Goal: Task Accomplishment & Management: Complete application form

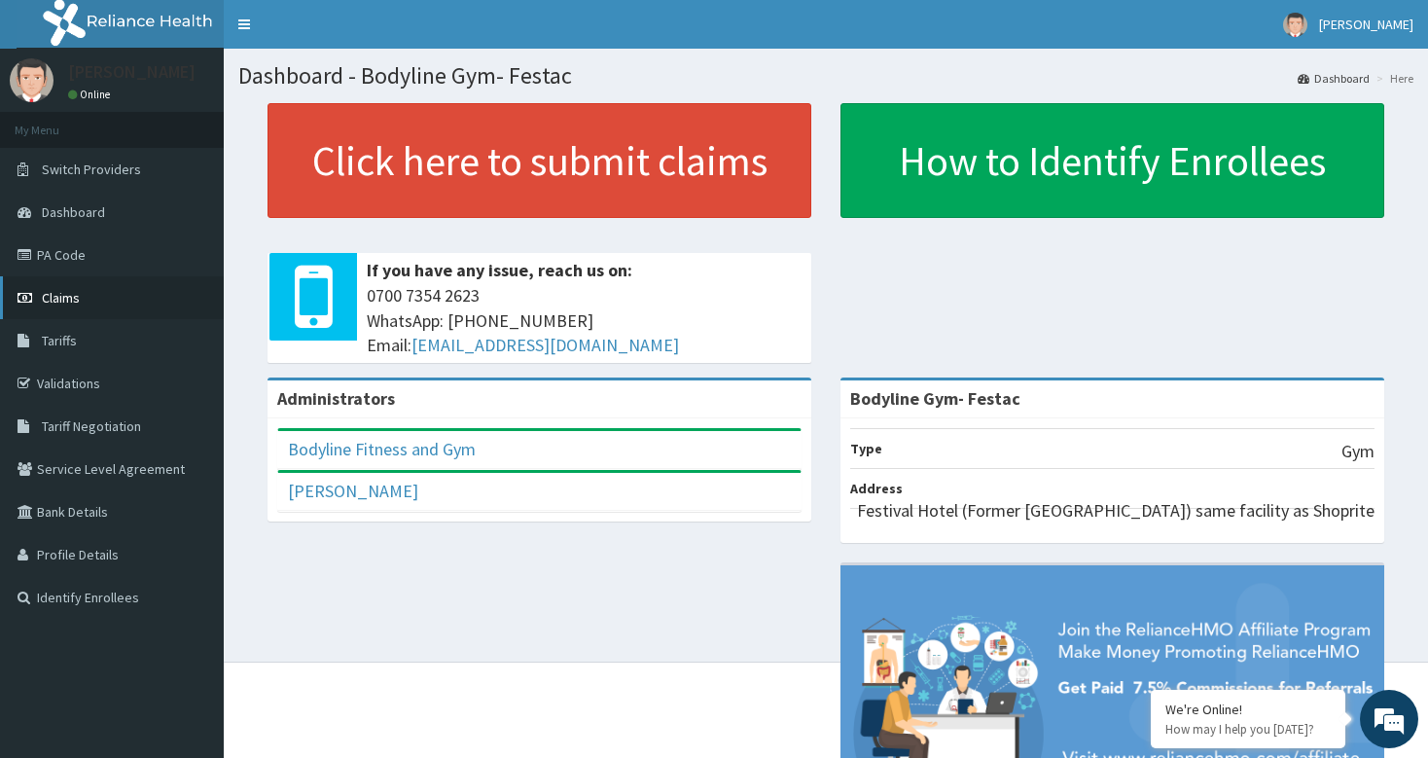
click at [48, 311] on link "Claims" at bounding box center [112, 297] width 224 height 43
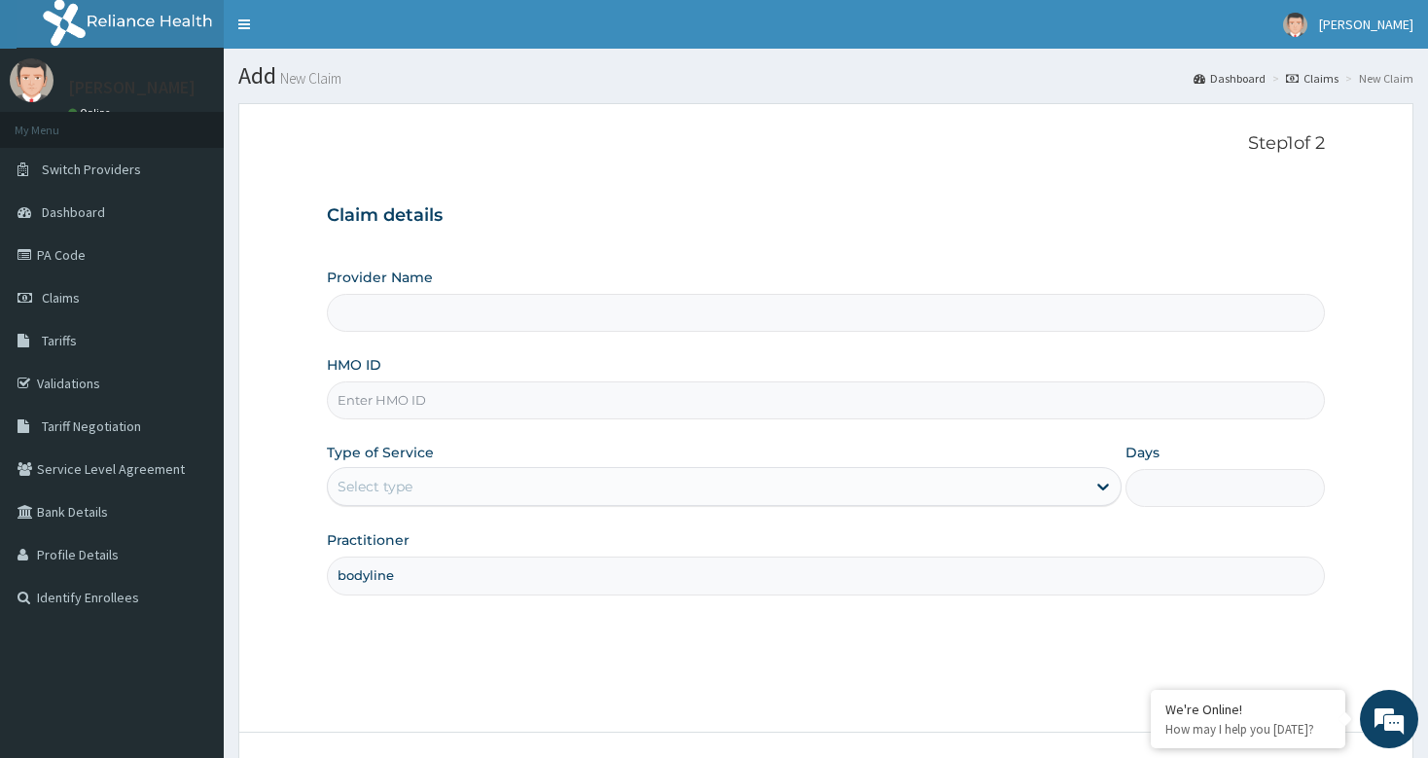
type input "Bodyline Gym- Festac"
type input "1"
click at [467, 404] on input "HMO ID" at bounding box center [825, 400] width 997 height 38
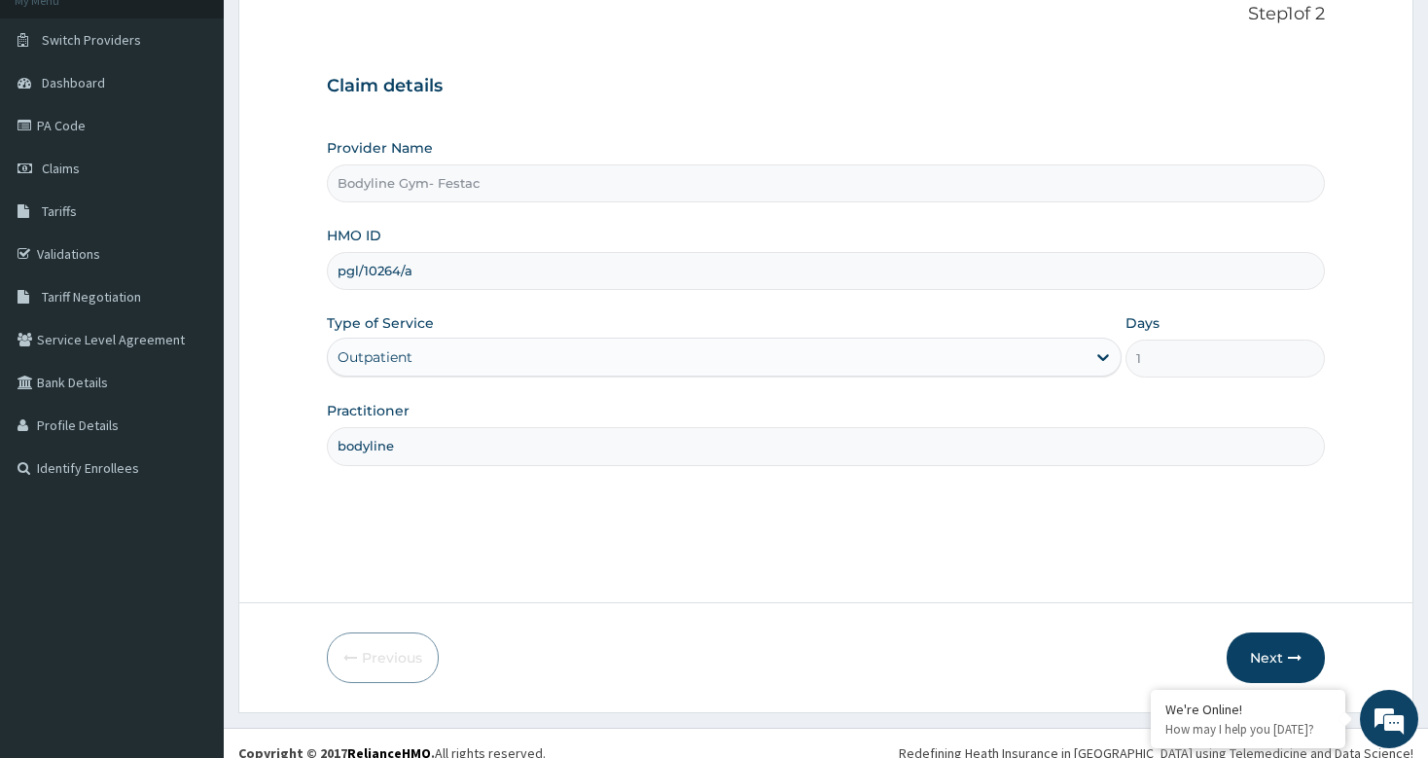
scroll to position [149, 0]
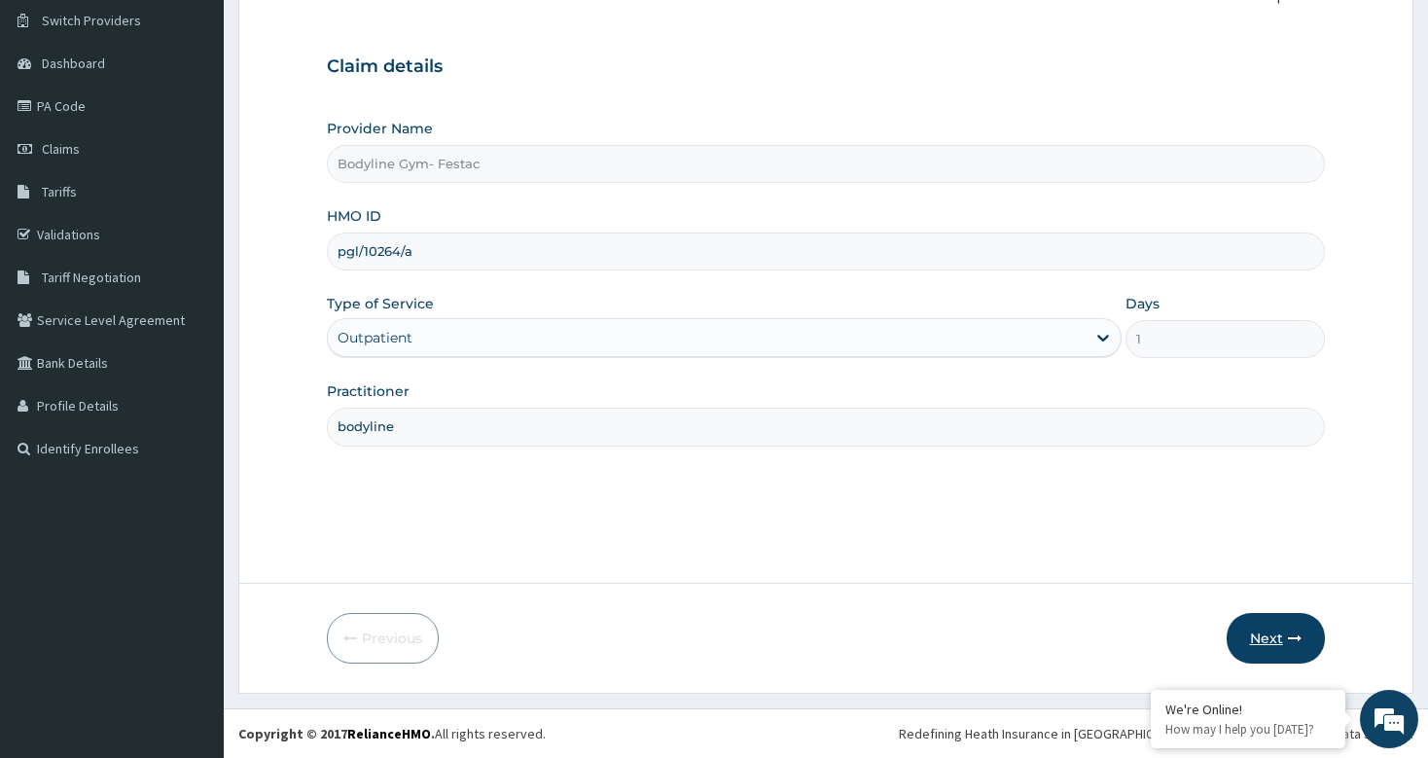
type input "pgl/10264/a"
click at [1292, 634] on icon "button" at bounding box center [1295, 638] width 14 height 14
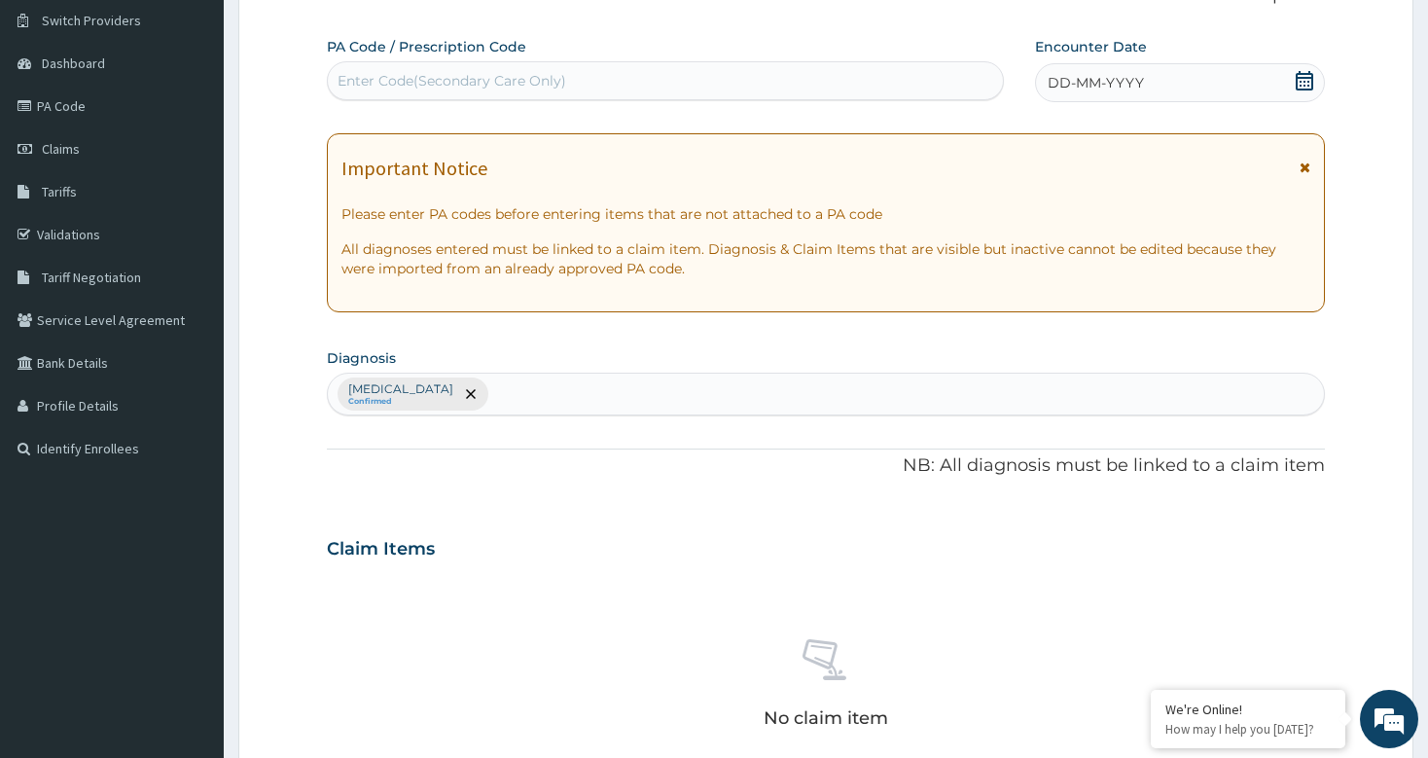
click at [1126, 80] on span "DD-MM-YYYY" at bounding box center [1096, 82] width 96 height 19
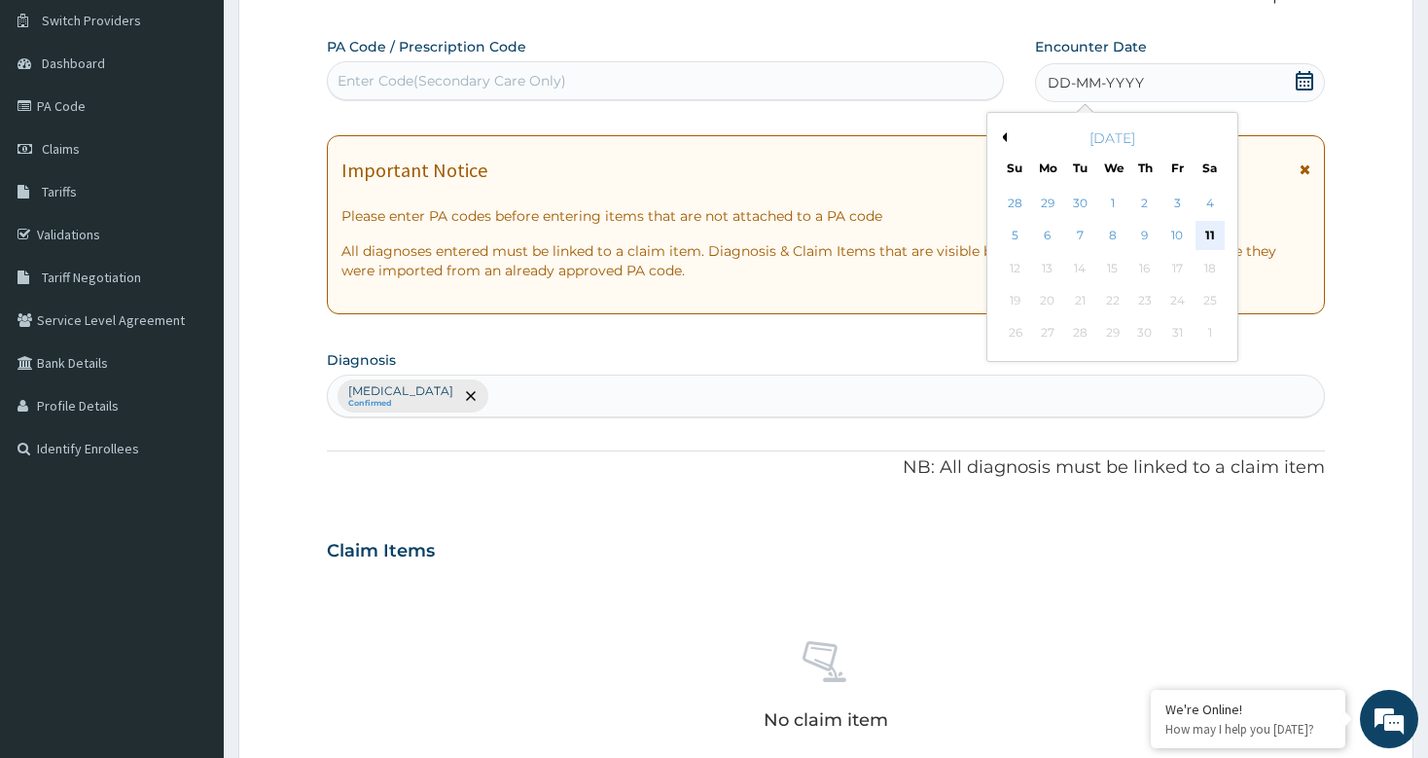
click at [1215, 233] on div "11" at bounding box center [1209, 236] width 29 height 29
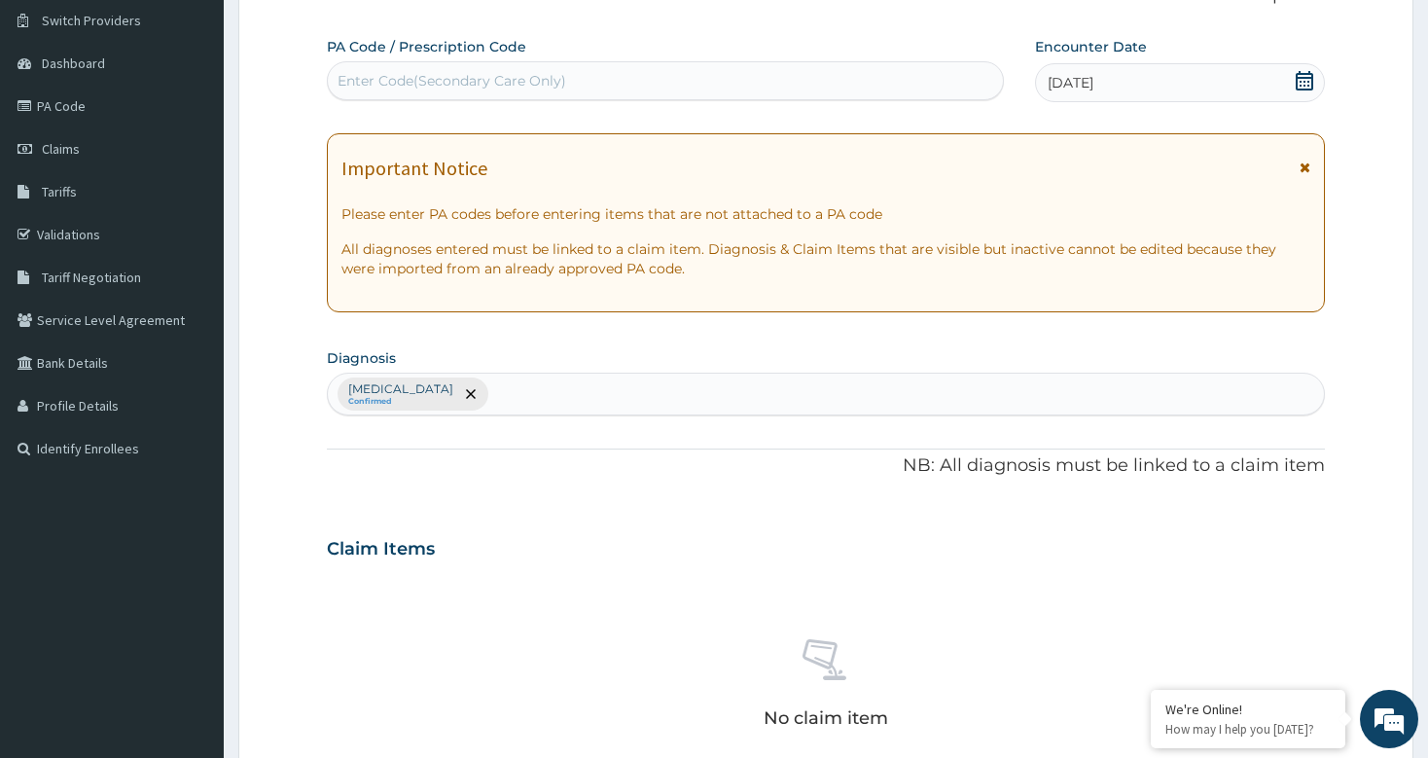
click at [508, 86] on div "Enter Code(Secondary Care Only)" at bounding box center [452, 80] width 229 height 19
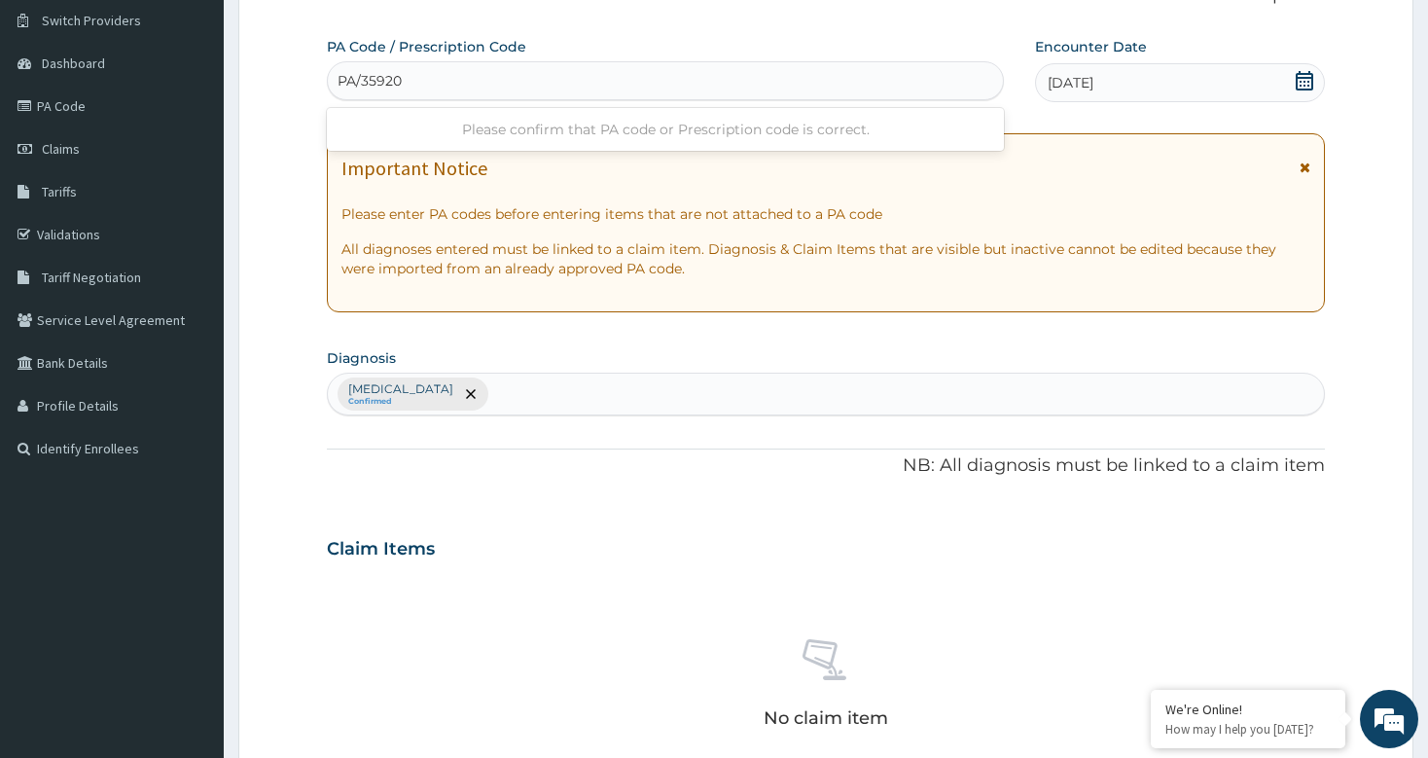
type input "PA/359201"
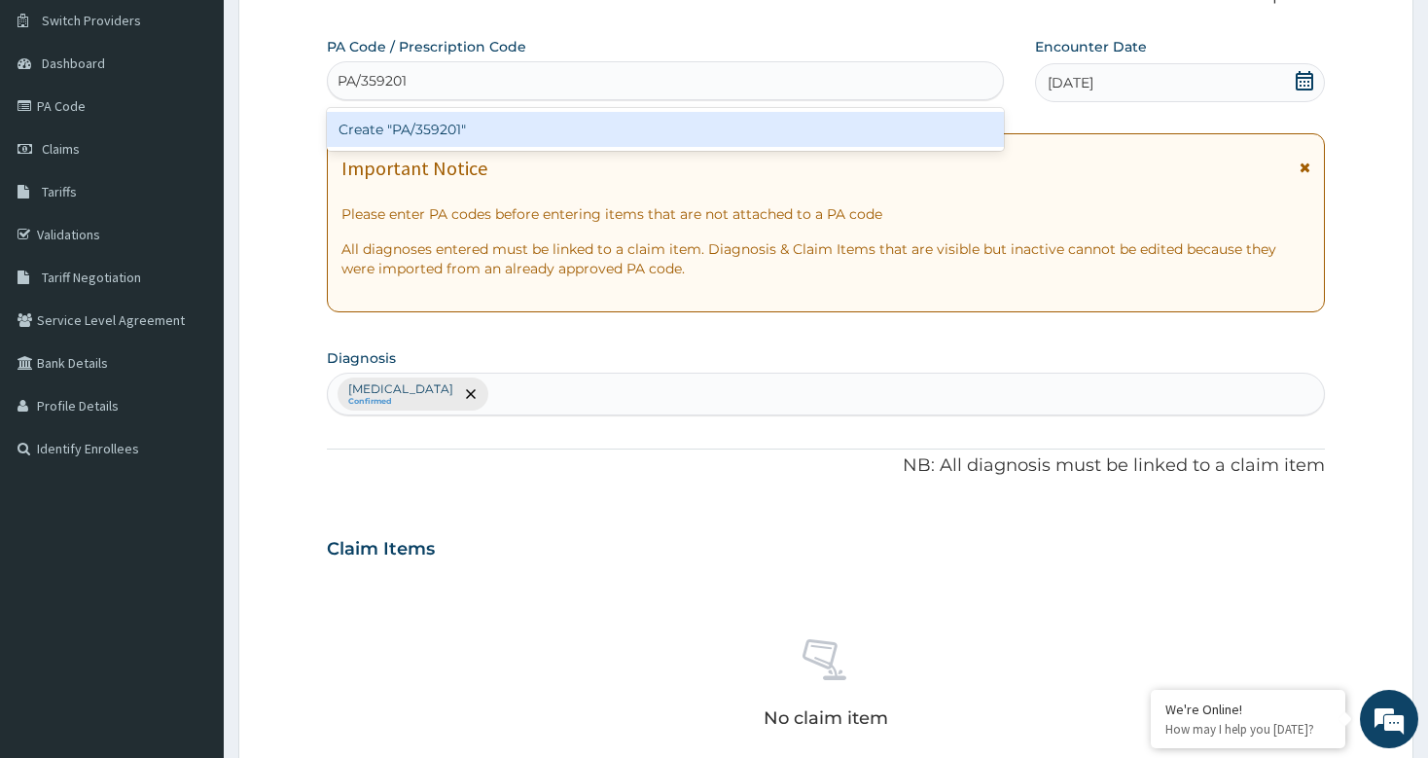
click at [499, 130] on div "Create "PA/359201"" at bounding box center [665, 129] width 676 height 35
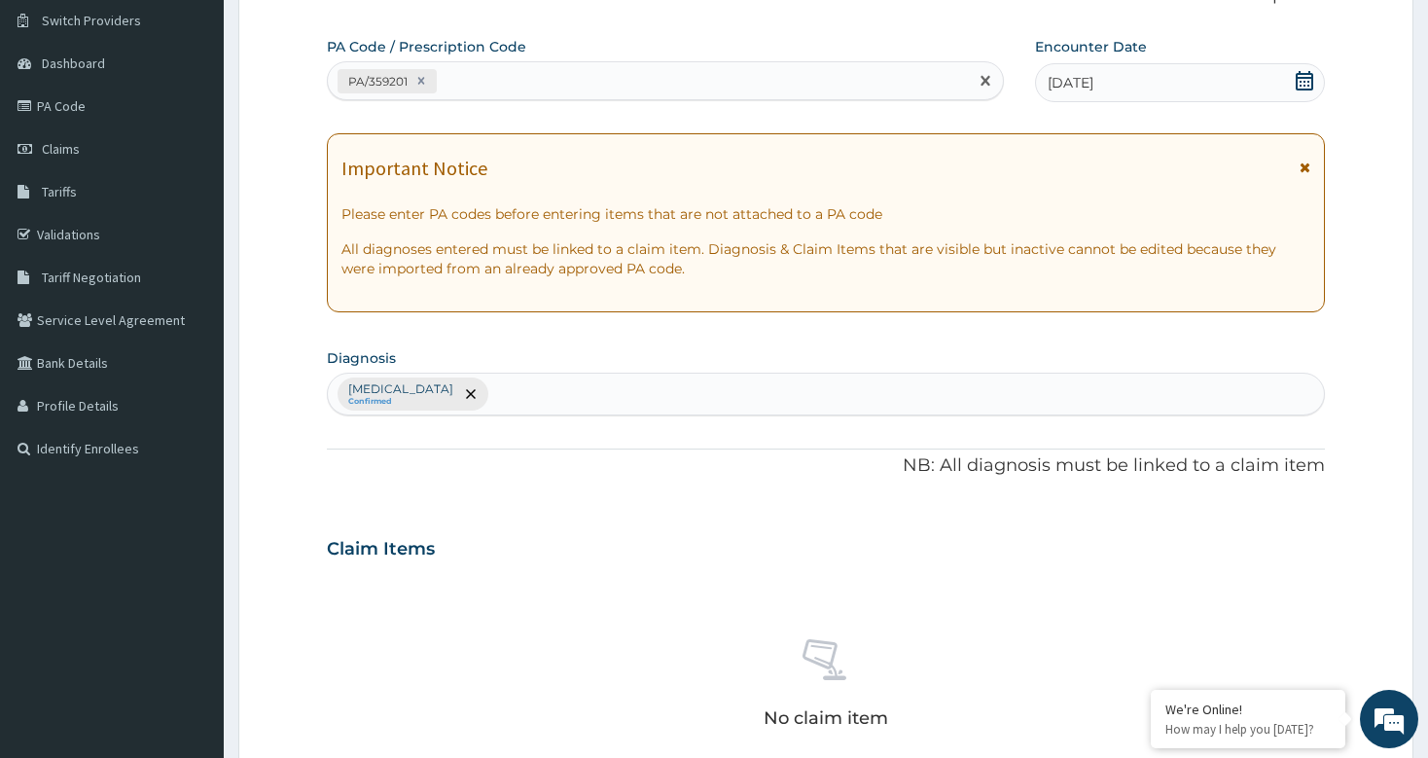
scroll to position [645, 0]
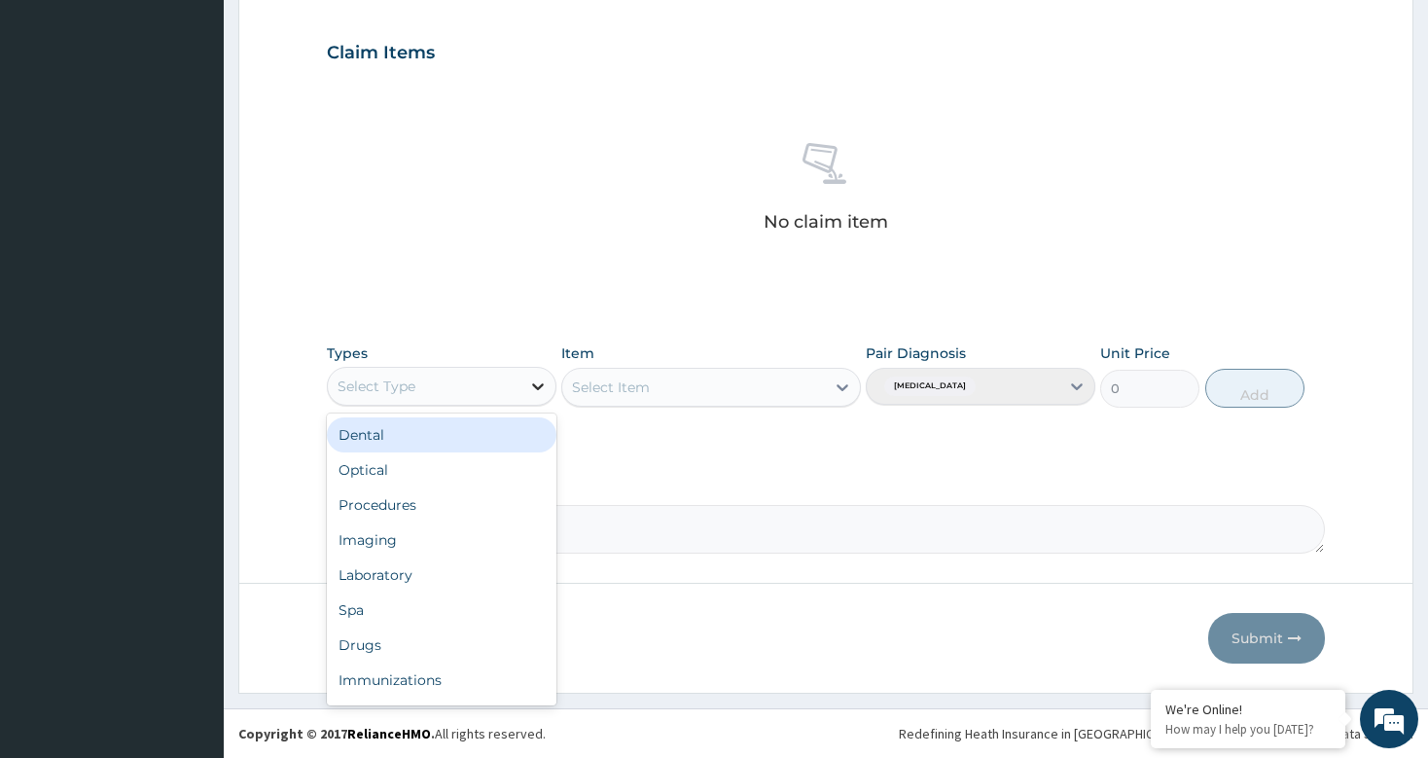
click at [523, 385] on div at bounding box center [537, 386] width 35 height 35
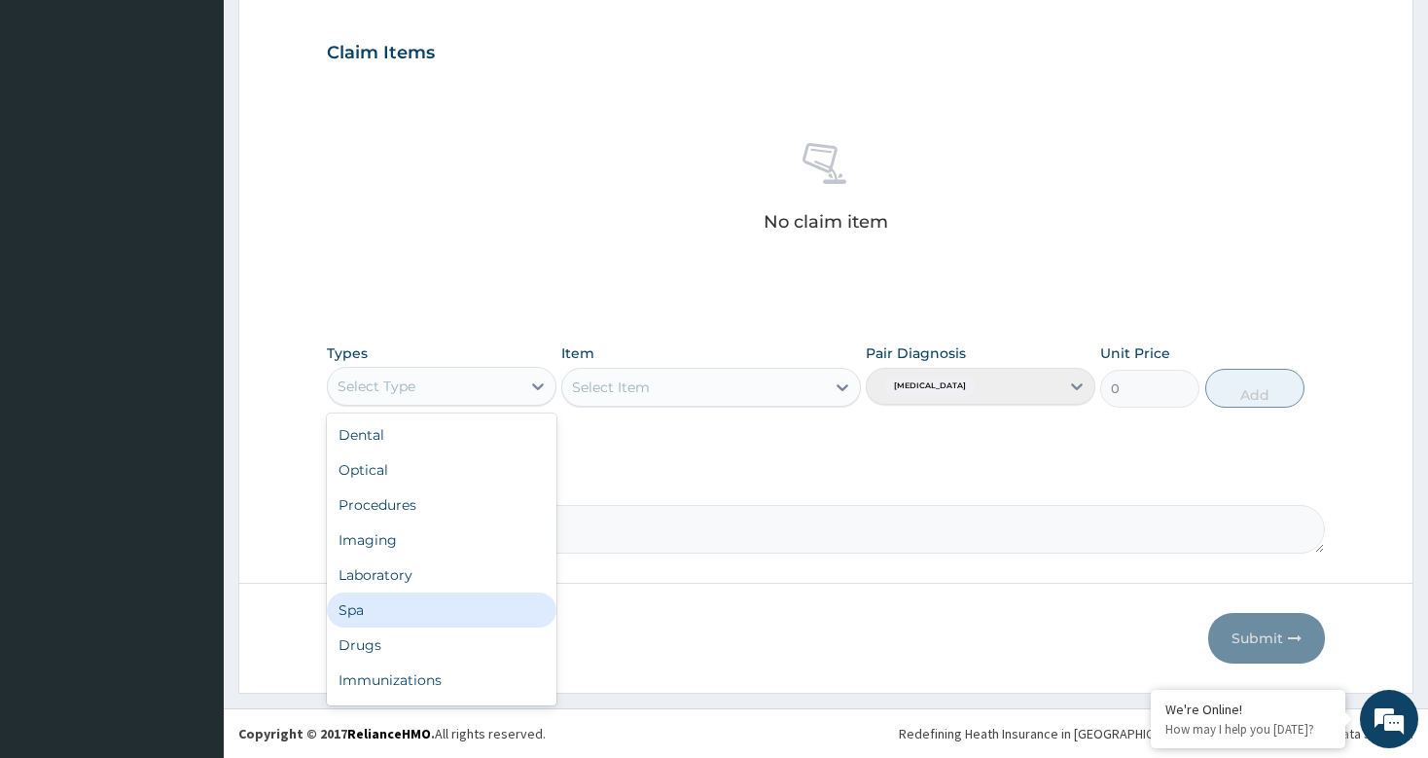
scroll to position [66, 0]
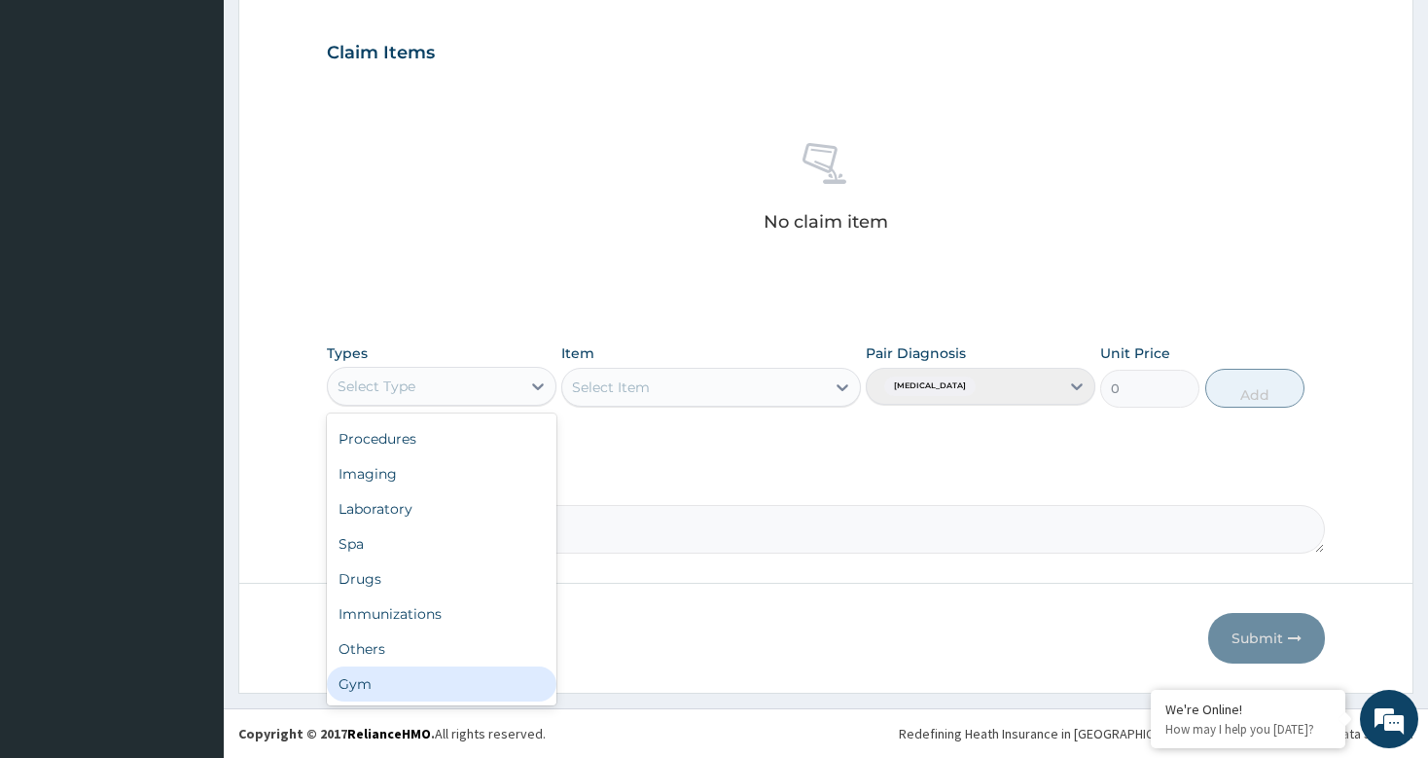
click at [394, 687] on div "Gym" at bounding box center [442, 683] width 230 height 35
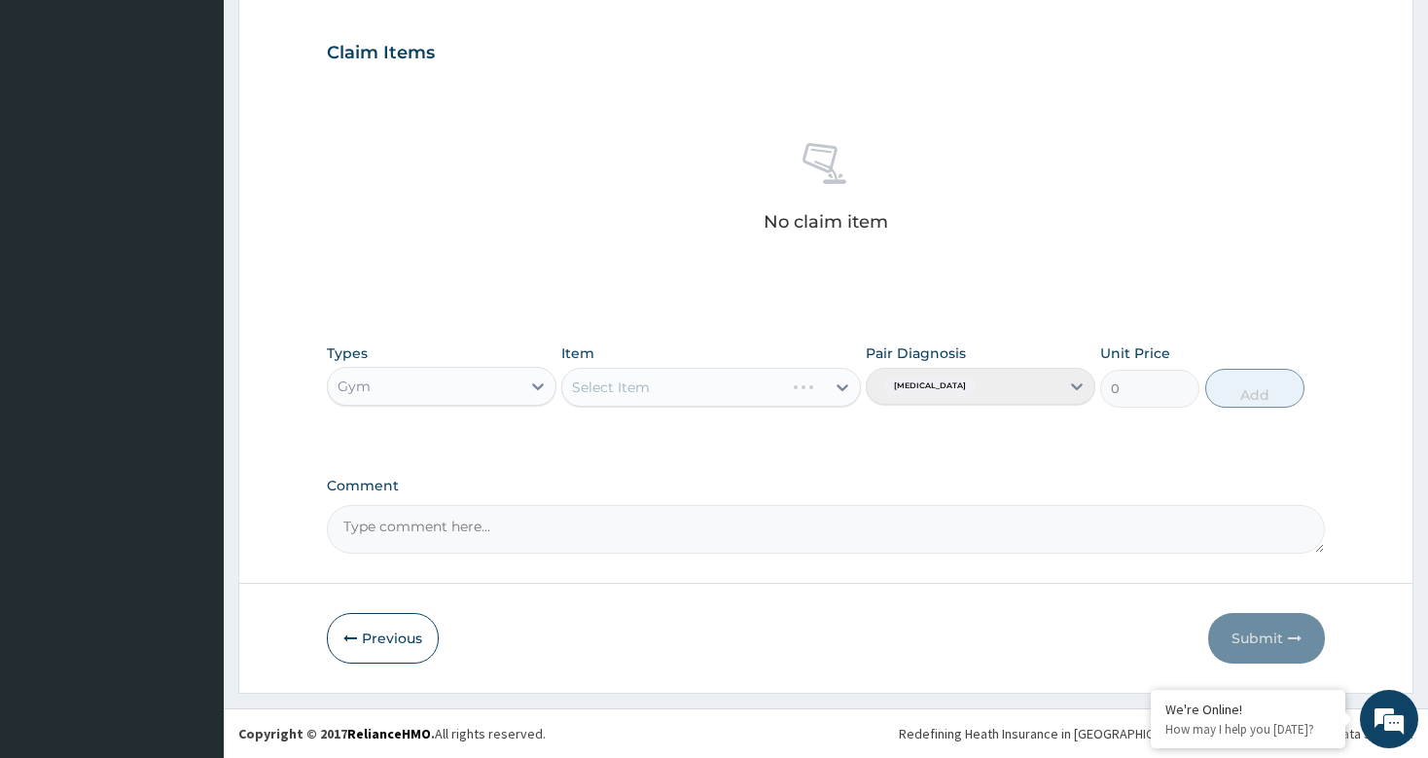
click at [832, 388] on div "Select Item" at bounding box center [711, 387] width 300 height 39
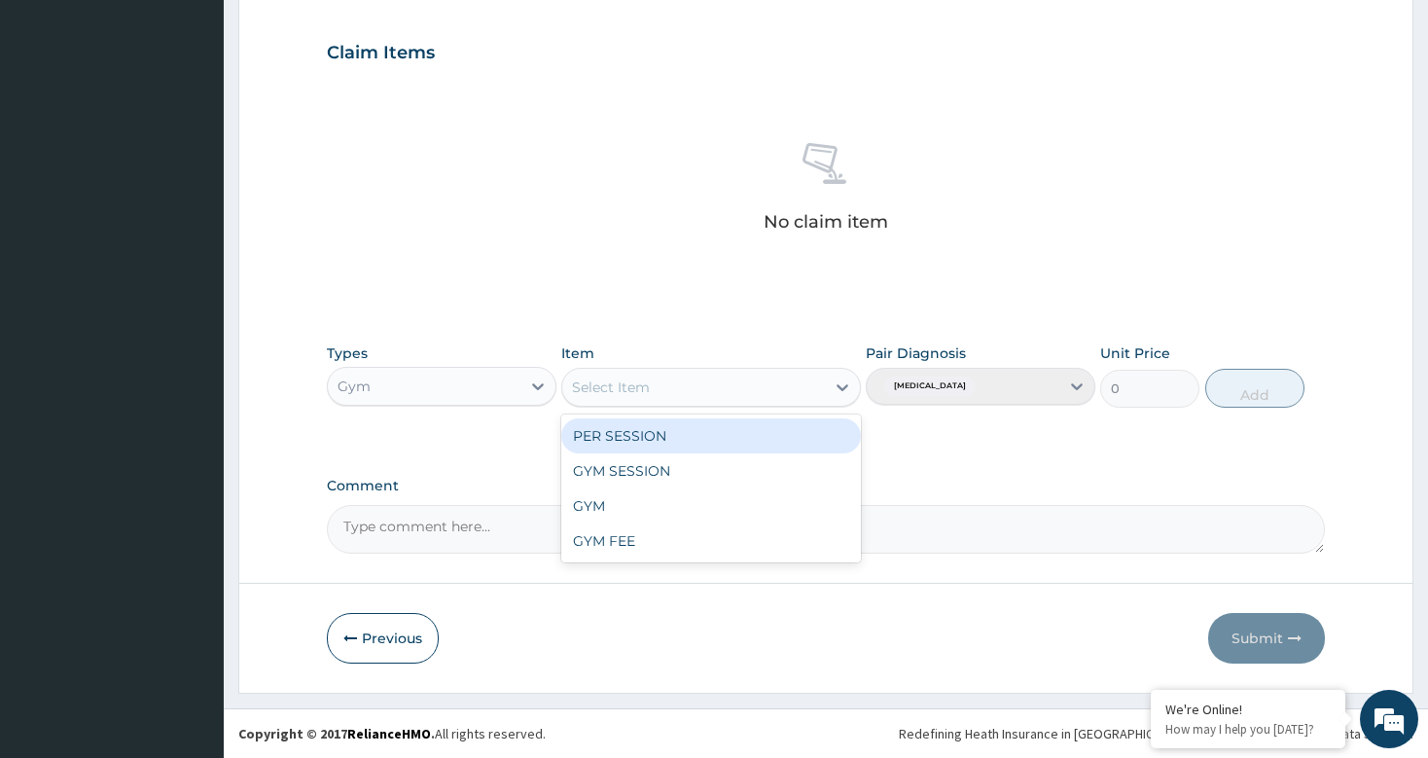
click at [833, 388] on icon at bounding box center [842, 386] width 19 height 19
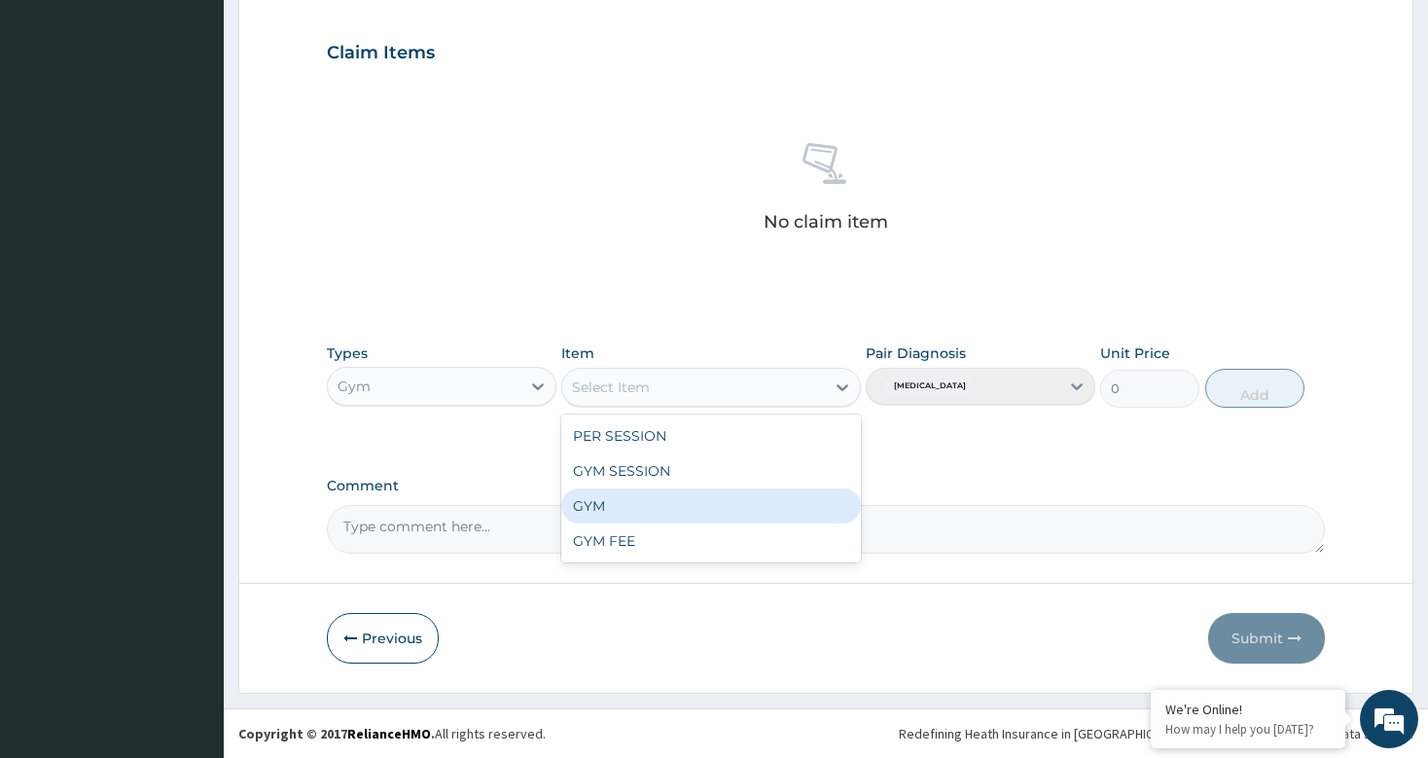
click at [602, 519] on div "GYM" at bounding box center [711, 505] width 300 height 35
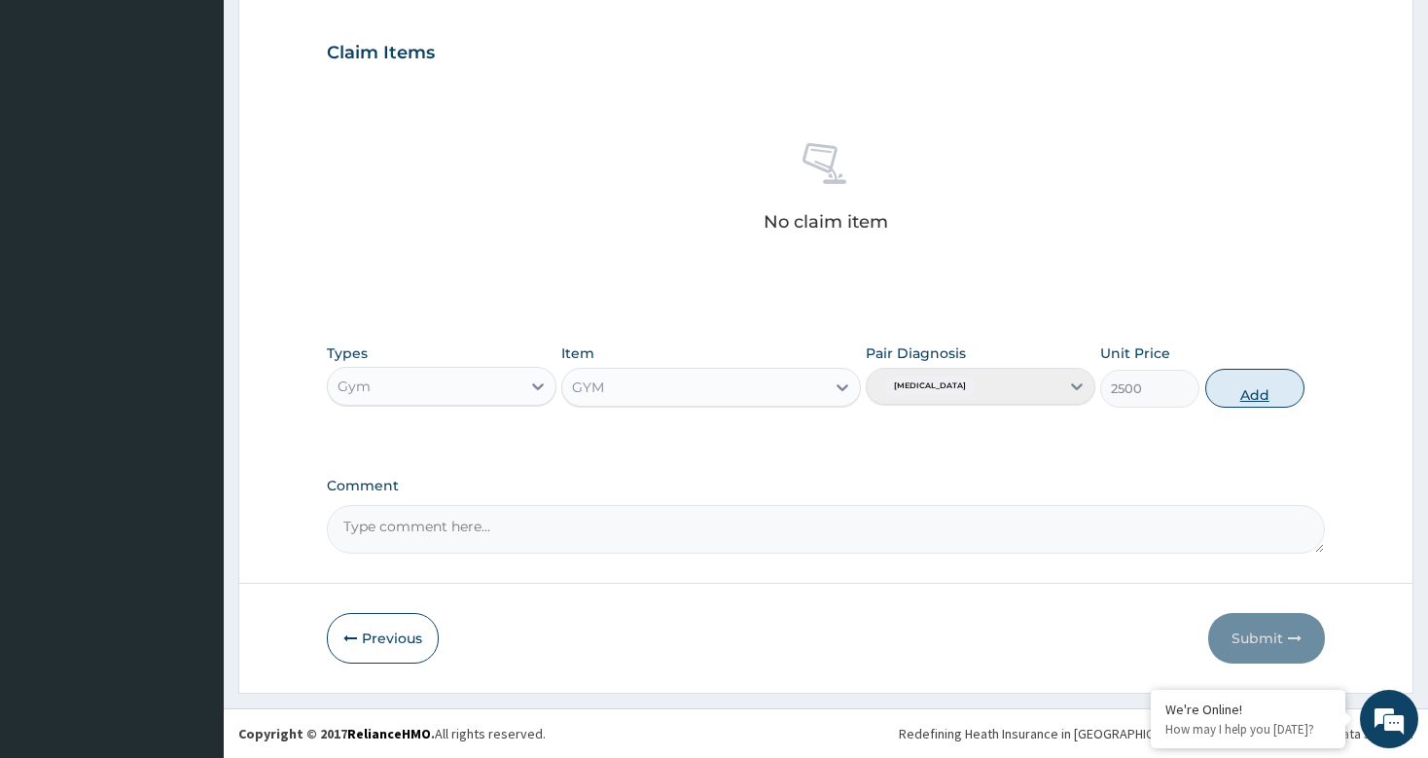
click at [1252, 389] on button "Add" at bounding box center [1255, 388] width 100 height 39
type input "0"
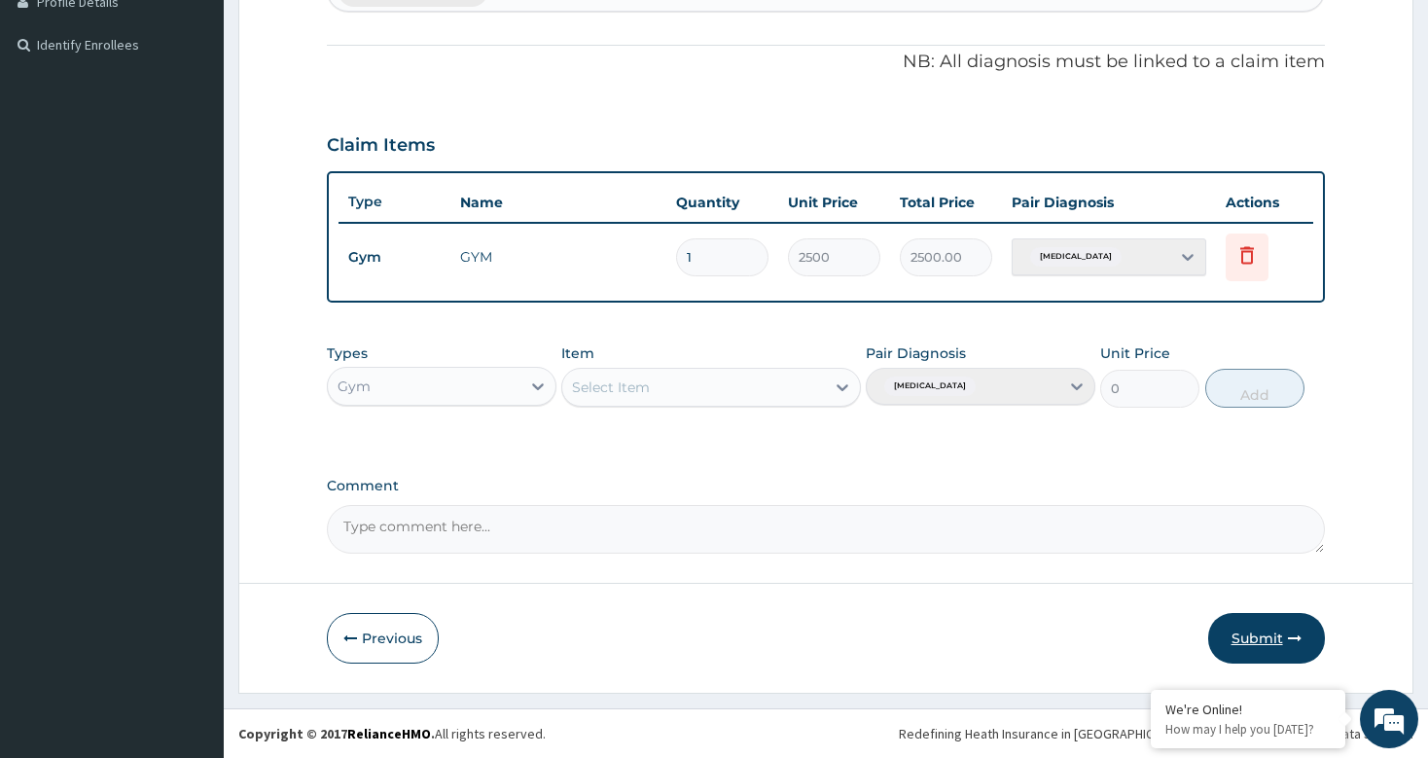
click at [1258, 629] on button "Submit" at bounding box center [1266, 638] width 117 height 51
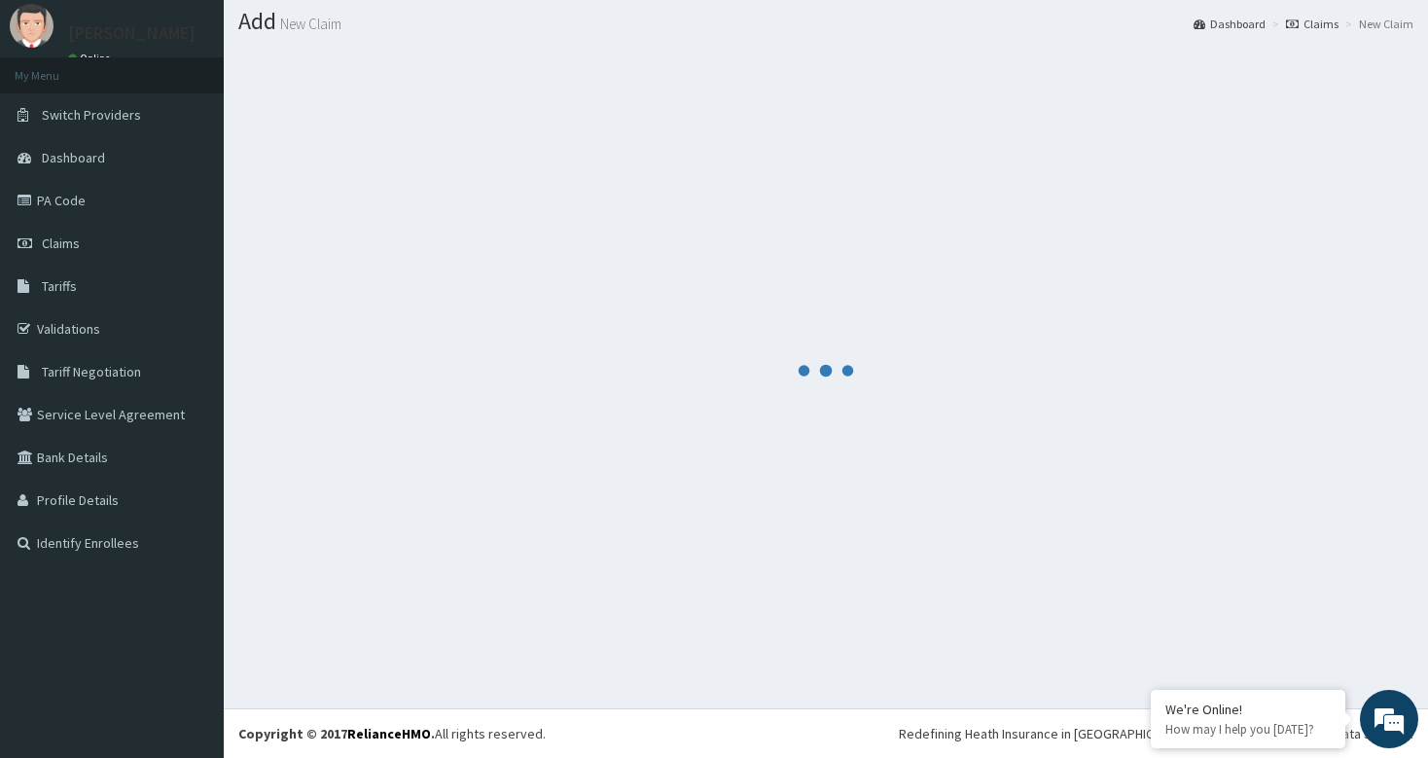
scroll to position [553, 0]
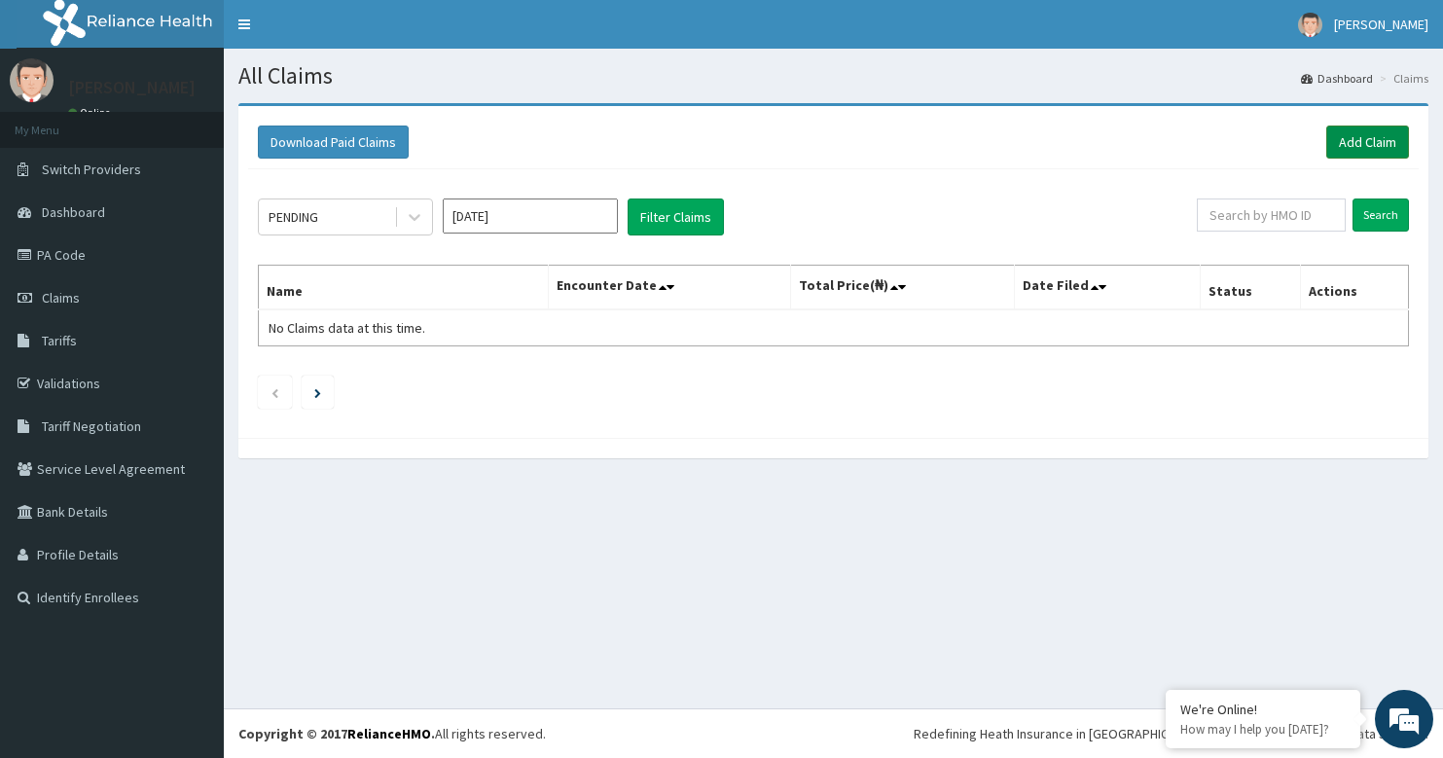
click at [1368, 141] on link "Add Claim" at bounding box center [1367, 141] width 83 height 33
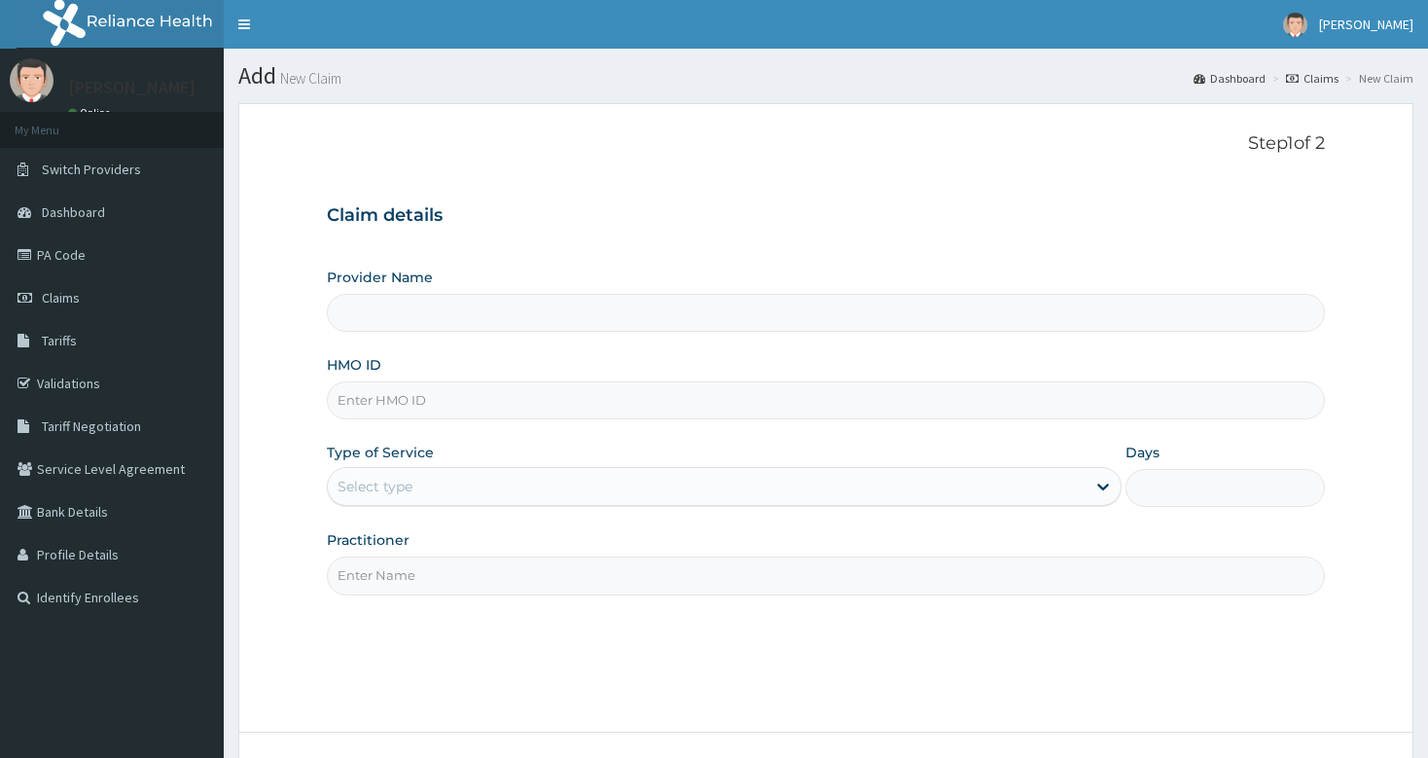
click at [432, 576] on input "Practitioner" at bounding box center [825, 575] width 997 height 38
type input "bodyline"
type input "Bodyline Gym- Festac"
type input "1"
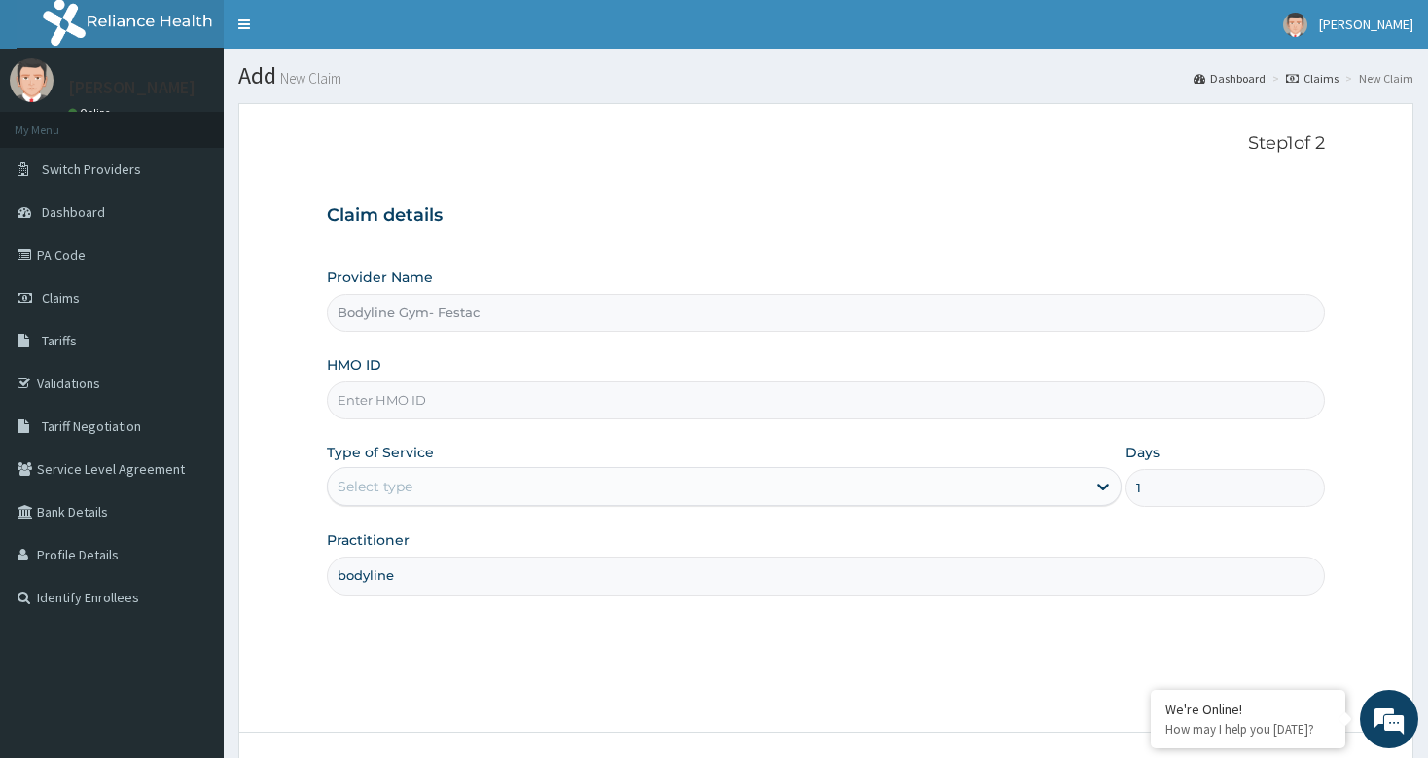
click at [419, 398] on input "HMO ID" at bounding box center [825, 400] width 997 height 38
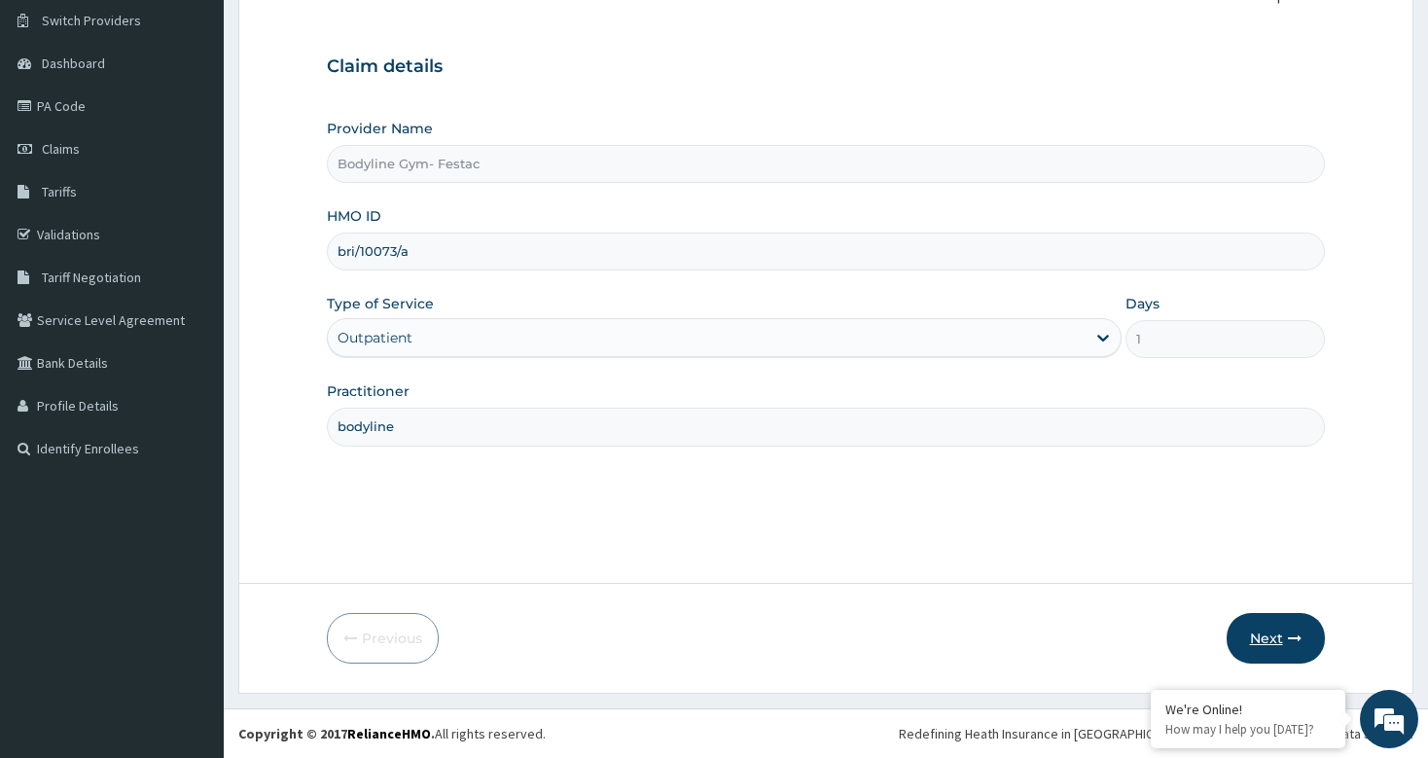
type input "bri/10073/a"
click at [1271, 625] on button "Next" at bounding box center [1276, 638] width 98 height 51
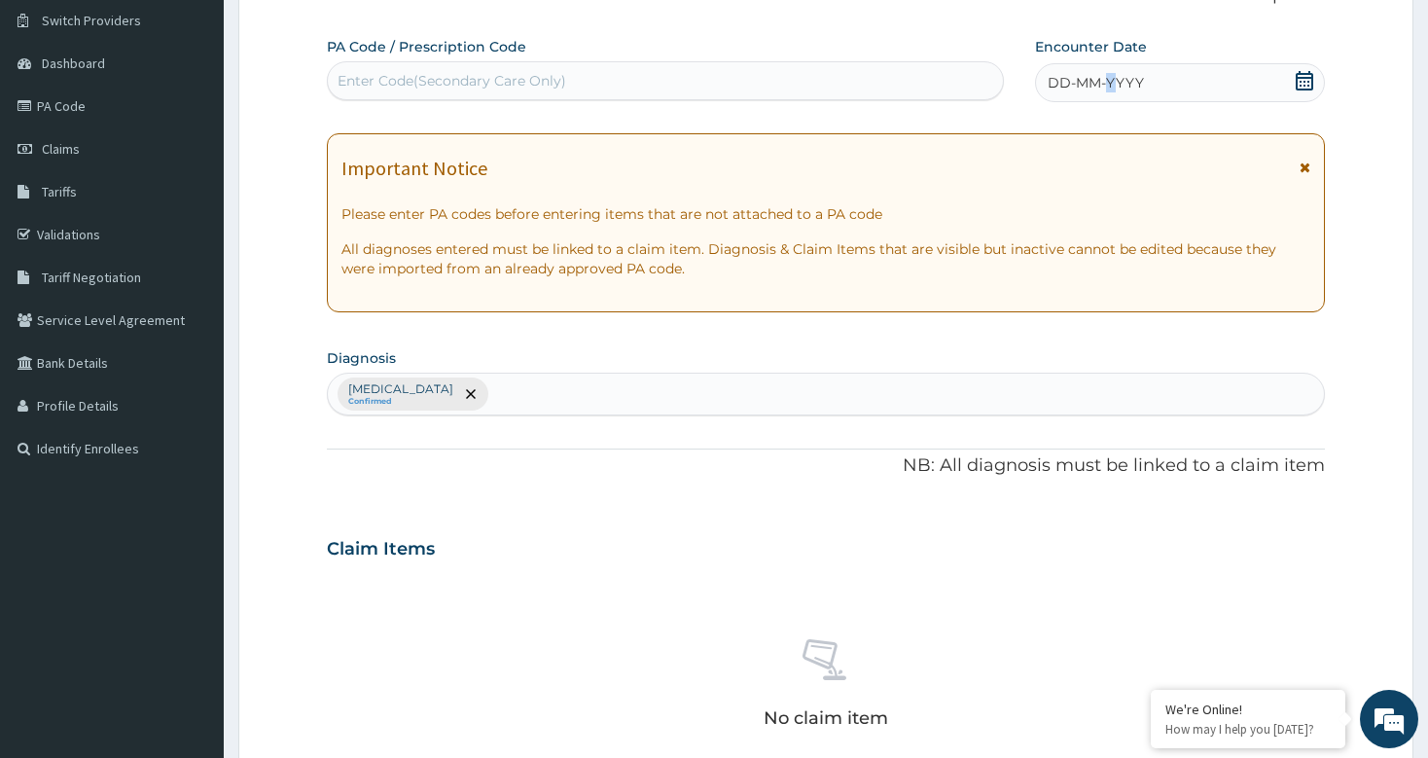
click at [1110, 95] on div "DD-MM-YYYY" at bounding box center [1180, 82] width 290 height 39
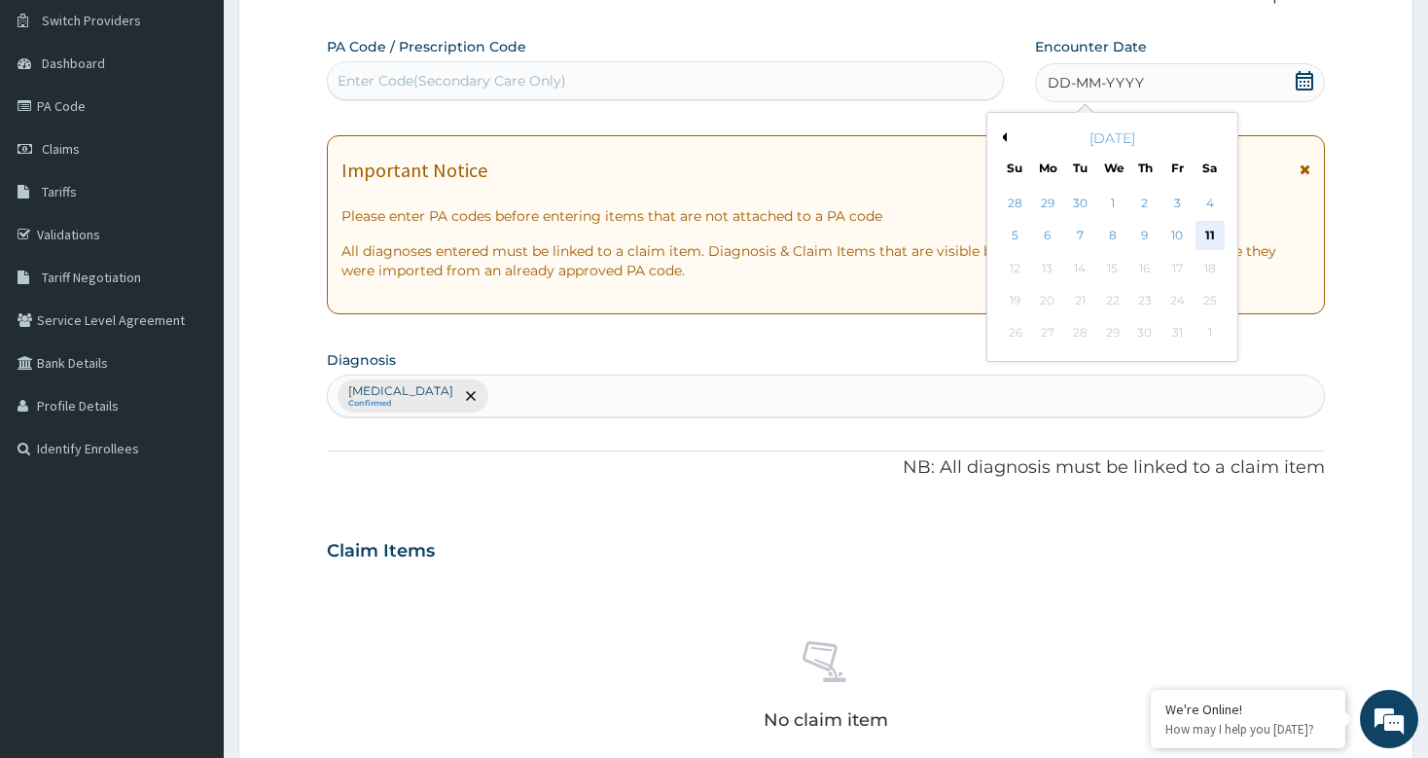
click at [1221, 232] on div "11" at bounding box center [1209, 236] width 29 height 29
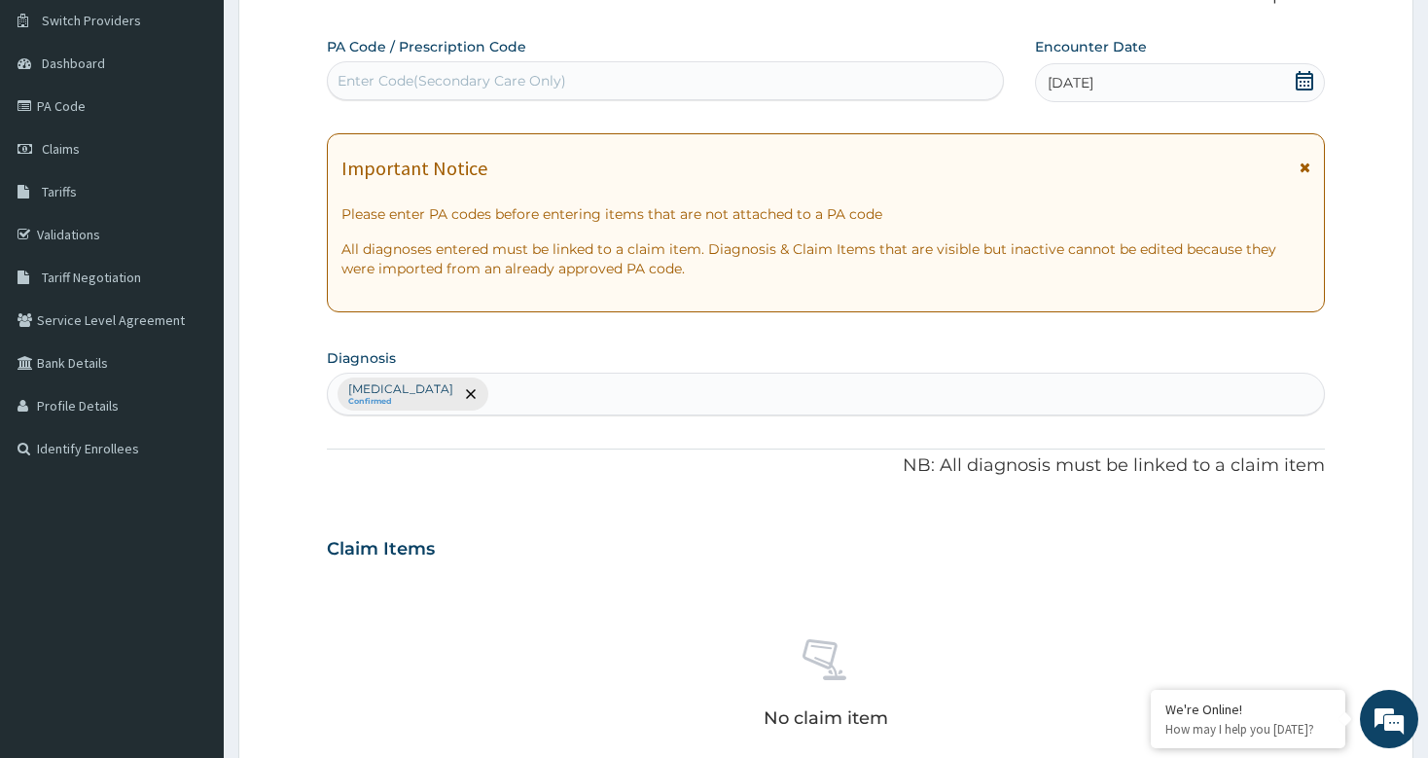
click at [516, 81] on div "Enter Code(Secondary Care Only)" at bounding box center [452, 80] width 229 height 19
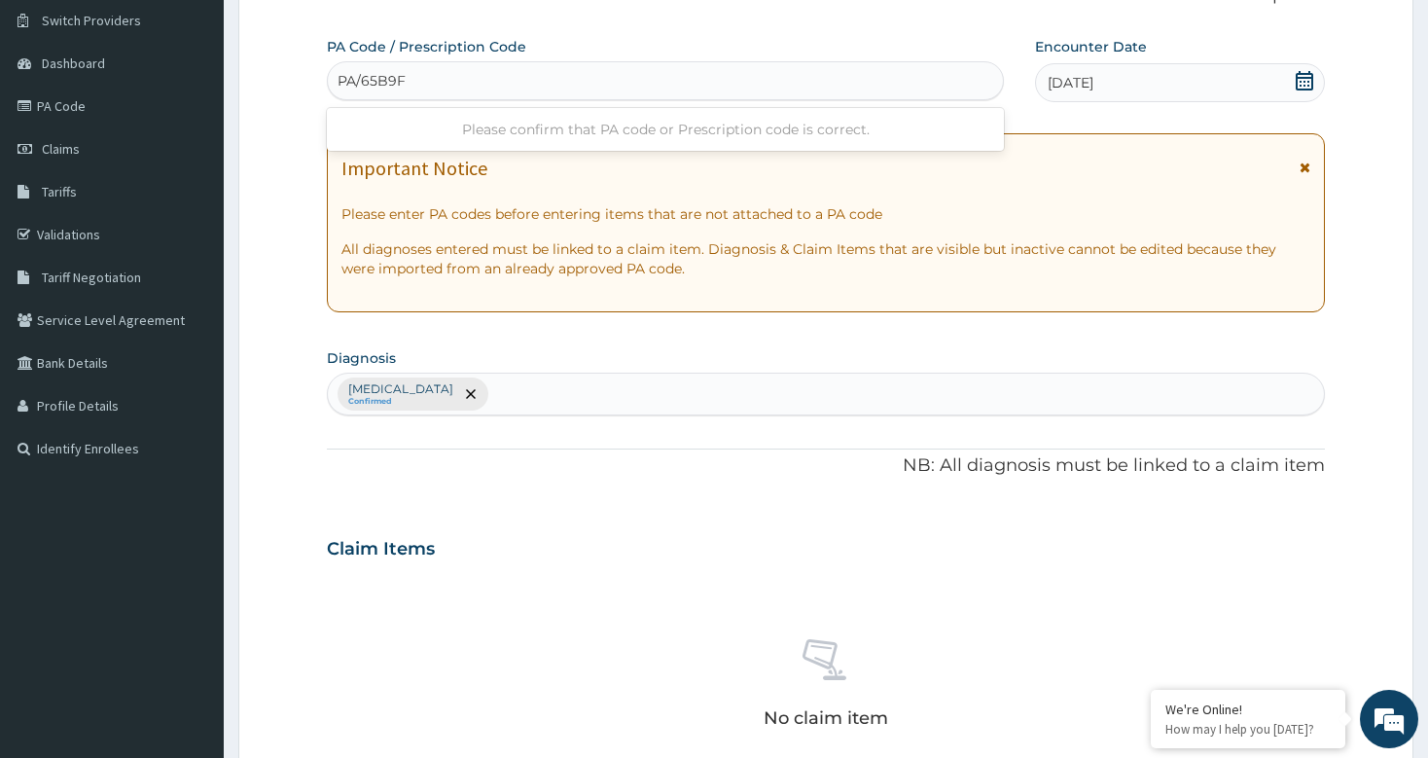
type input "PA/65B9F4"
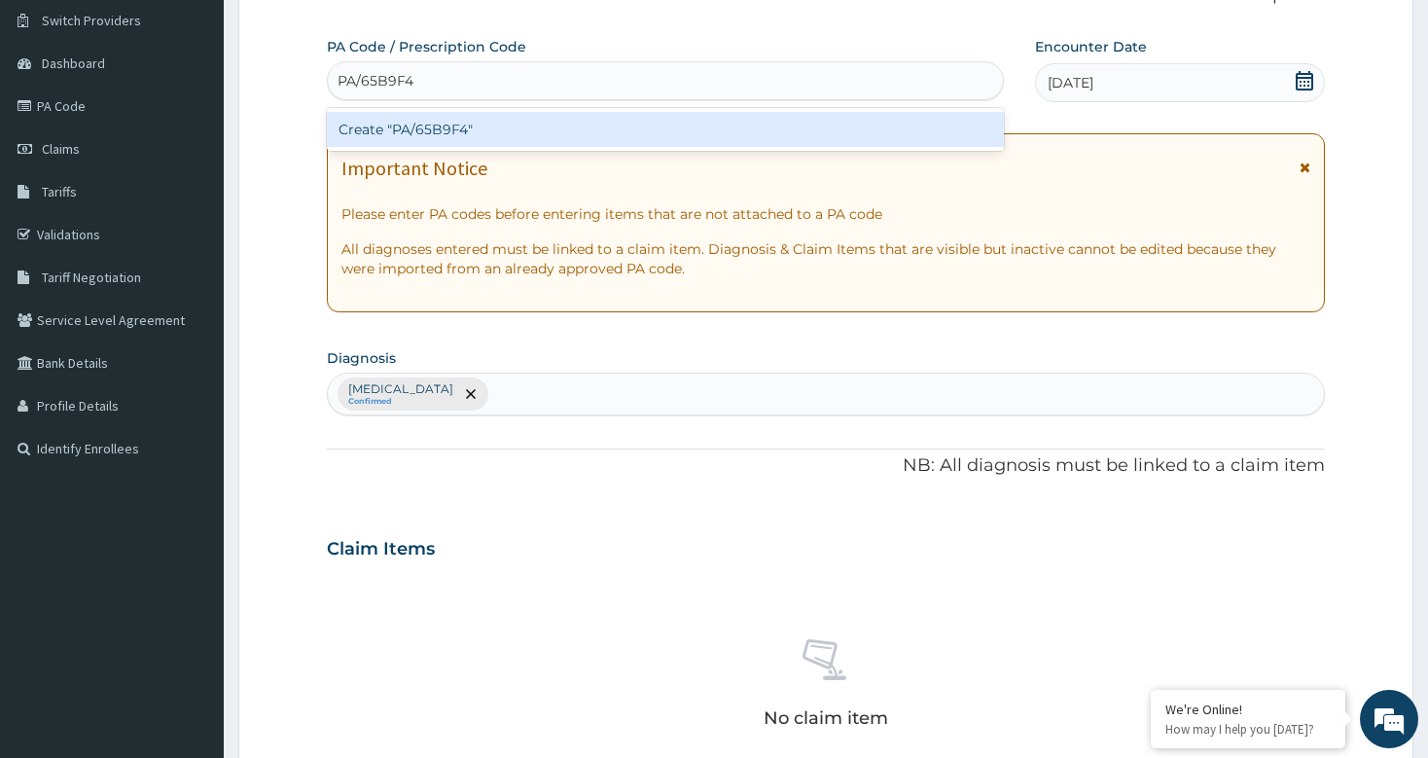
click at [409, 126] on div "Create "PA/65B9F4"" at bounding box center [665, 129] width 676 height 35
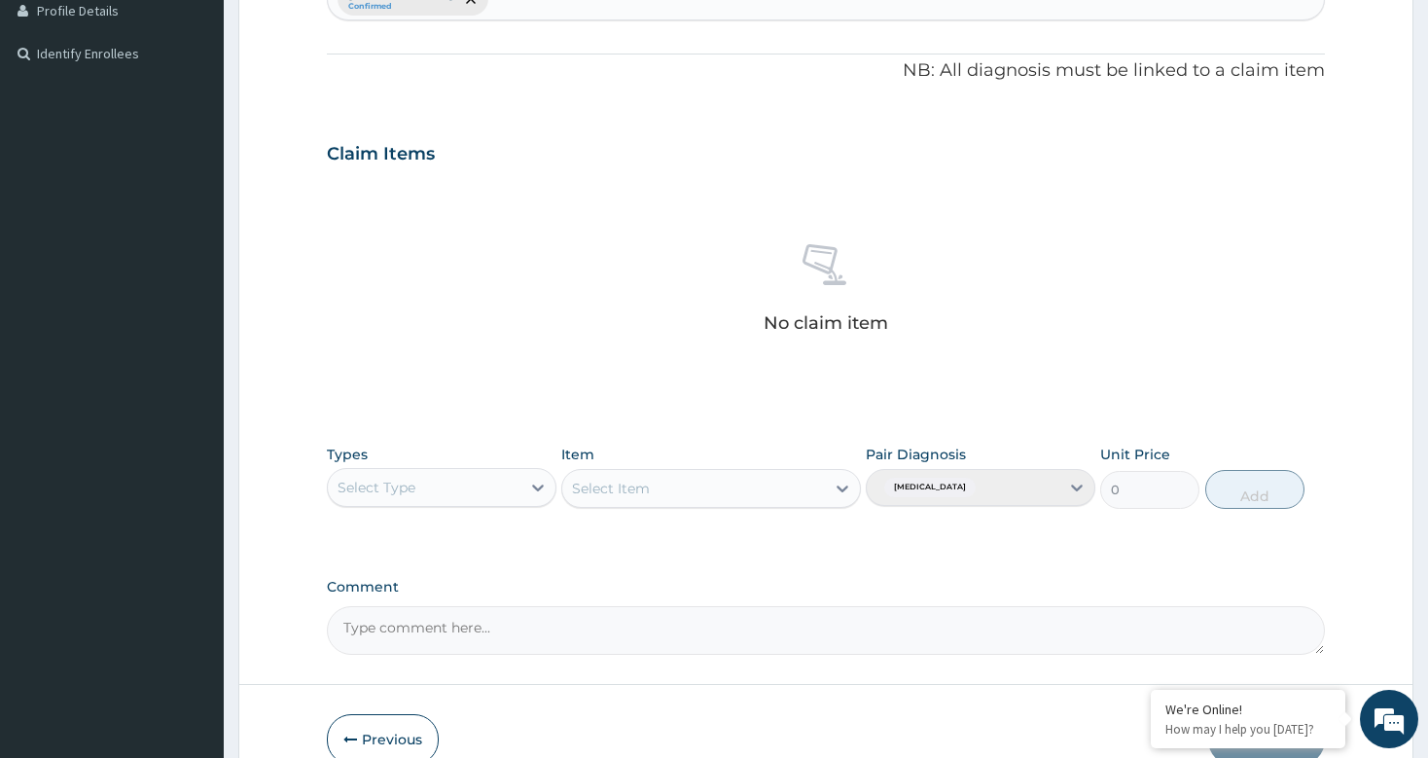
scroll to position [645, 0]
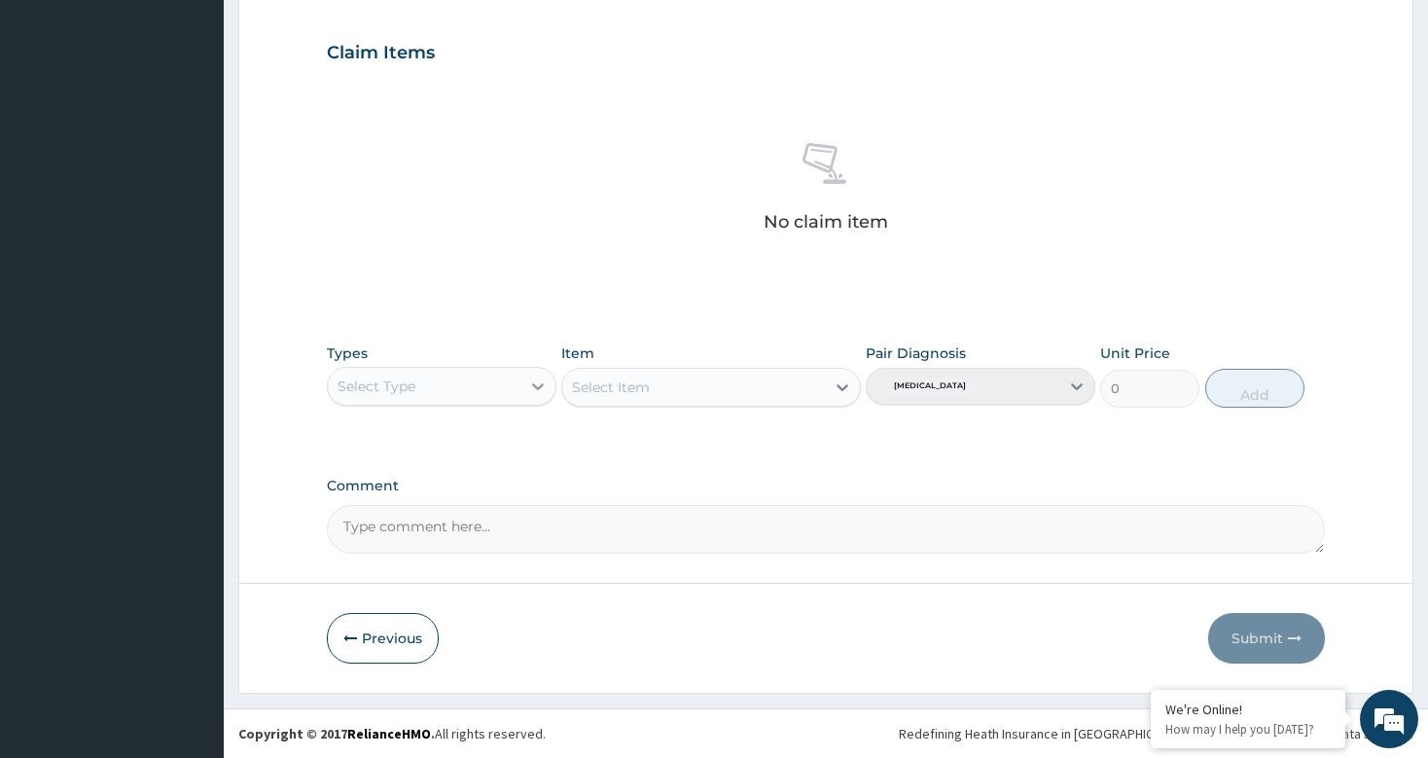
click at [544, 387] on icon at bounding box center [537, 385] width 19 height 19
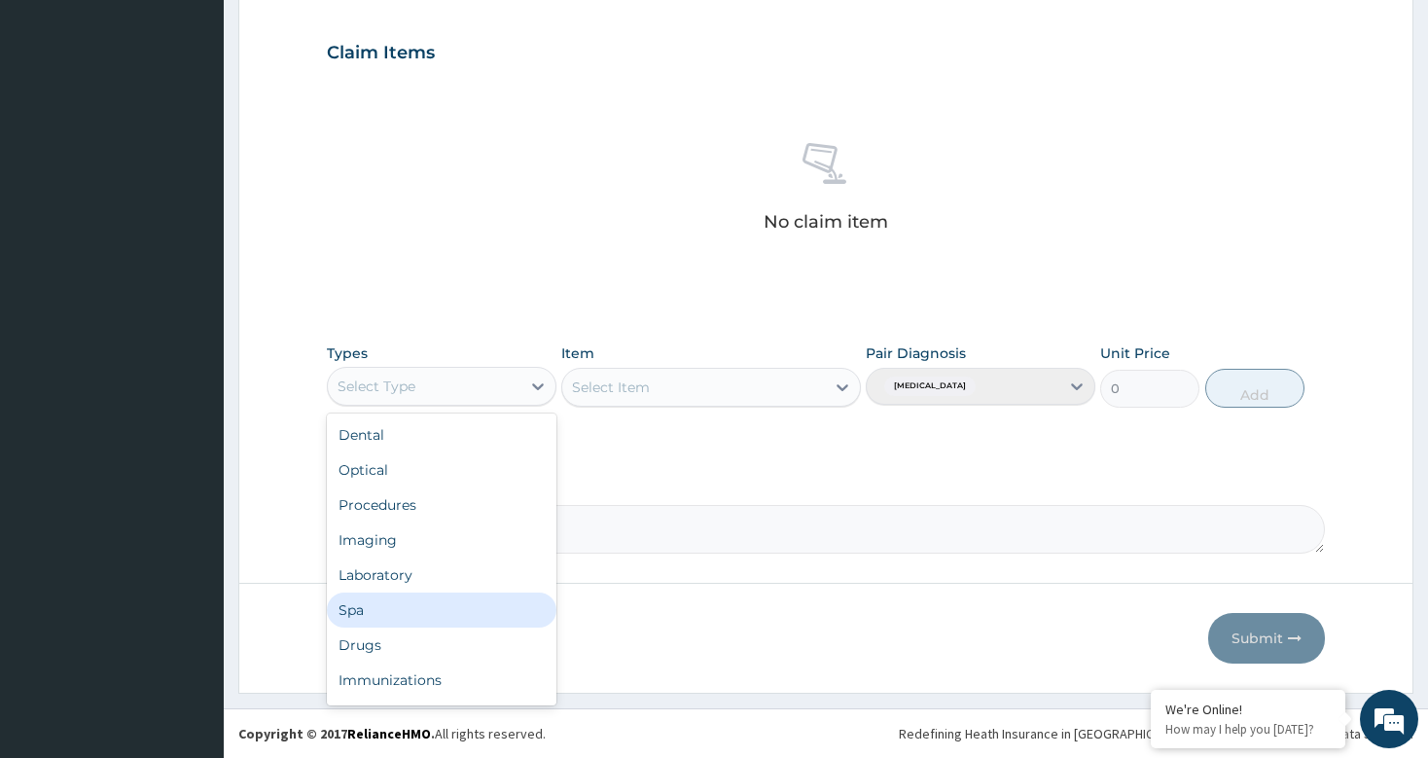
scroll to position [66, 0]
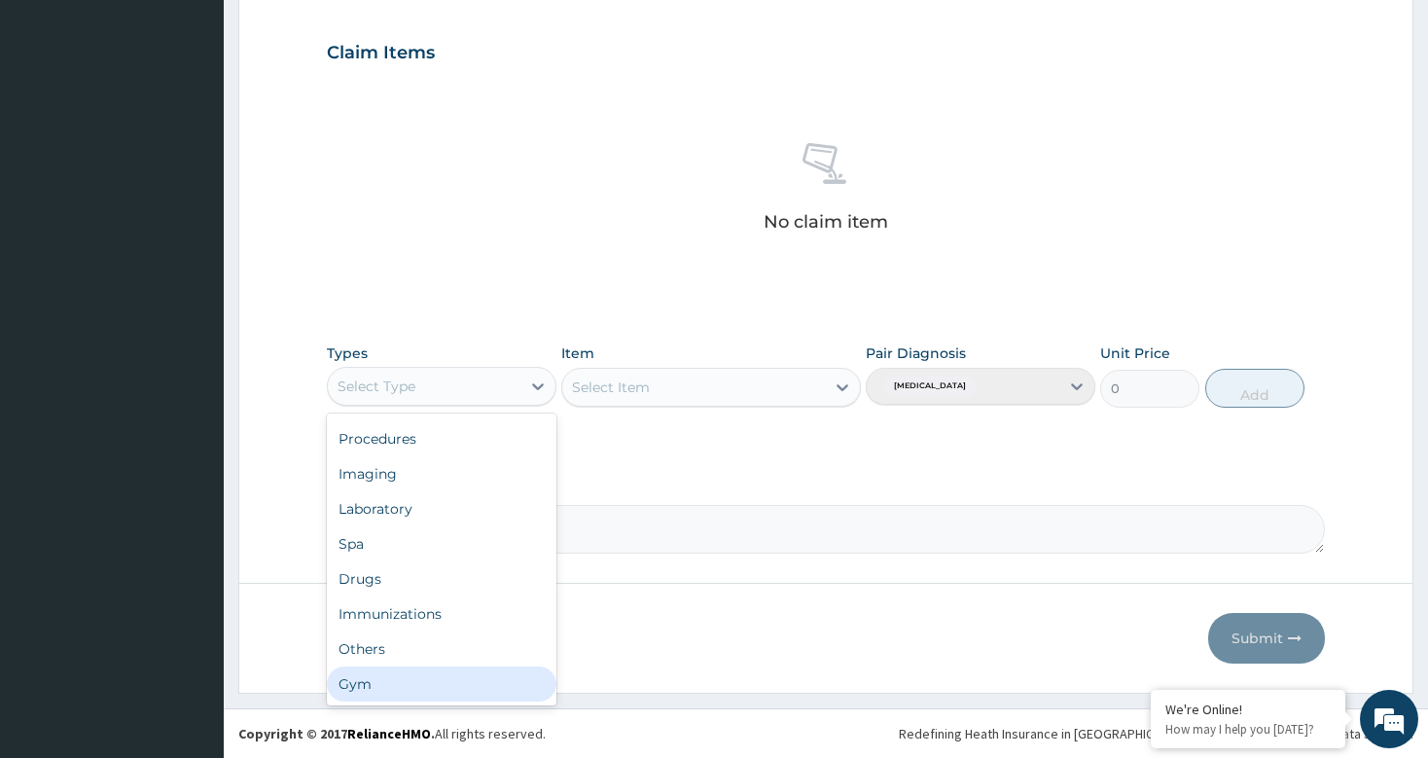
click at [380, 696] on div "Gym" at bounding box center [442, 683] width 230 height 35
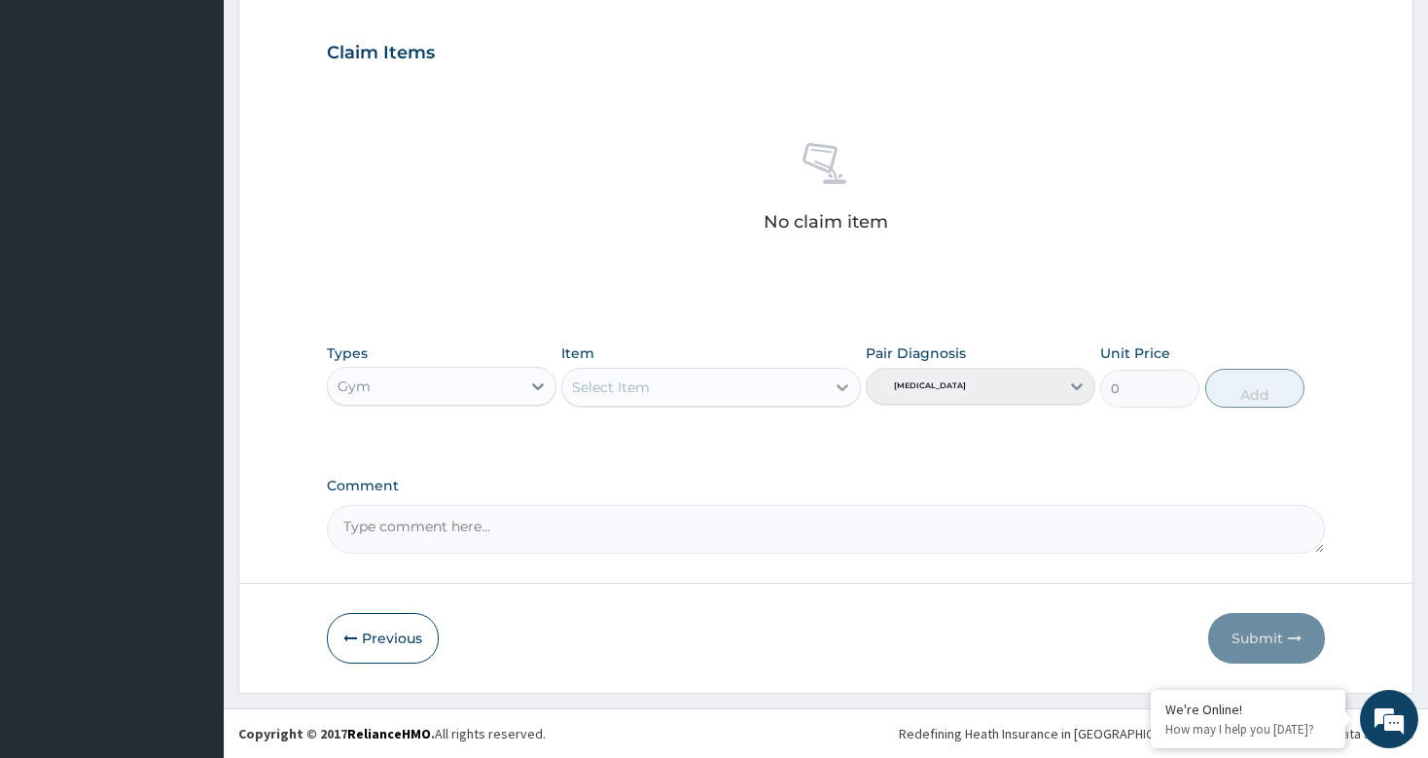
click at [837, 388] on icon at bounding box center [842, 386] width 19 height 19
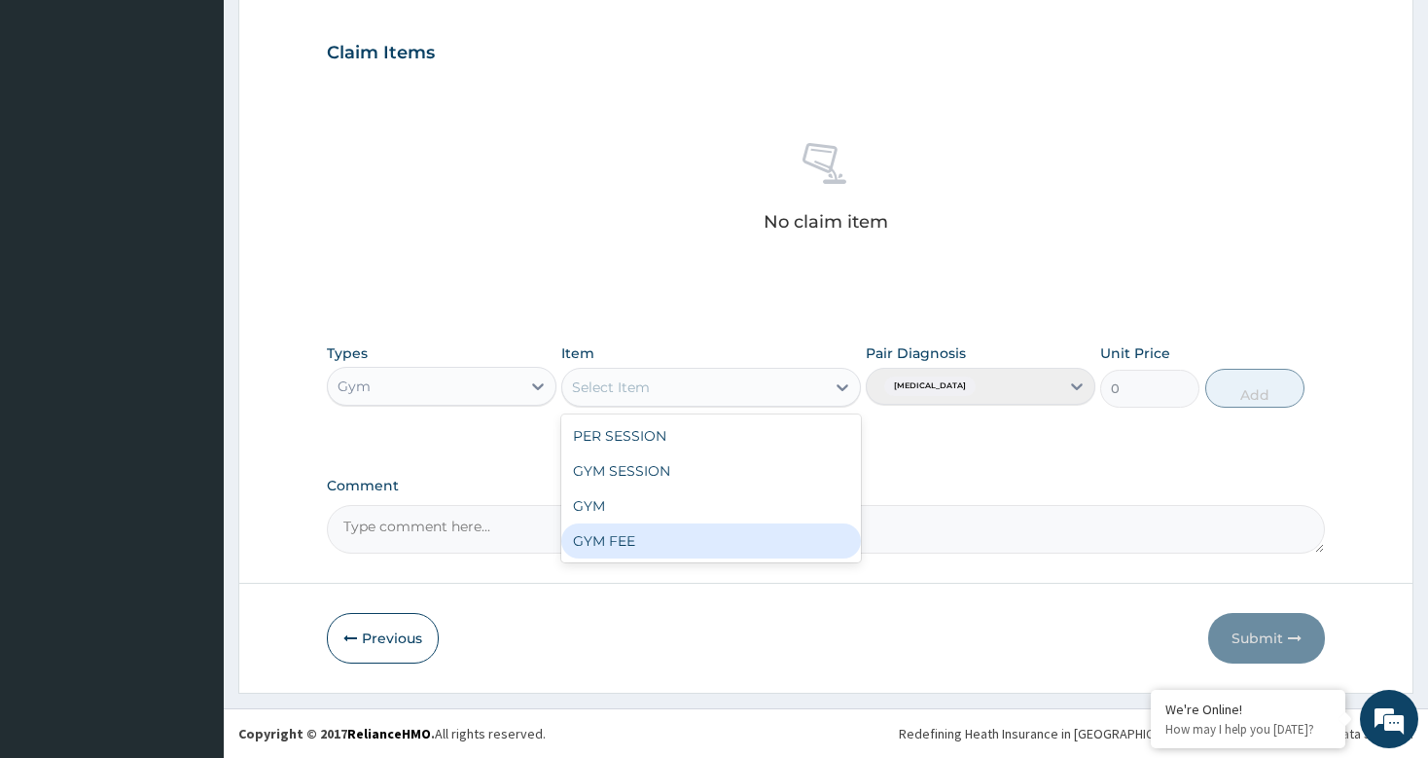
click at [591, 526] on div "GYM FEE" at bounding box center [711, 540] width 300 height 35
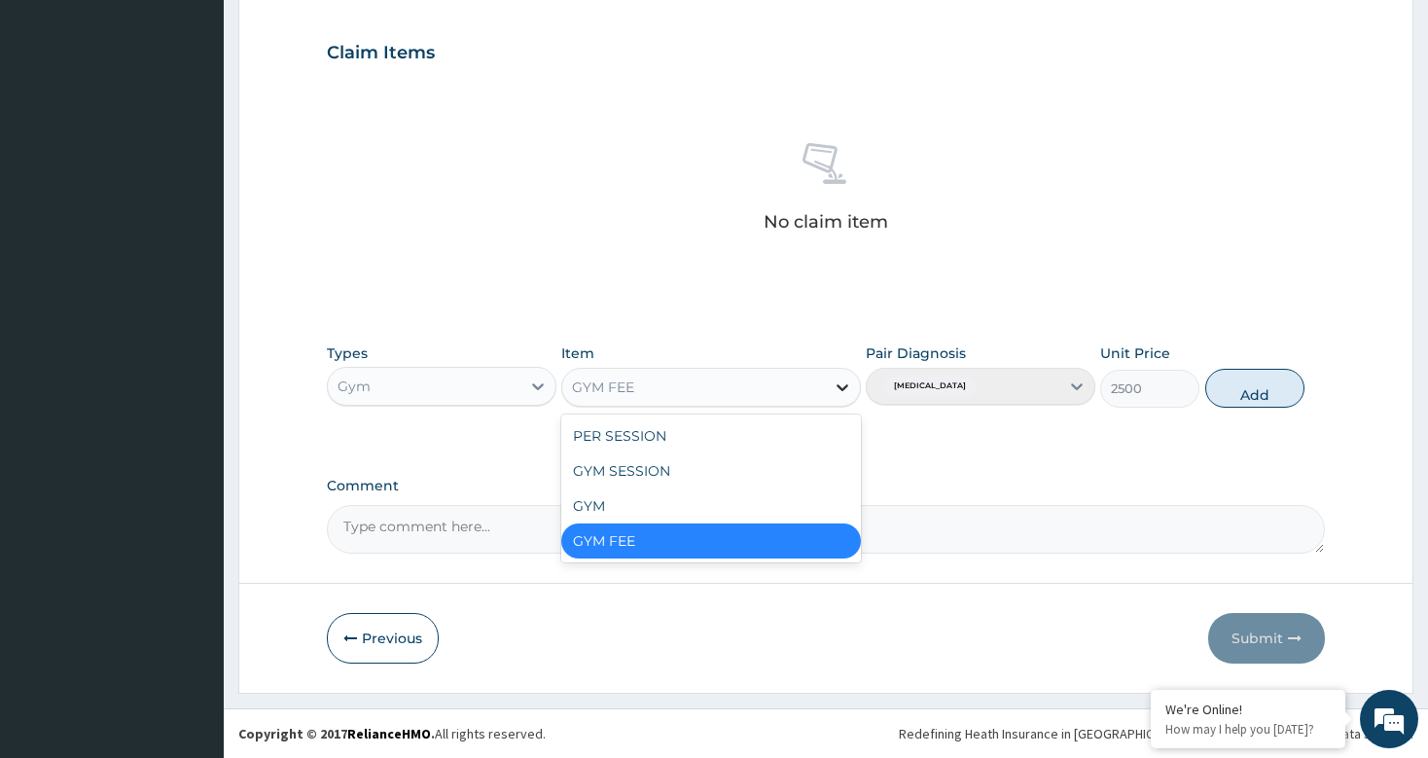
click at [841, 380] on icon at bounding box center [842, 386] width 19 height 19
click at [621, 501] on div "GYM" at bounding box center [711, 505] width 300 height 35
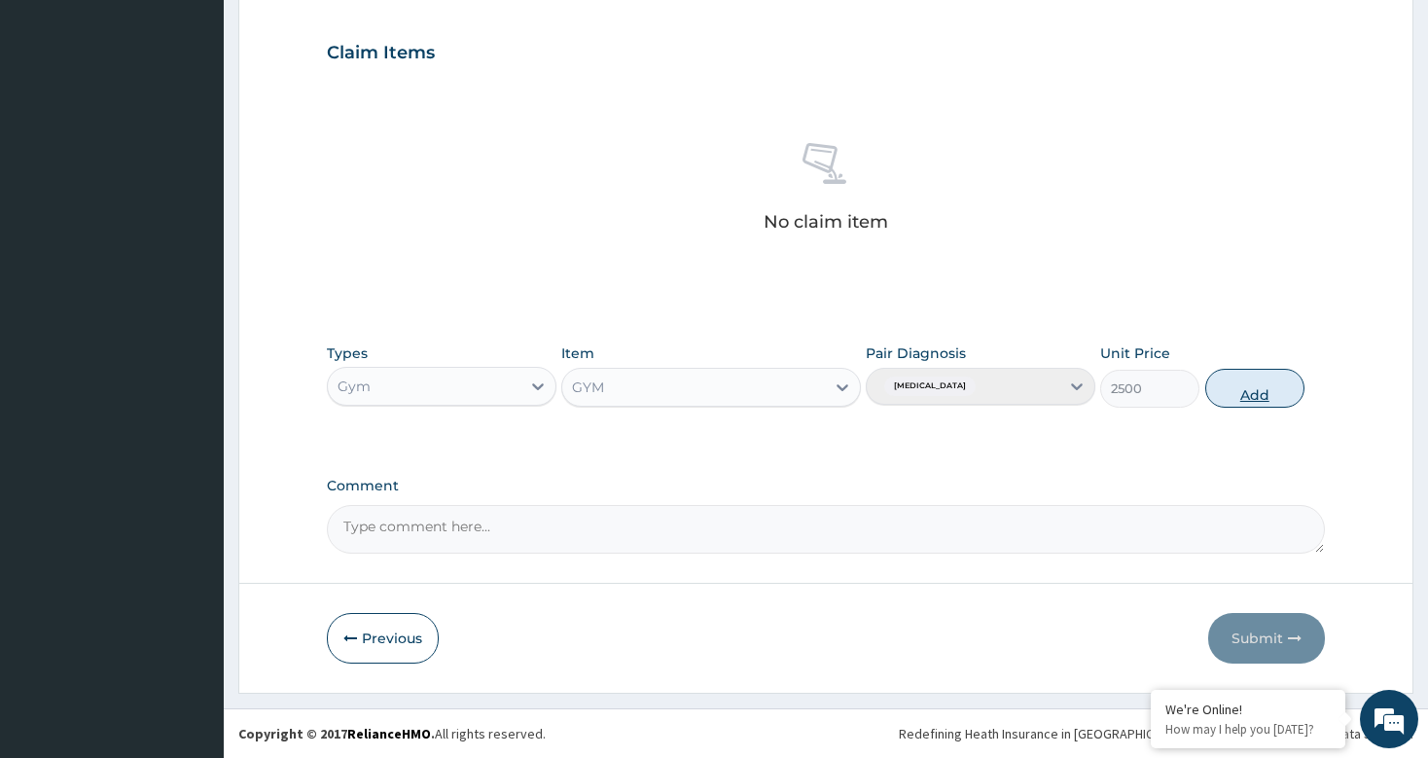
click at [1246, 378] on button "Add" at bounding box center [1255, 388] width 100 height 39
type input "0"
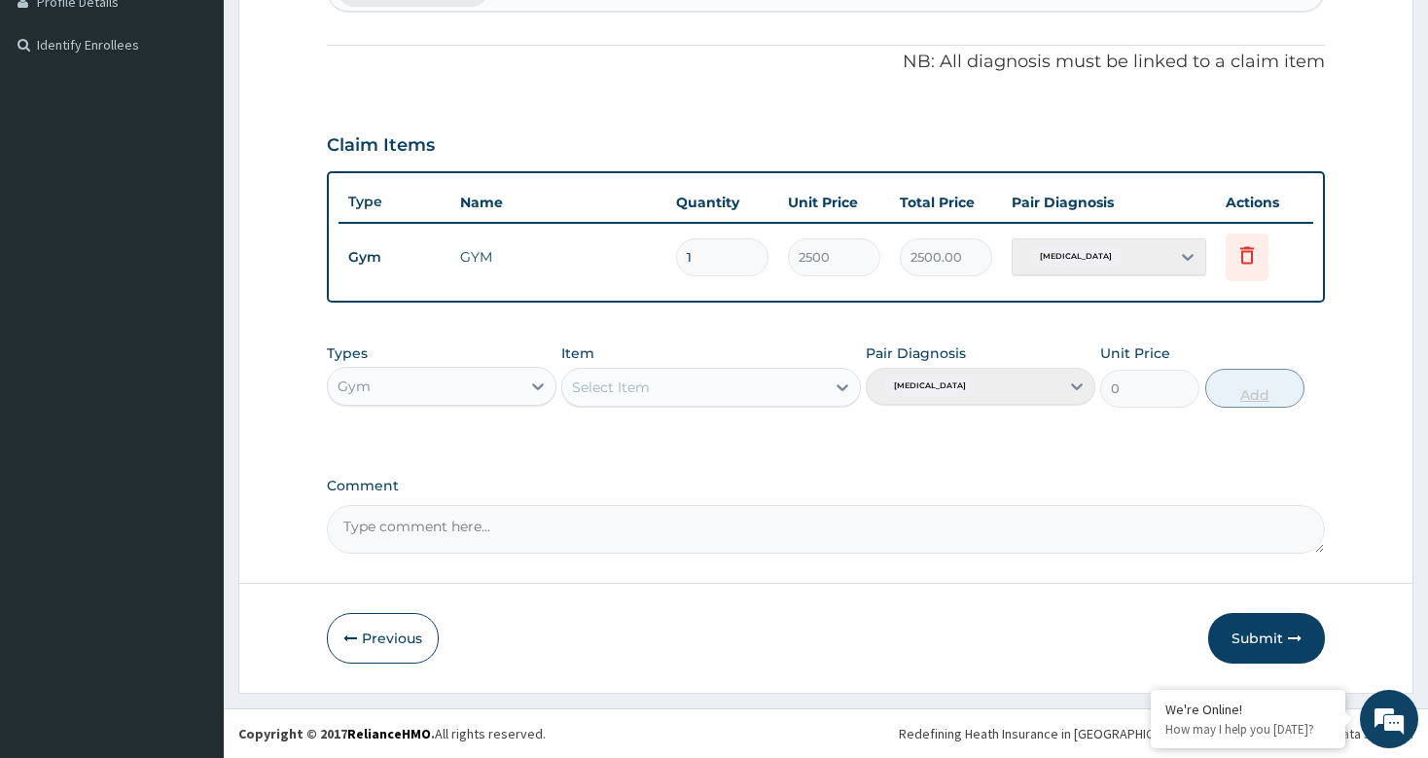
scroll to position [553, 0]
click at [1241, 634] on button "Submit" at bounding box center [1266, 638] width 117 height 51
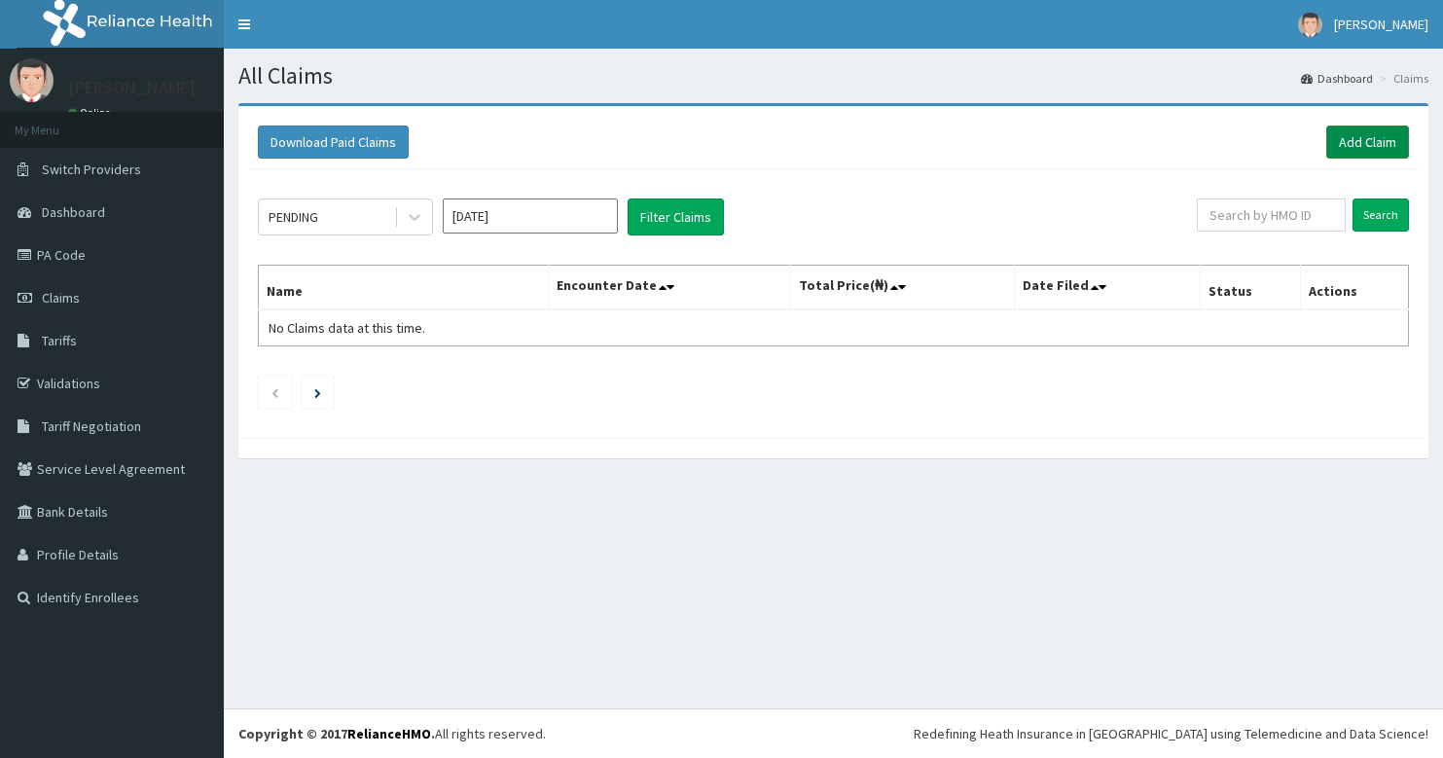
drag, startPoint x: 0, startPoint y: 0, endPoint x: 1358, endPoint y: 140, distance: 1365.2
click at [1358, 140] on link "Add Claim" at bounding box center [1367, 141] width 83 height 33
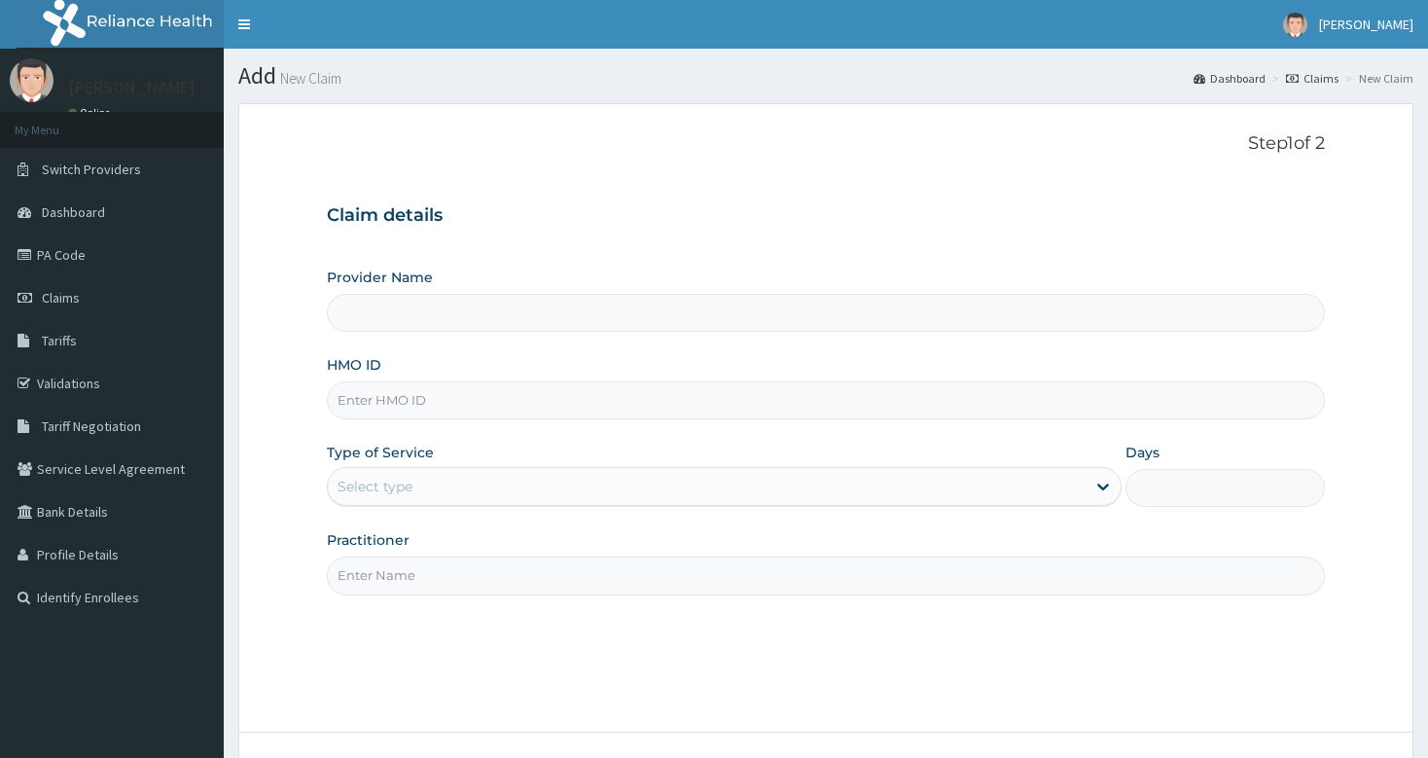
click at [408, 574] on input "Practitioner" at bounding box center [825, 575] width 997 height 38
type input "bodyline"
click at [398, 385] on input "HMO ID" at bounding box center [825, 400] width 997 height 38
type input "Bodyline Gym- Festac"
type input "1"
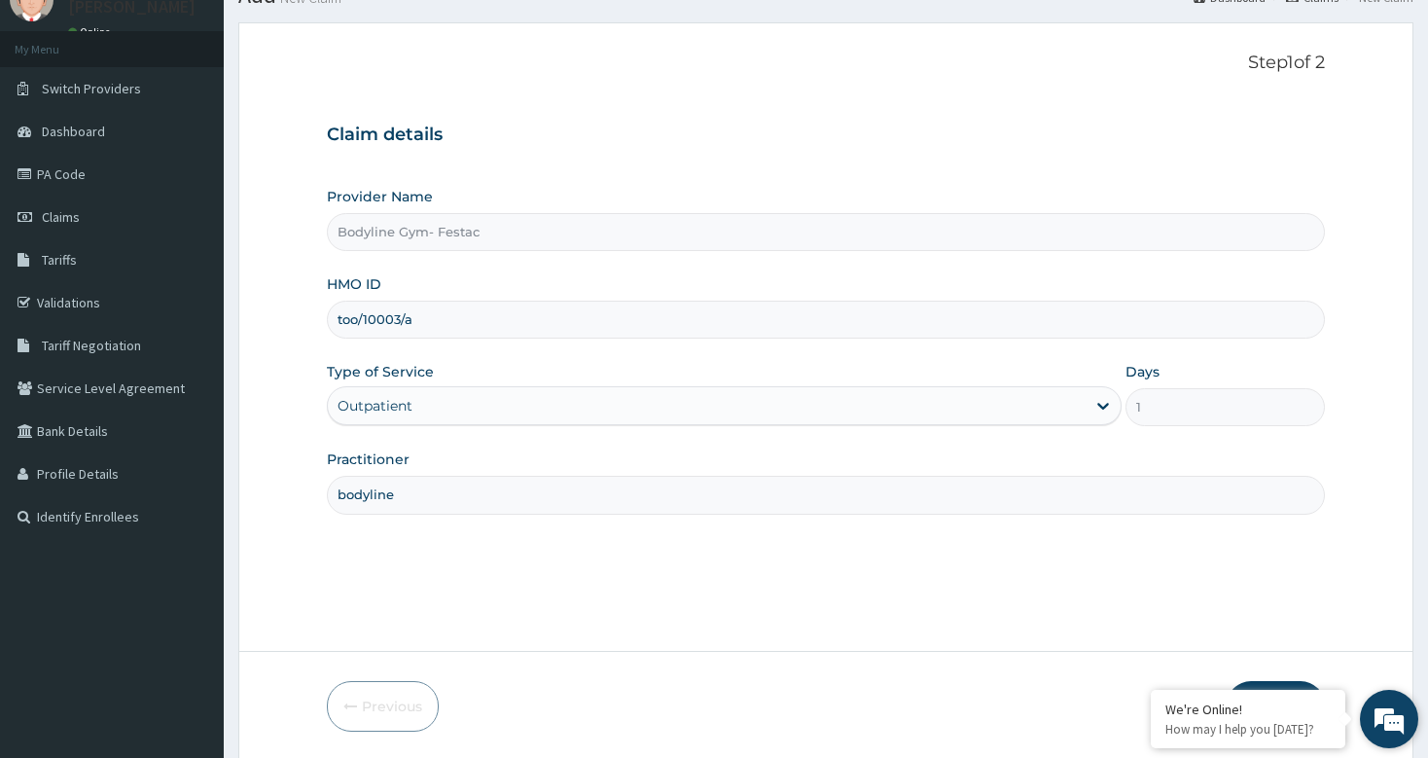
scroll to position [149, 0]
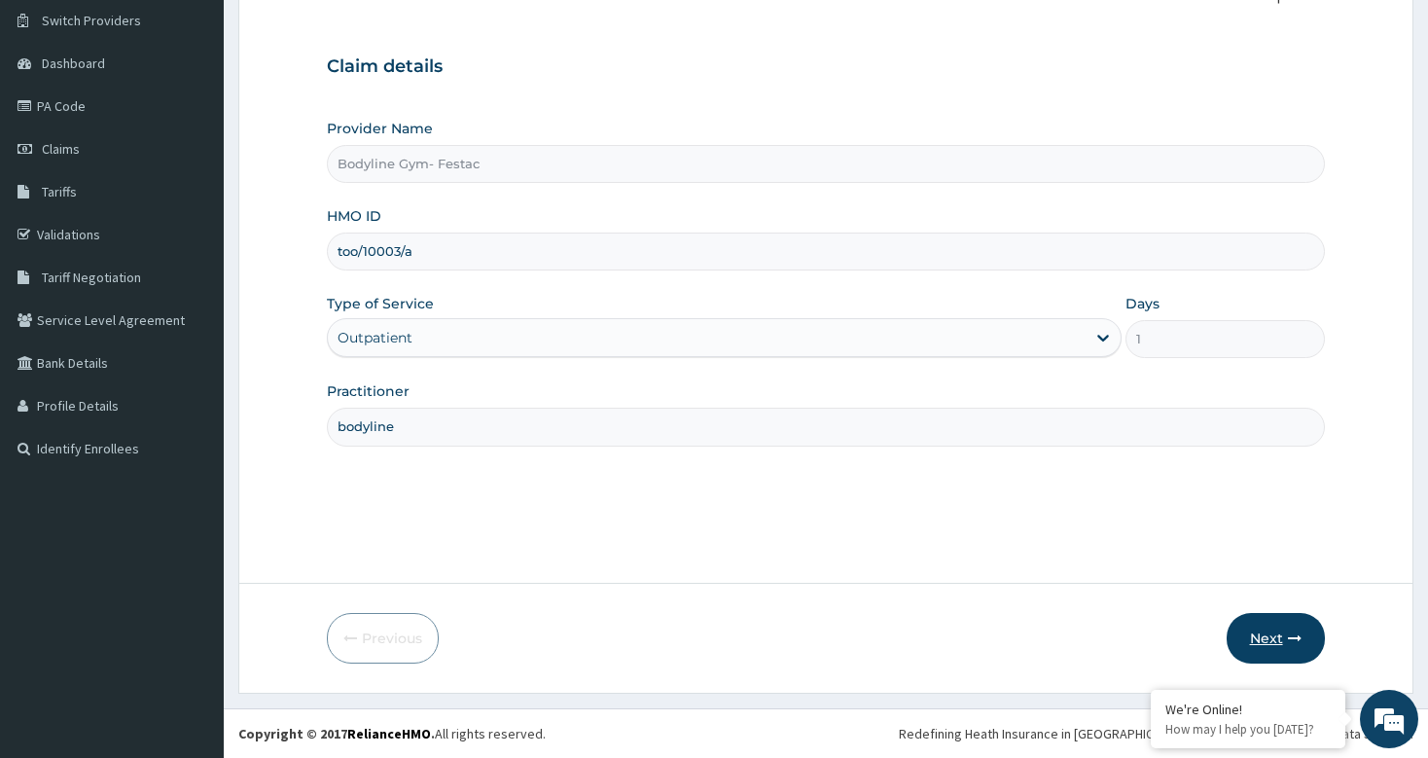
type input "too/10003/a"
click at [1293, 639] on icon "button" at bounding box center [1295, 638] width 14 height 14
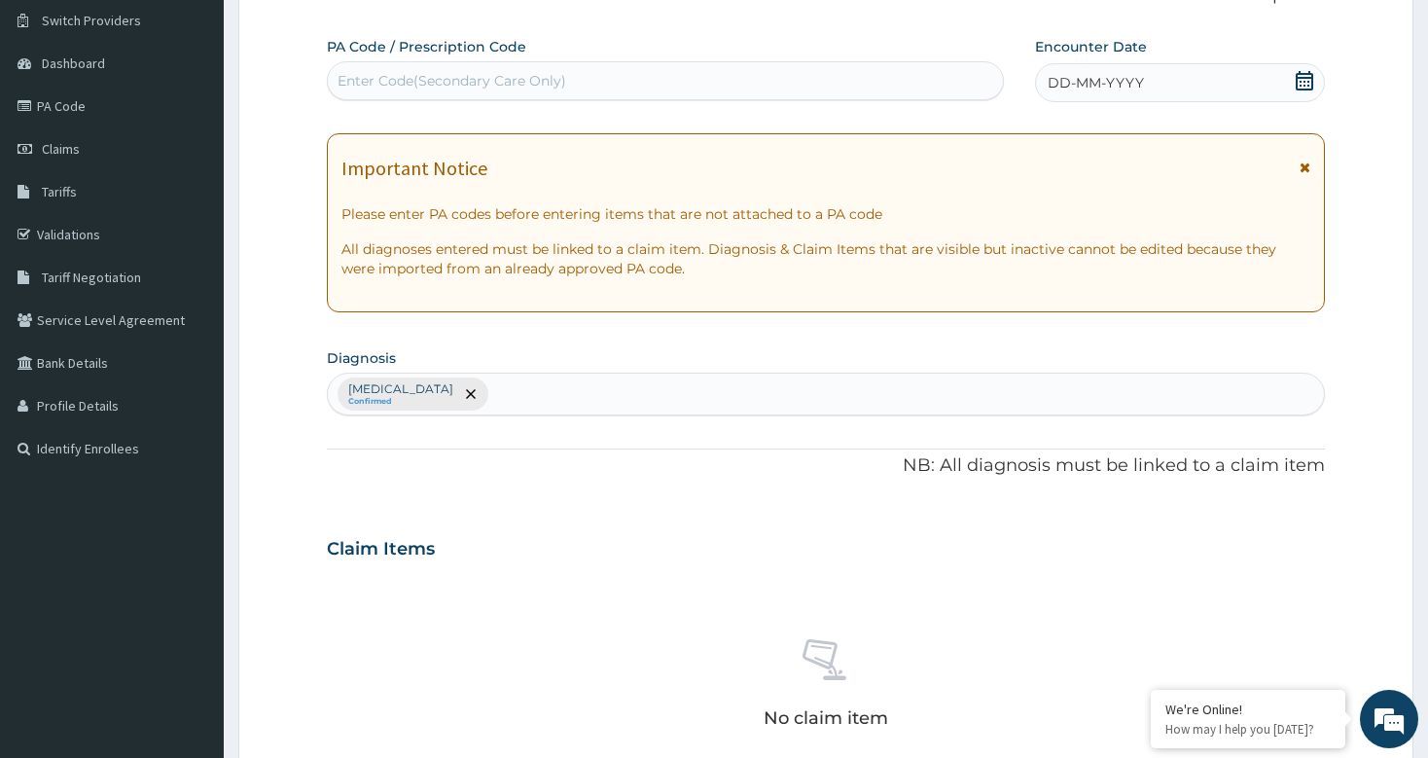
click at [1148, 77] on div "DD-MM-YYYY" at bounding box center [1180, 82] width 290 height 39
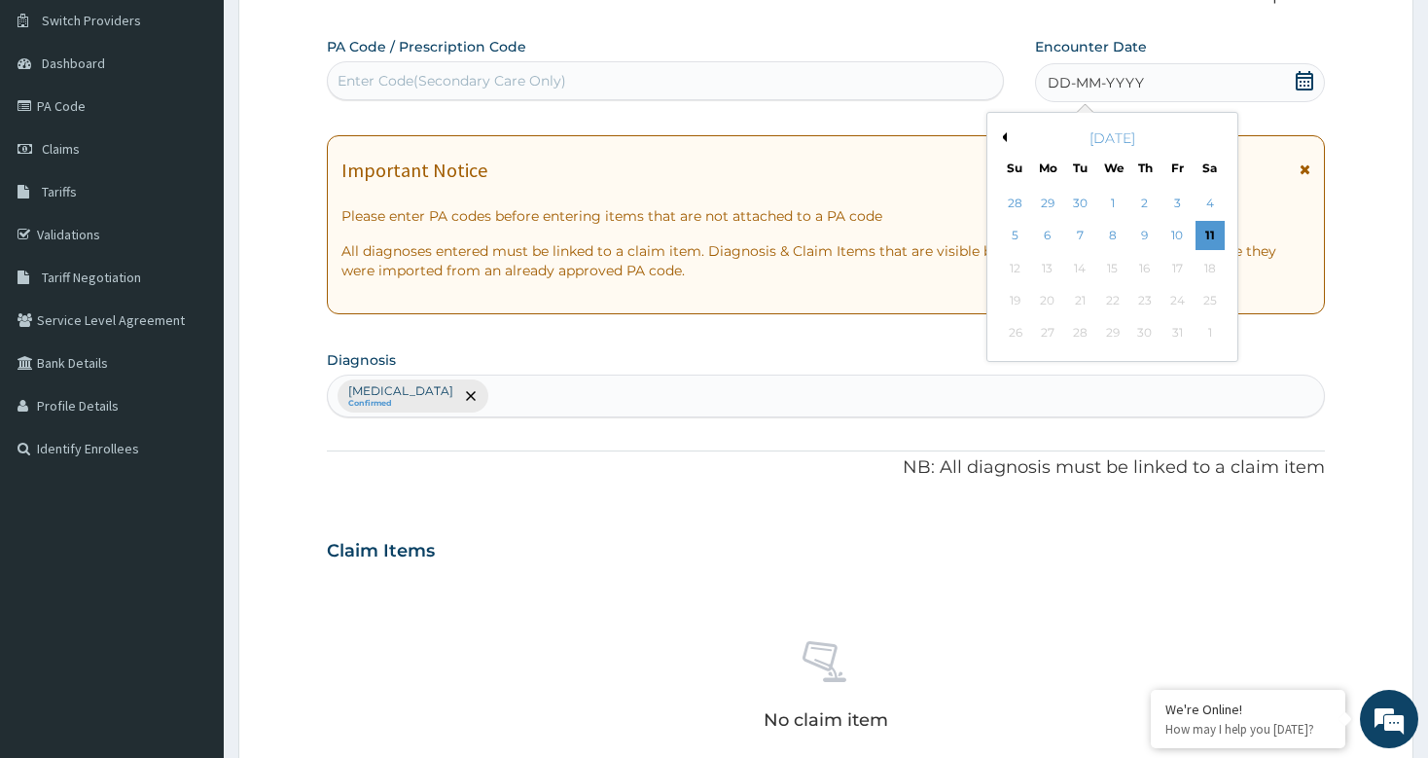
drag, startPoint x: 1205, startPoint y: 230, endPoint x: 886, endPoint y: 152, distance: 328.4
click at [1206, 231] on div "11" at bounding box center [1209, 236] width 29 height 29
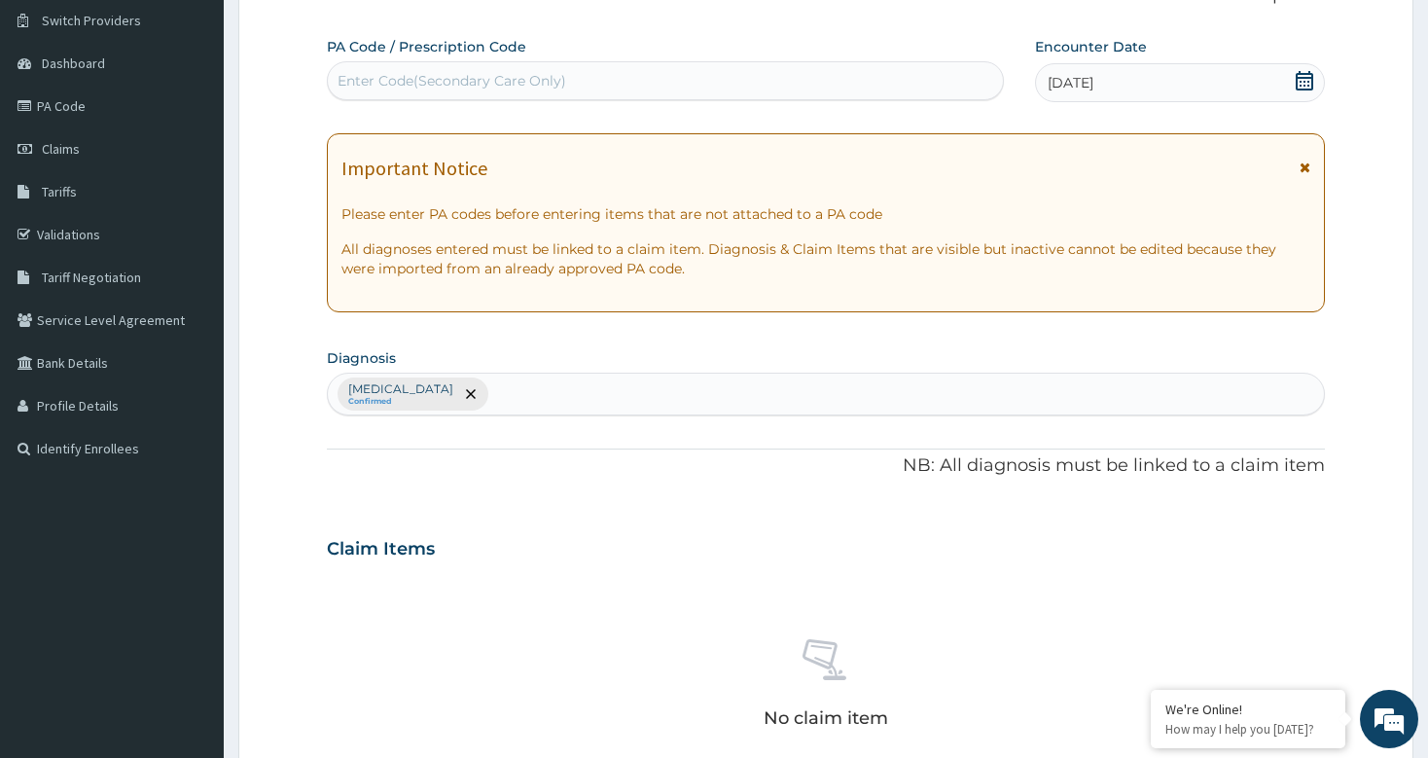
click at [466, 76] on div "Enter Code(Secondary Care Only)" at bounding box center [452, 80] width 229 height 19
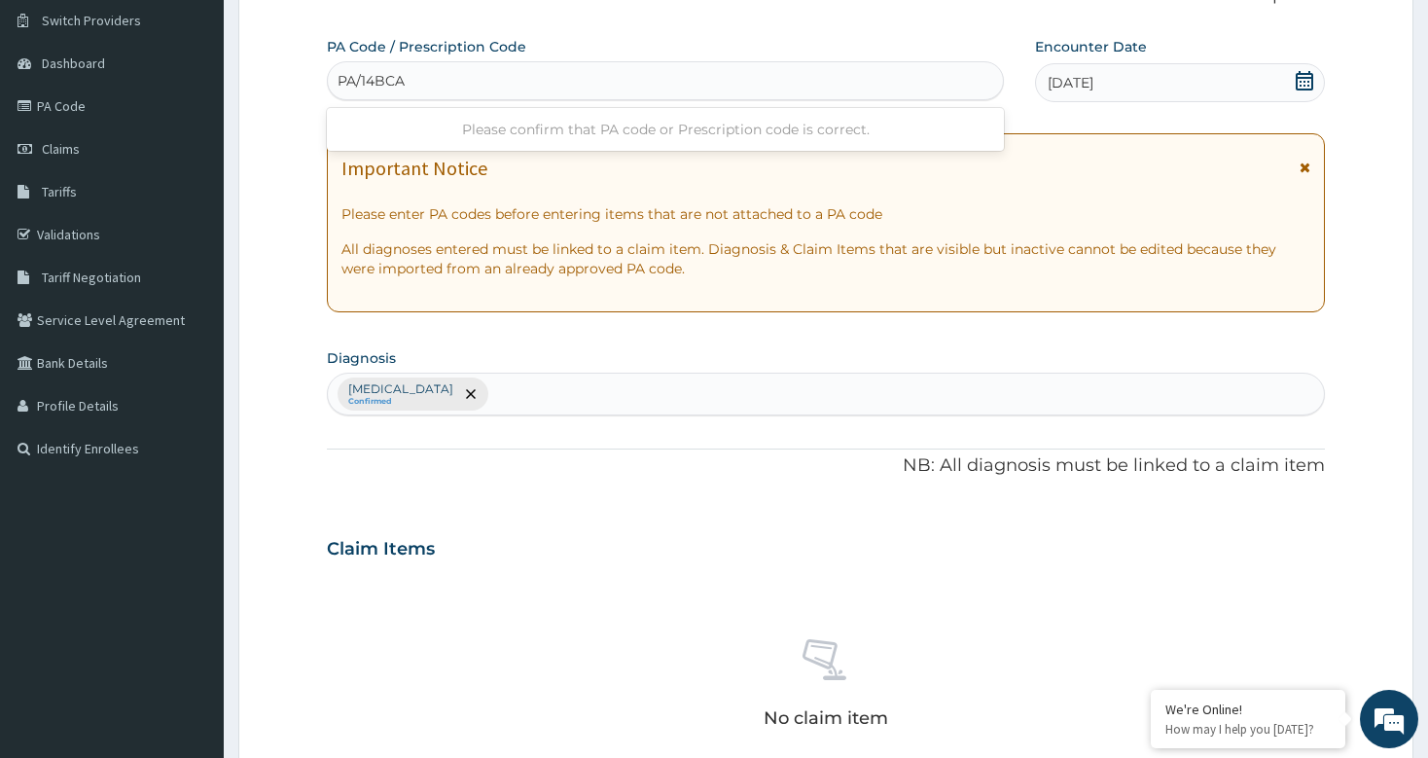
type input "PA/14BCAE"
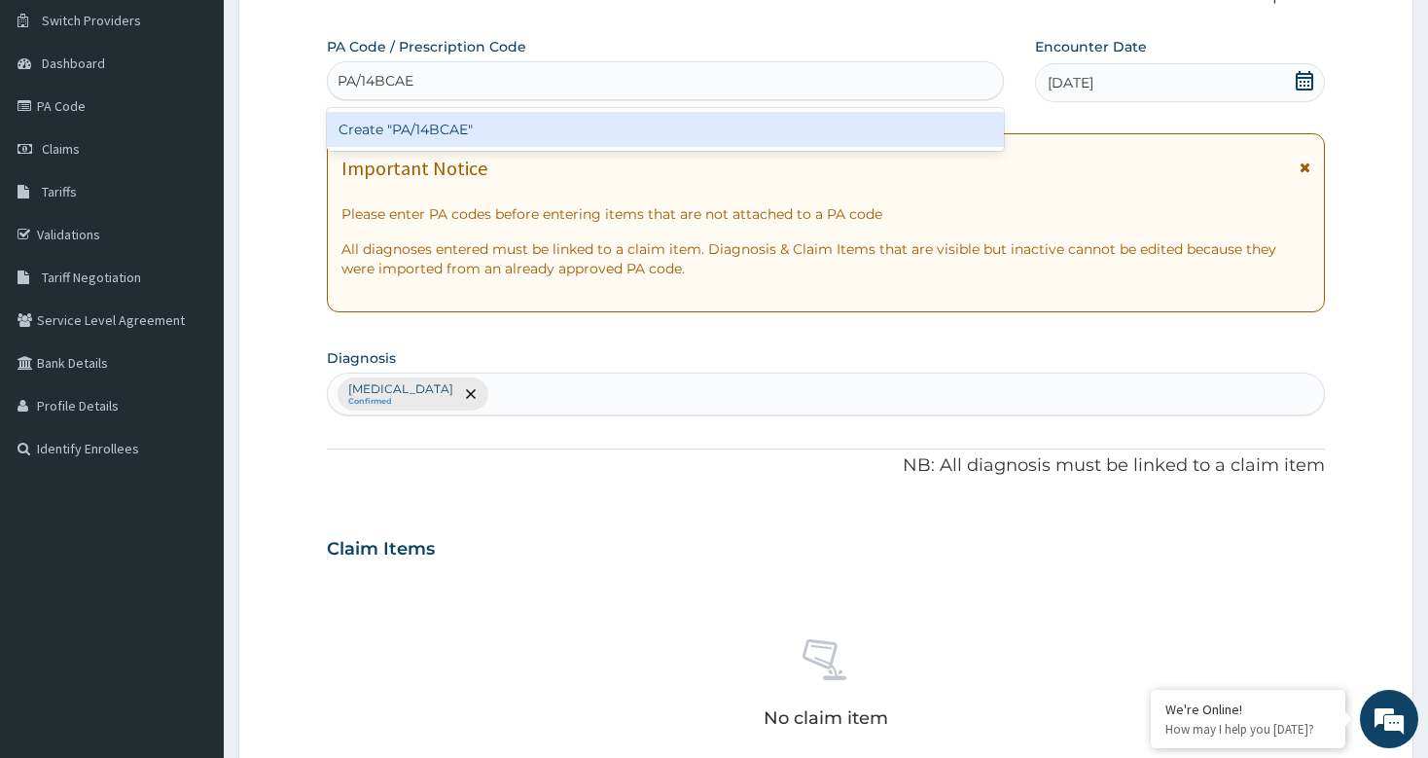
click at [391, 132] on div "Create "PA/14BCAE"" at bounding box center [665, 129] width 676 height 35
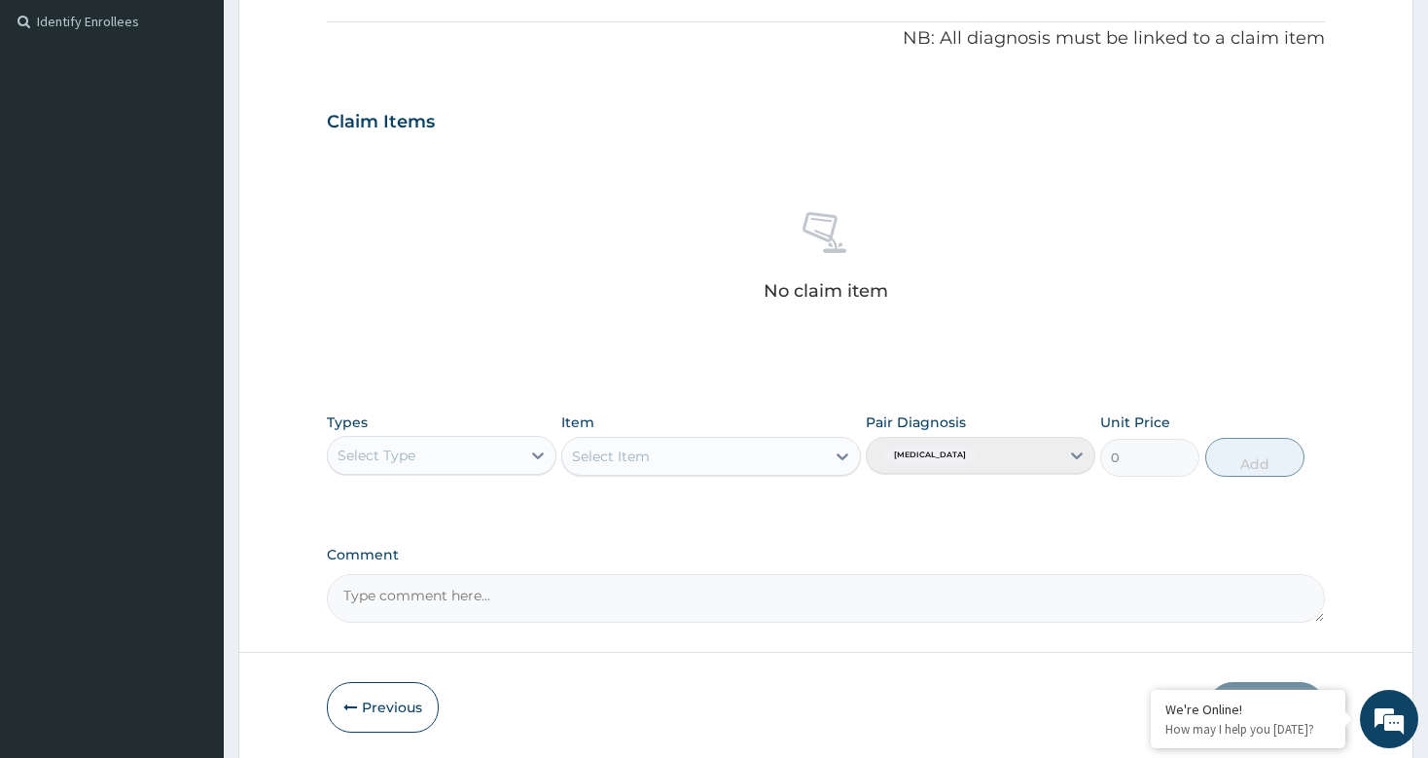
scroll to position [645, 0]
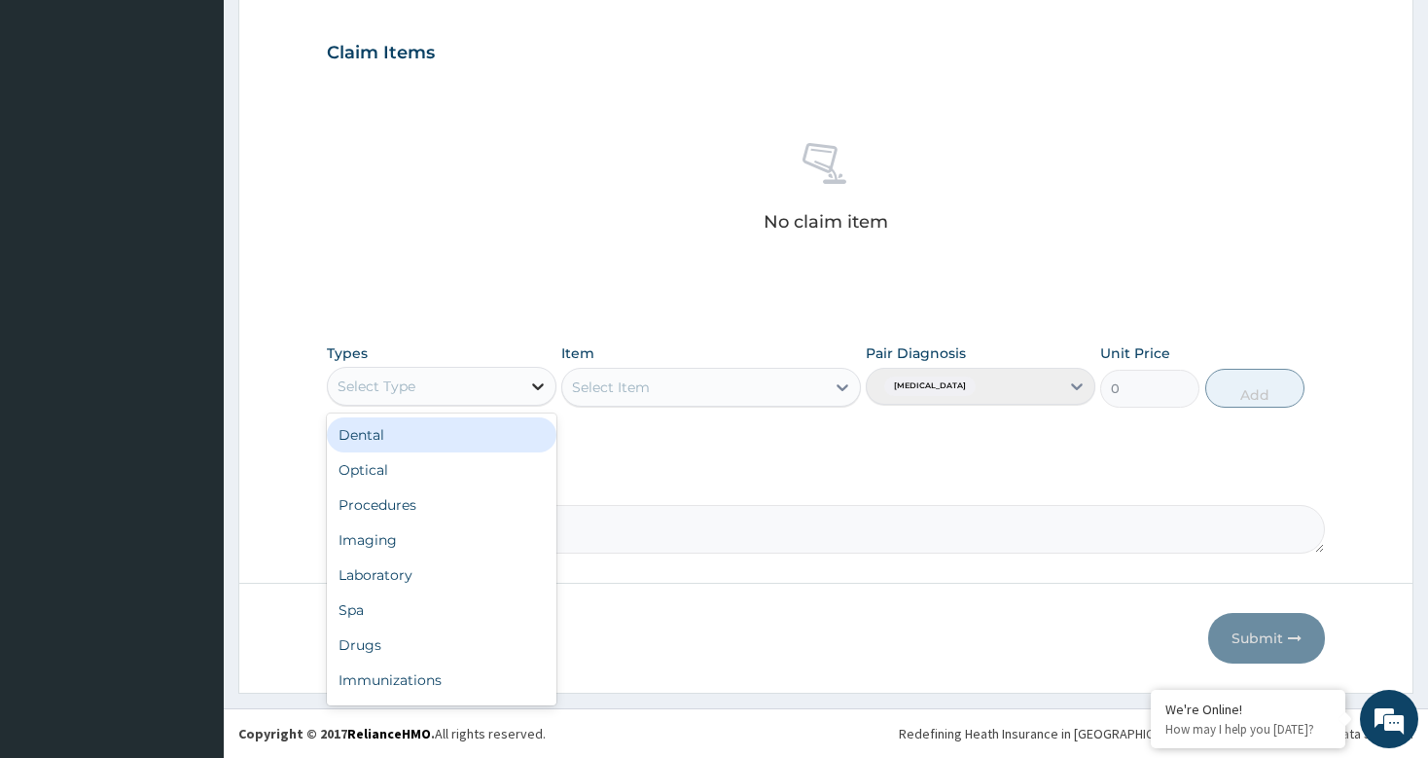
click at [540, 378] on icon at bounding box center [537, 385] width 19 height 19
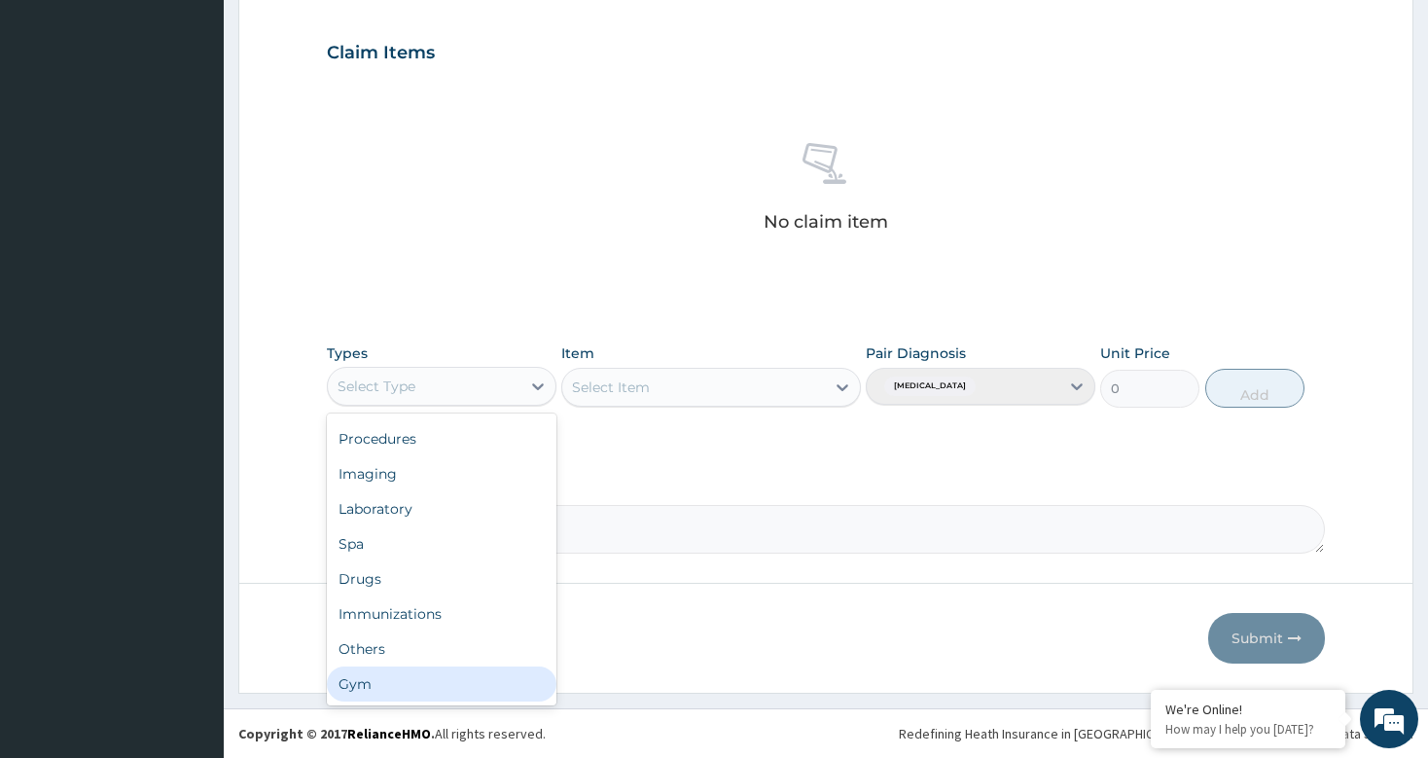
click at [396, 670] on div "Gym" at bounding box center [442, 683] width 230 height 35
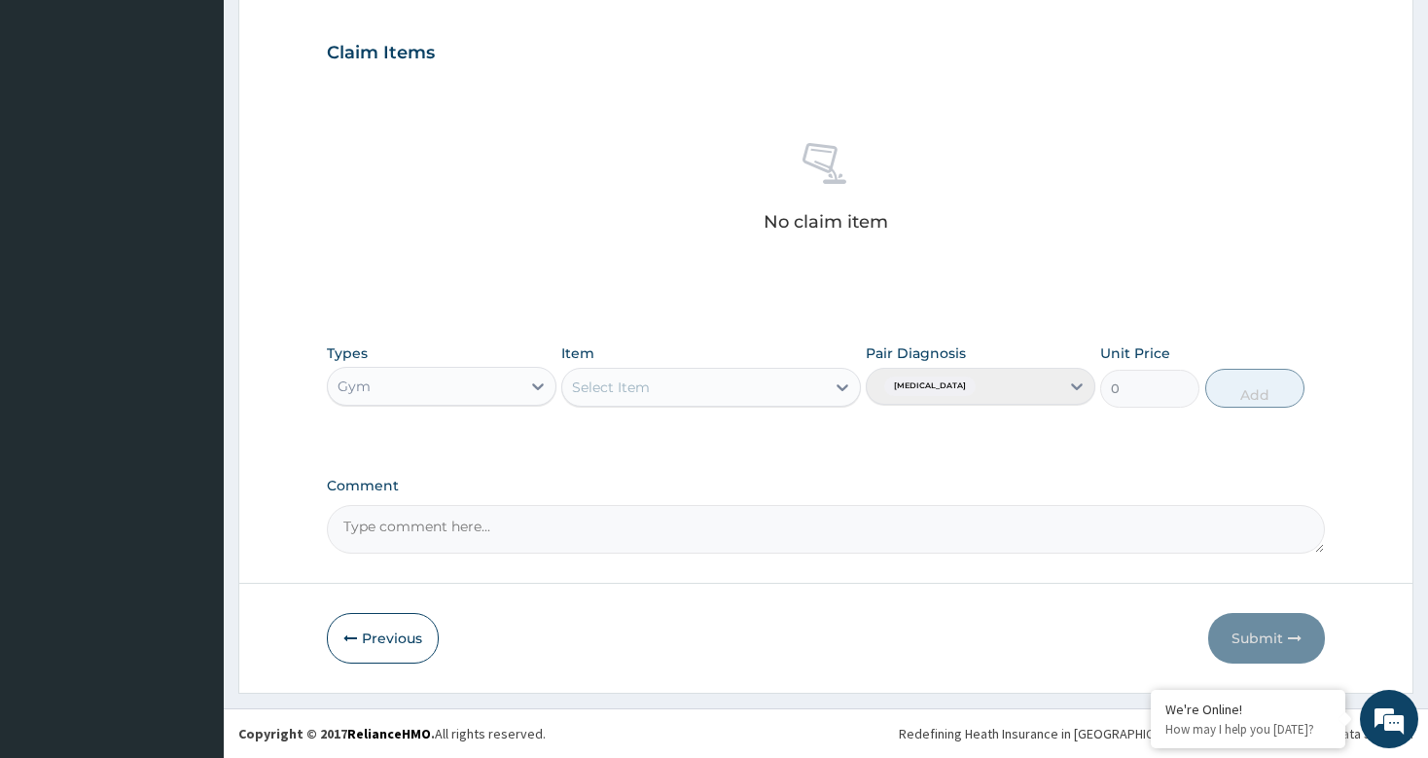
click at [834, 380] on icon at bounding box center [842, 386] width 19 height 19
drag, startPoint x: 640, startPoint y: 505, endPoint x: 1208, endPoint y: 393, distance: 579.0
click at [683, 486] on div "PER SESSION GYM SESSION GYM GYM FEE" at bounding box center [711, 488] width 300 height 148
click at [644, 518] on div "GYM" at bounding box center [711, 505] width 300 height 35
click at [1269, 382] on button "Add" at bounding box center [1255, 388] width 100 height 39
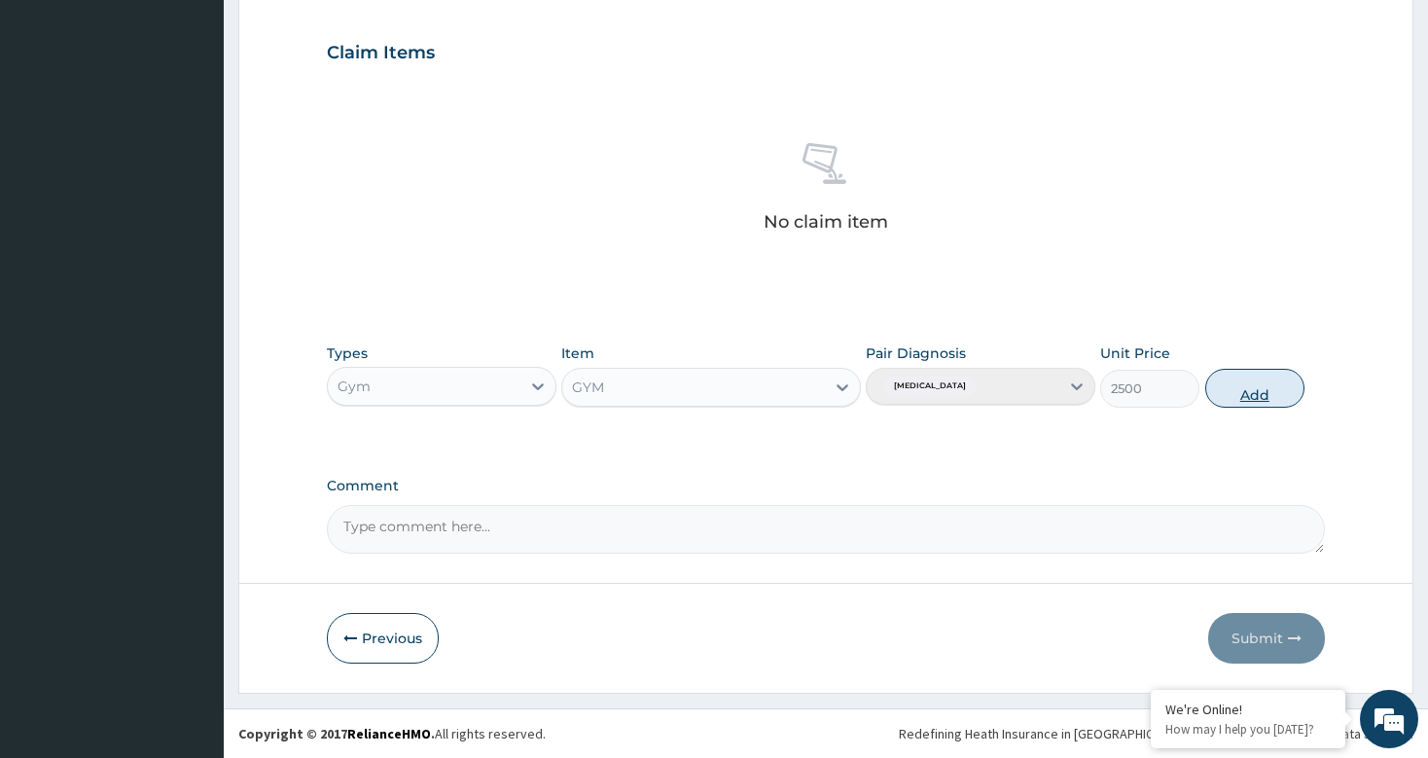
type input "0"
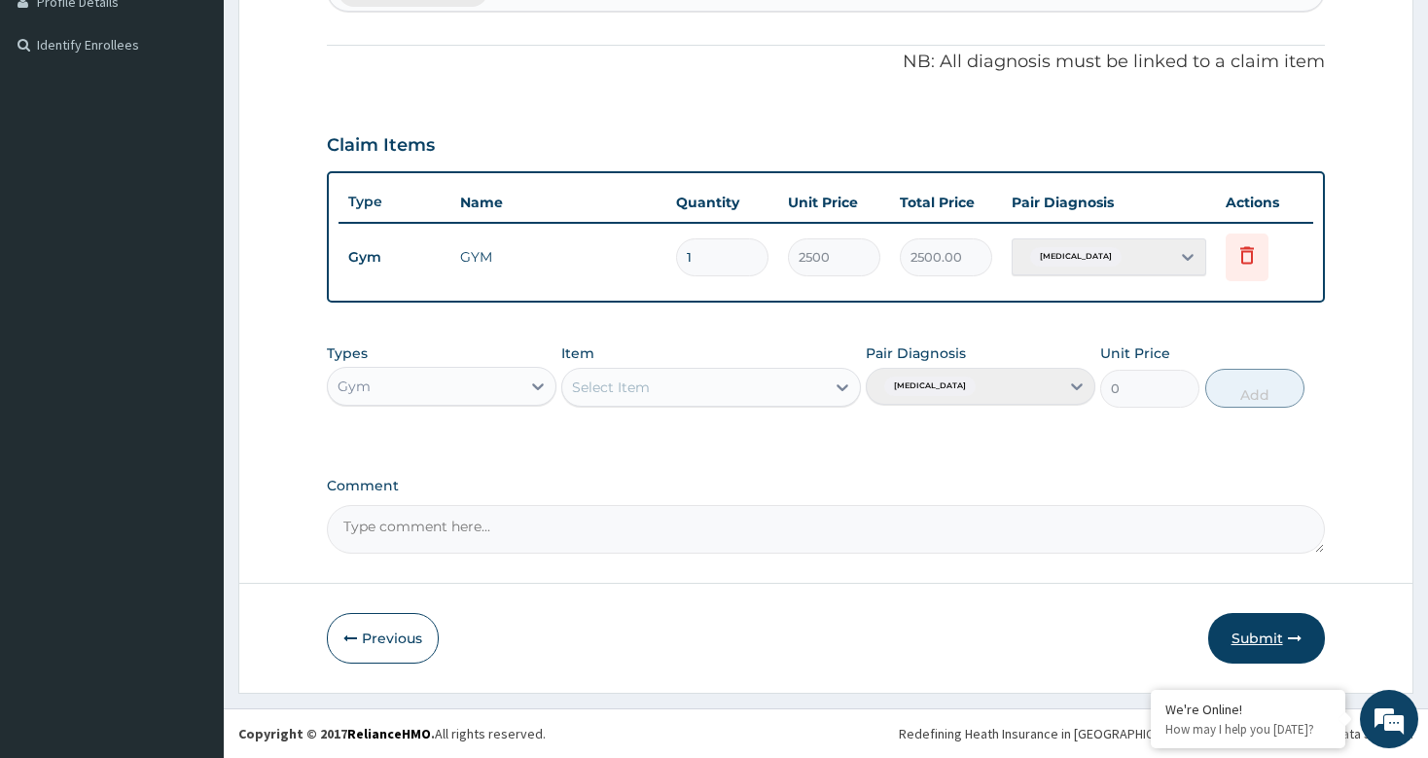
click at [1271, 633] on button "Submit" at bounding box center [1266, 638] width 117 height 51
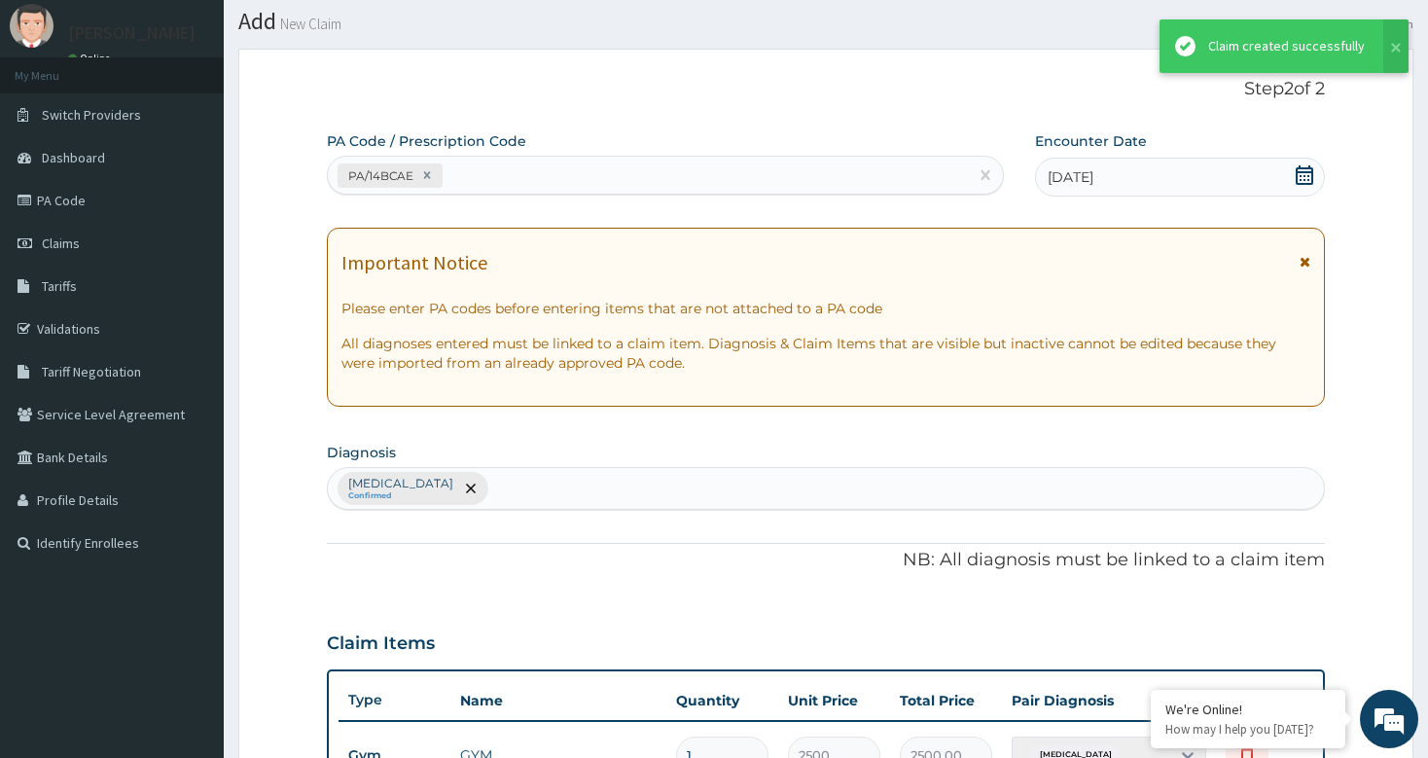
scroll to position [553, 0]
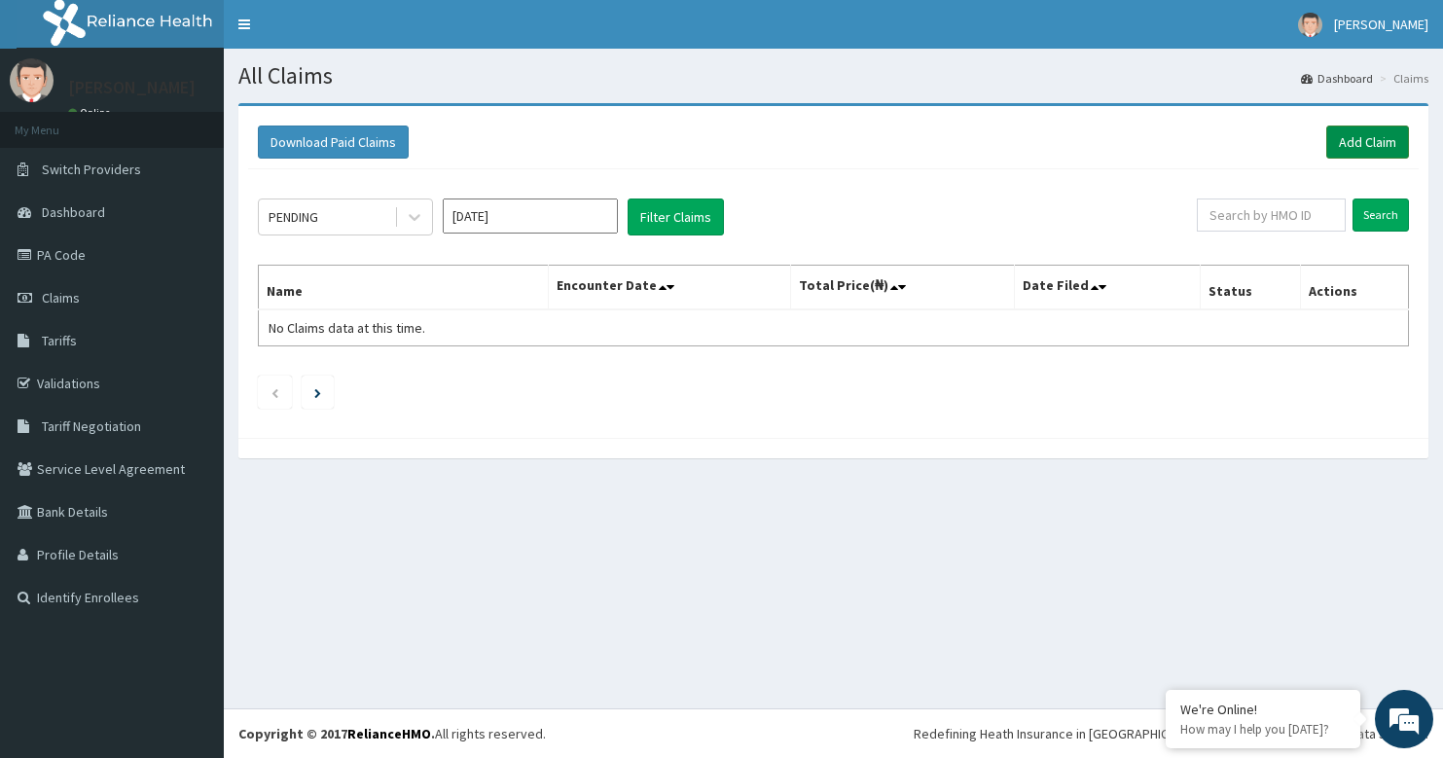
click at [1373, 138] on link "Add Claim" at bounding box center [1367, 141] width 83 height 33
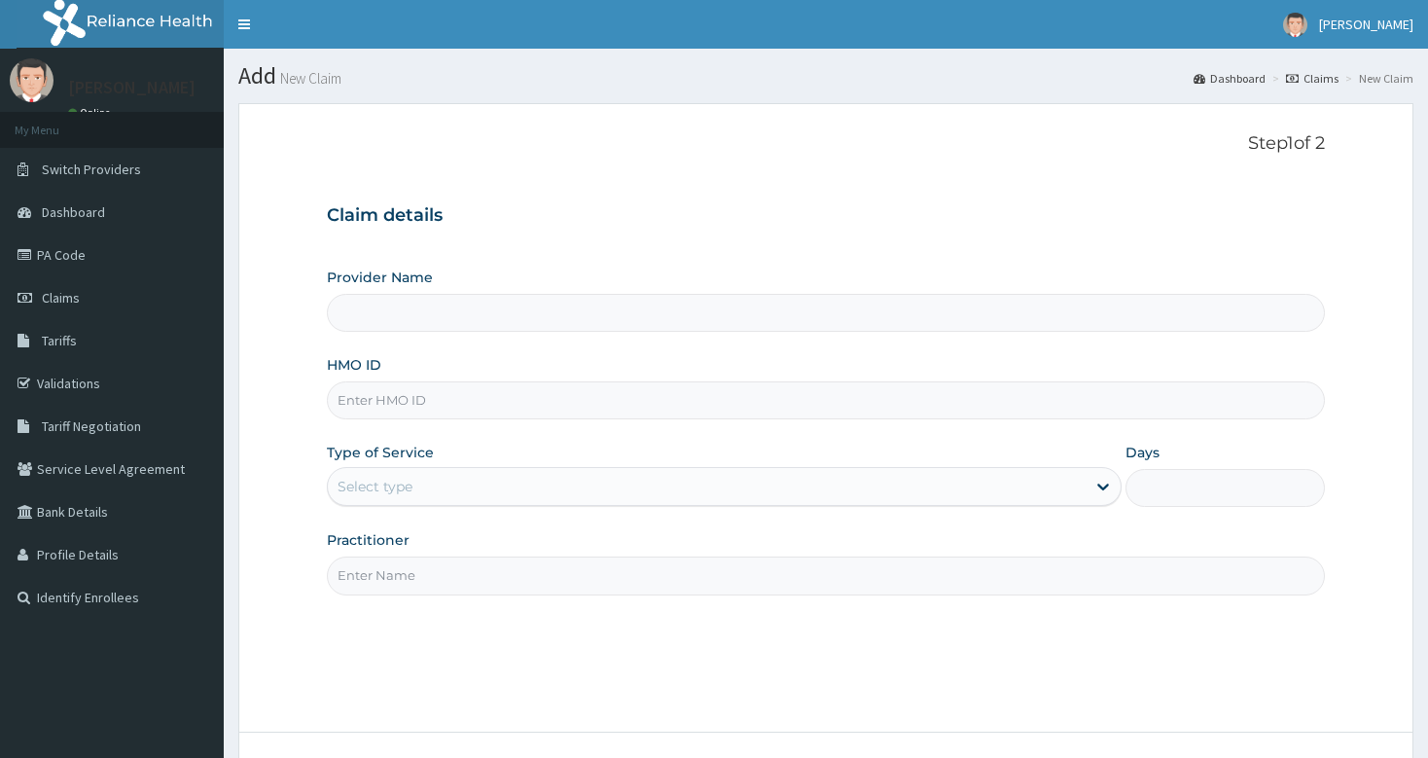
type input "bodyline"
click at [424, 406] on input "HMO ID" at bounding box center [825, 400] width 997 height 38
type input "Bodyline Gym- Festac"
type input "1"
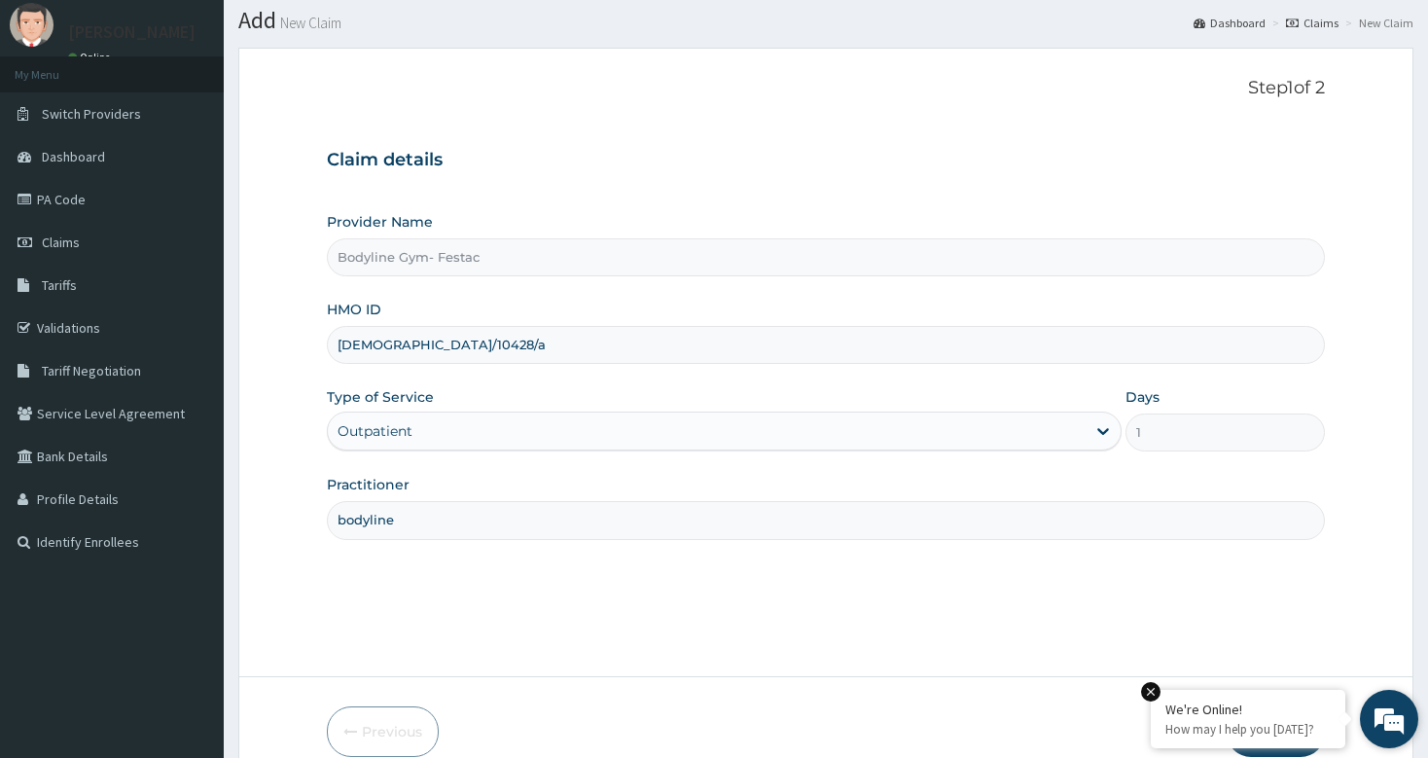
scroll to position [149, 0]
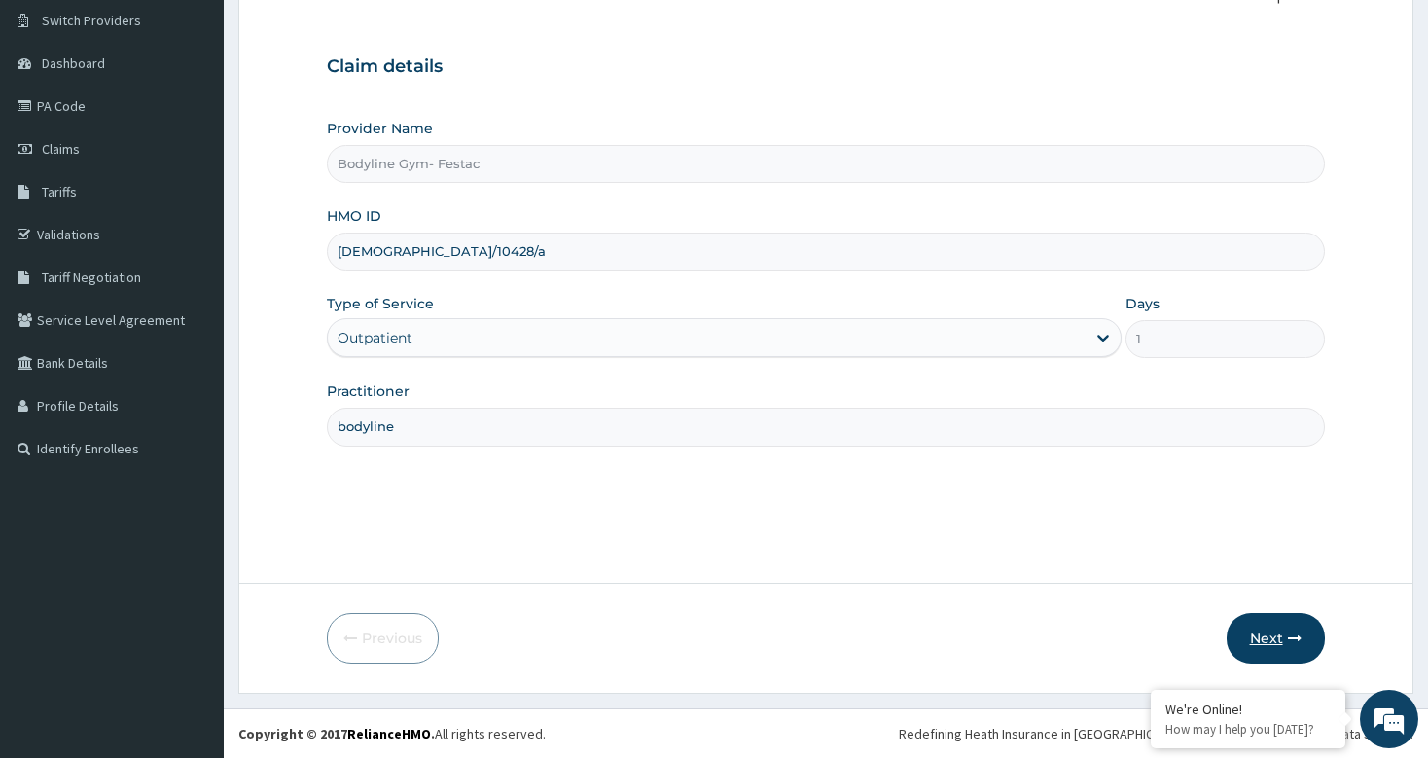
type input "isw/10428/a"
click at [1292, 650] on button "Next" at bounding box center [1276, 638] width 98 height 51
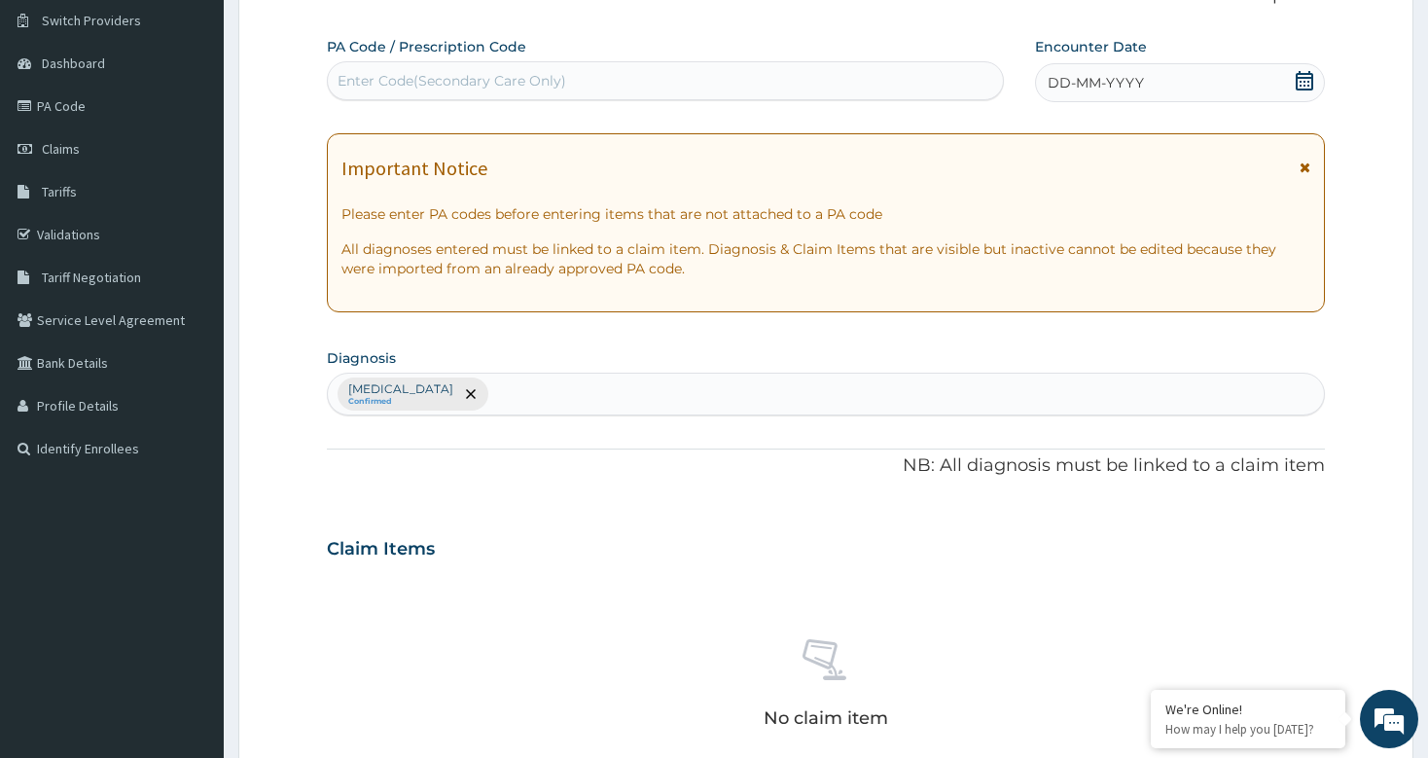
click at [1082, 87] on span "DD-MM-YYYY" at bounding box center [1096, 82] width 96 height 19
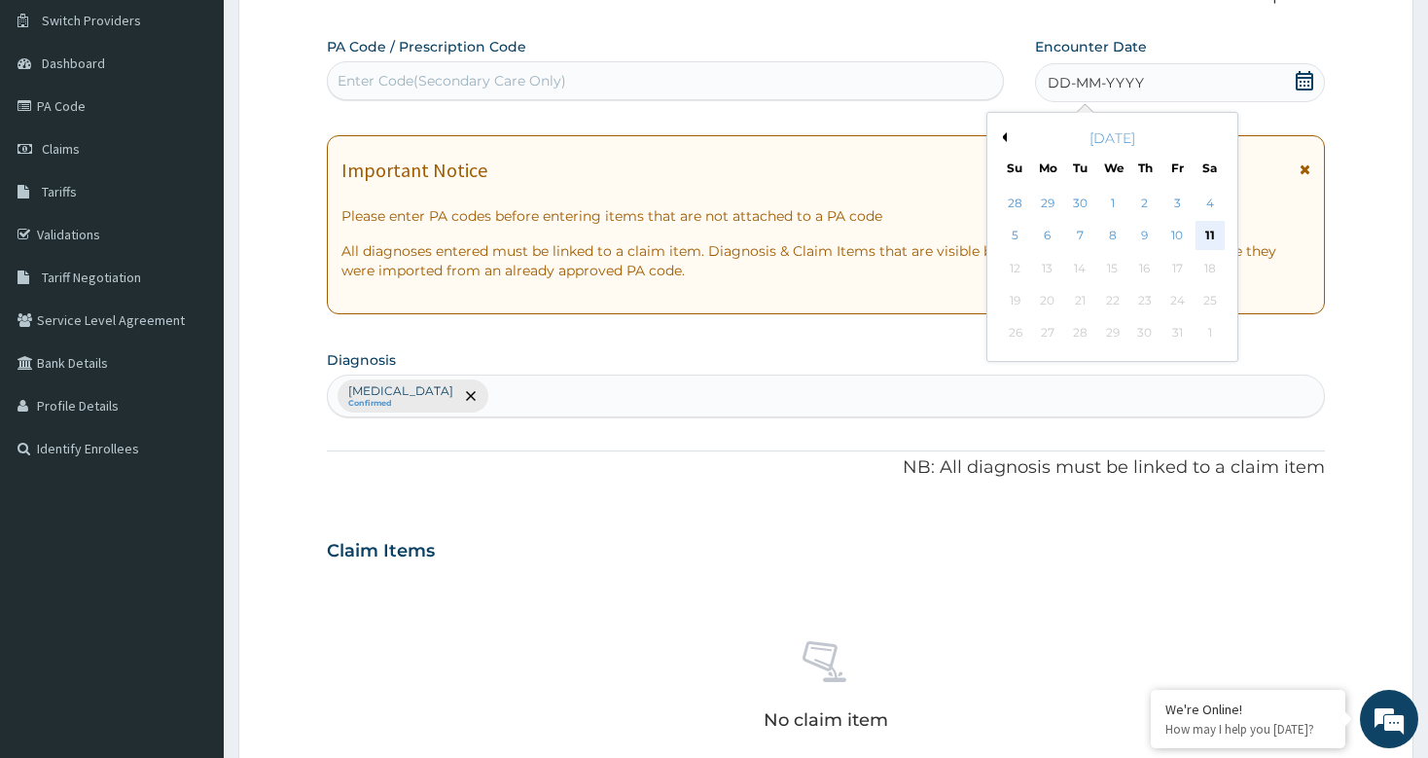
click at [1212, 235] on div "11" at bounding box center [1209, 236] width 29 height 29
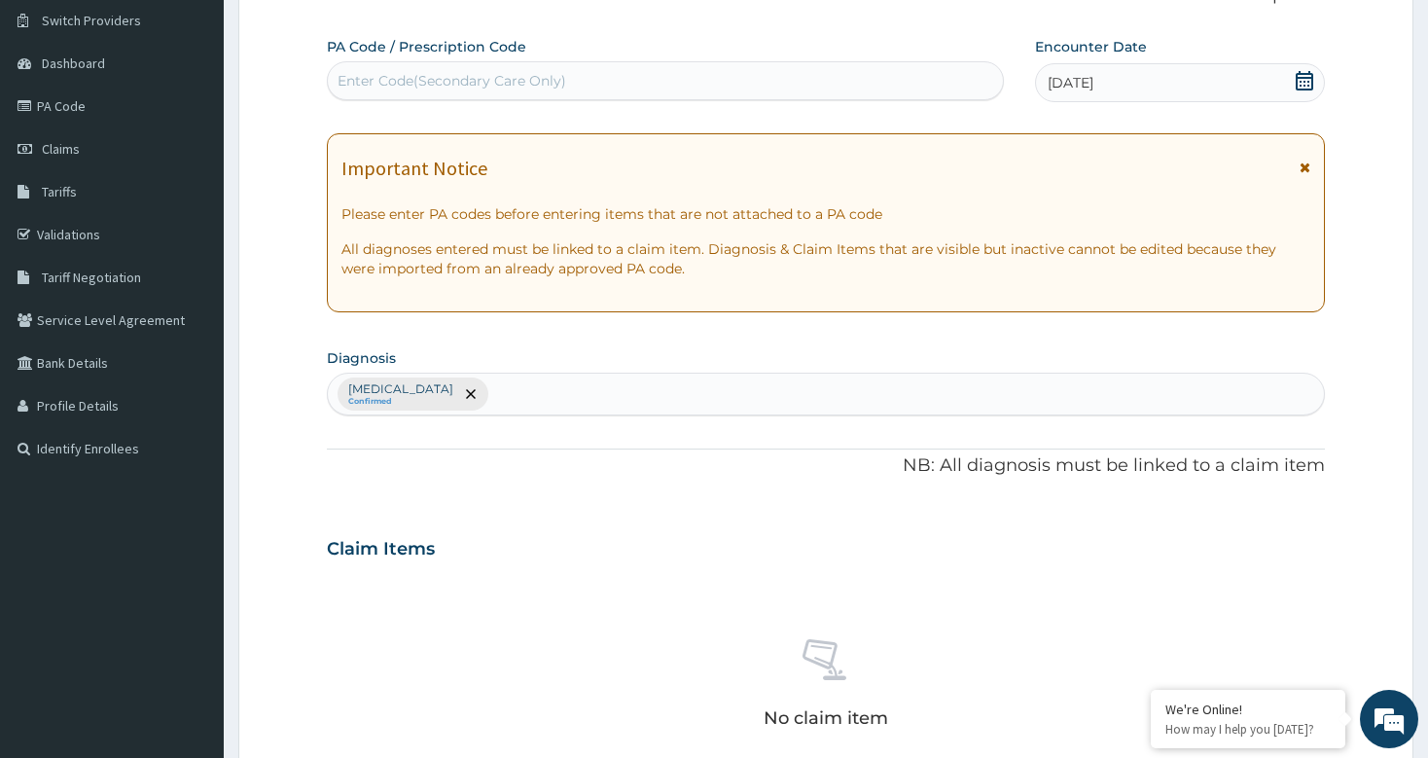
click at [543, 80] on div "Enter Code(Secondary Care Only)" at bounding box center [452, 80] width 229 height 19
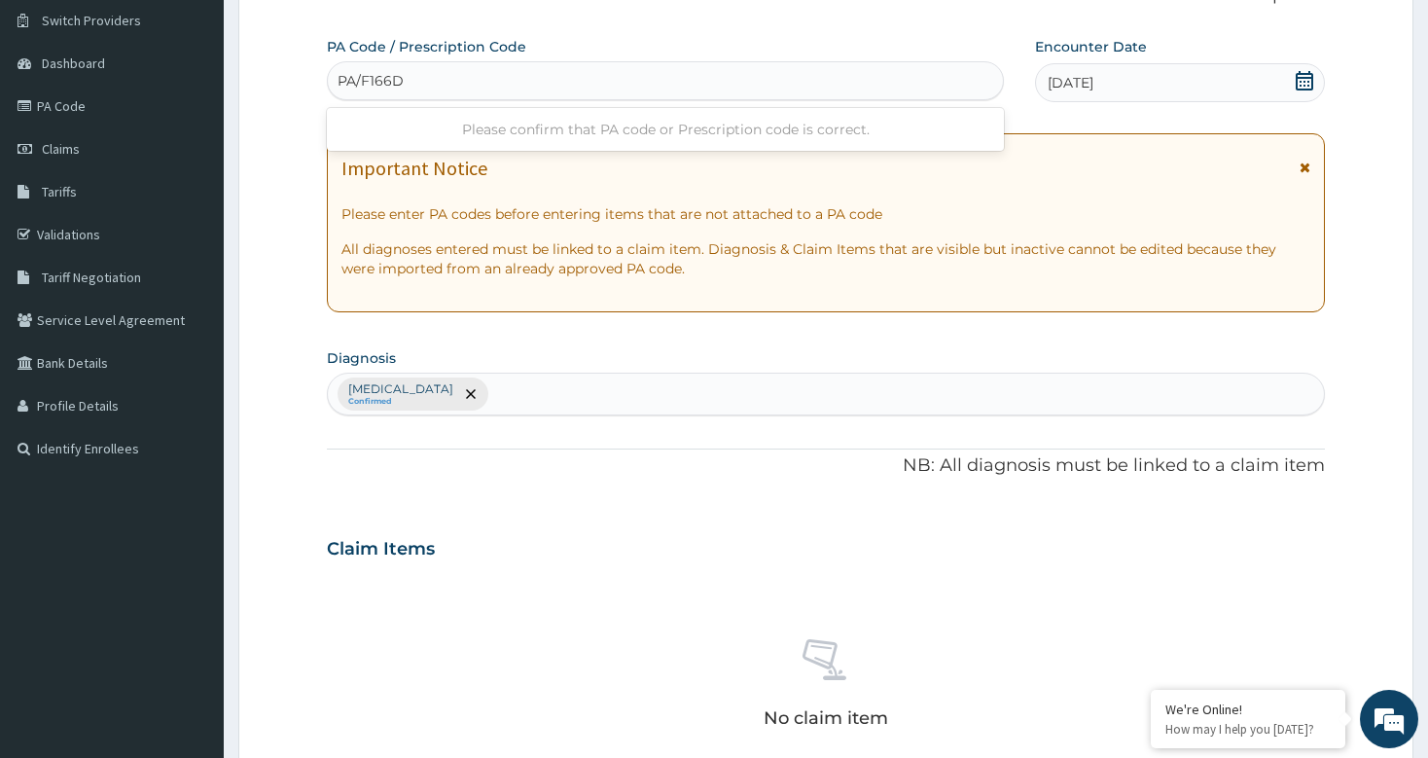
type input "PA/F166D7"
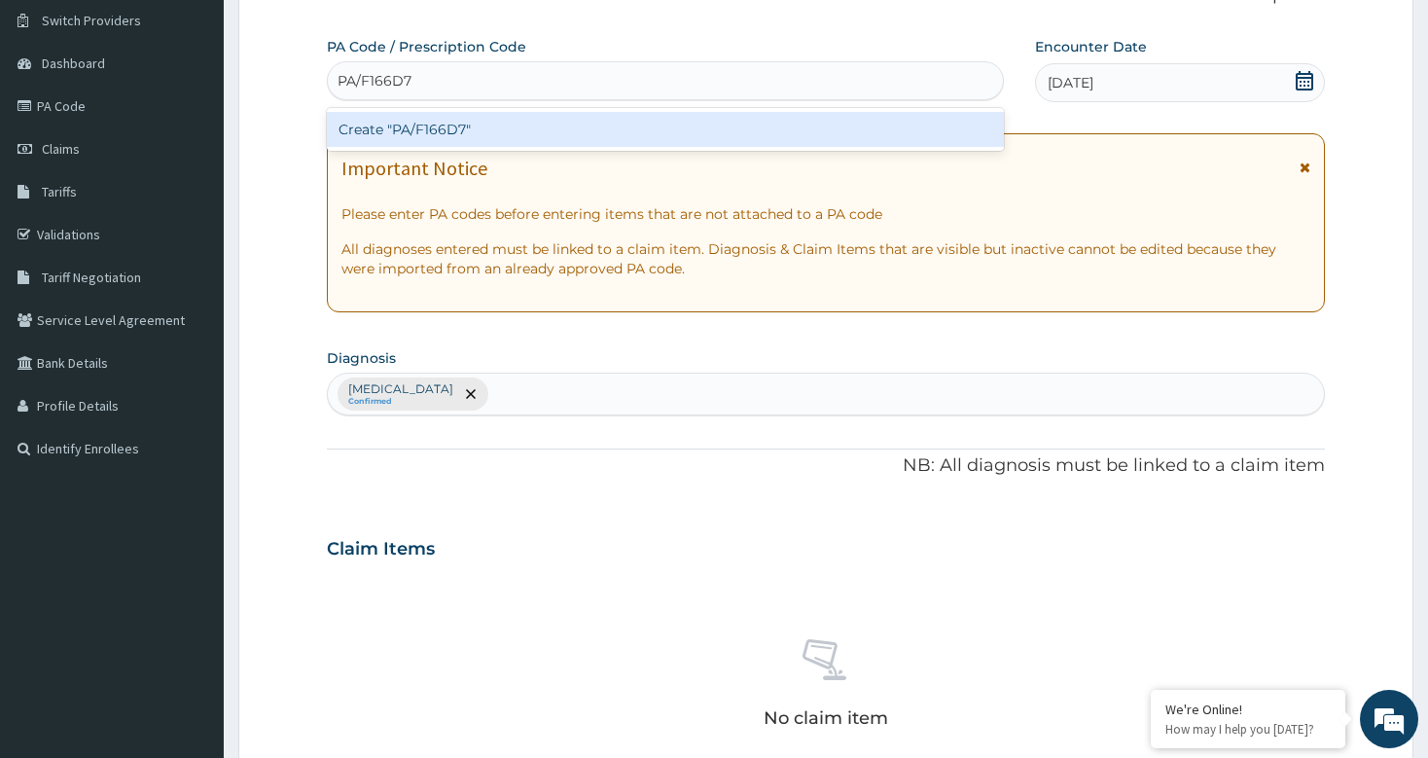
click at [494, 136] on div "Create "PA/F166D7"" at bounding box center [665, 129] width 676 height 35
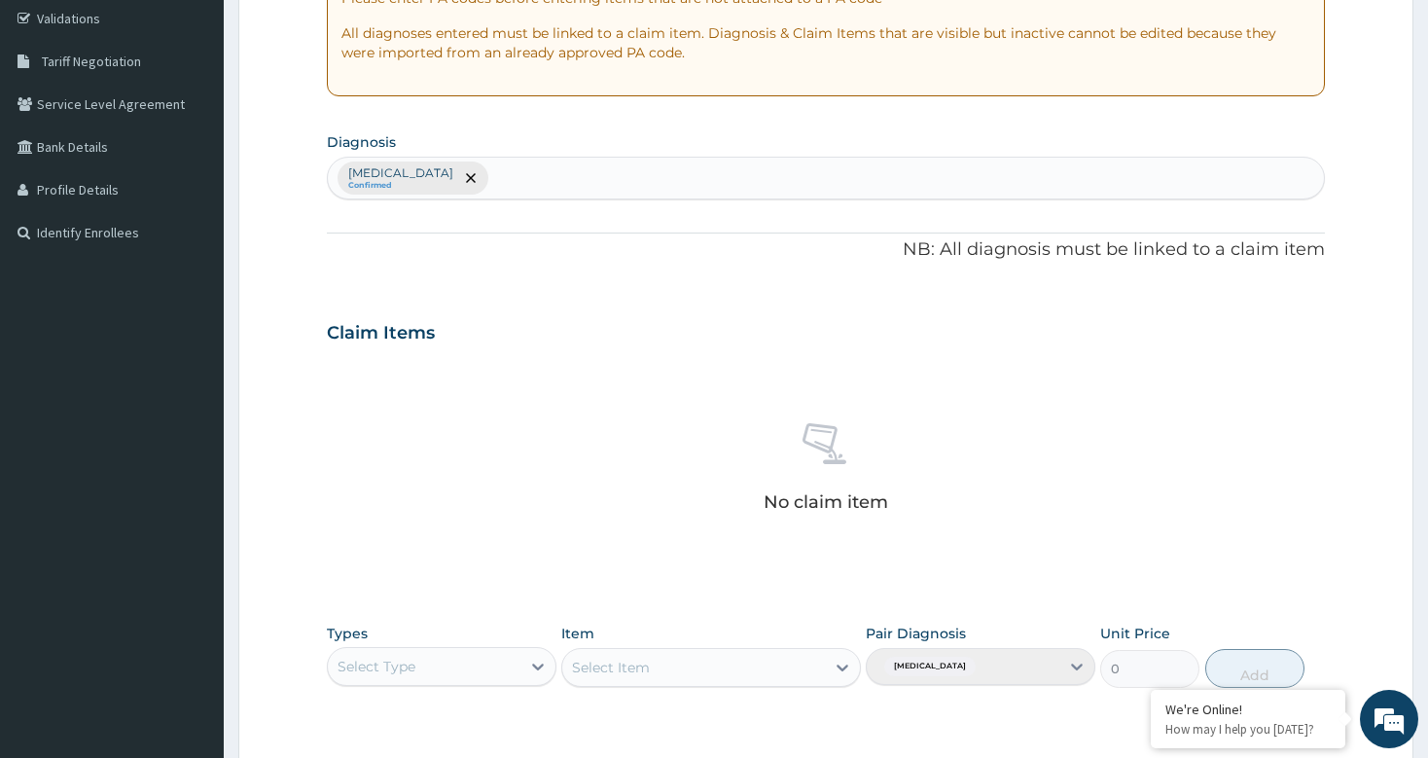
scroll to position [645, 0]
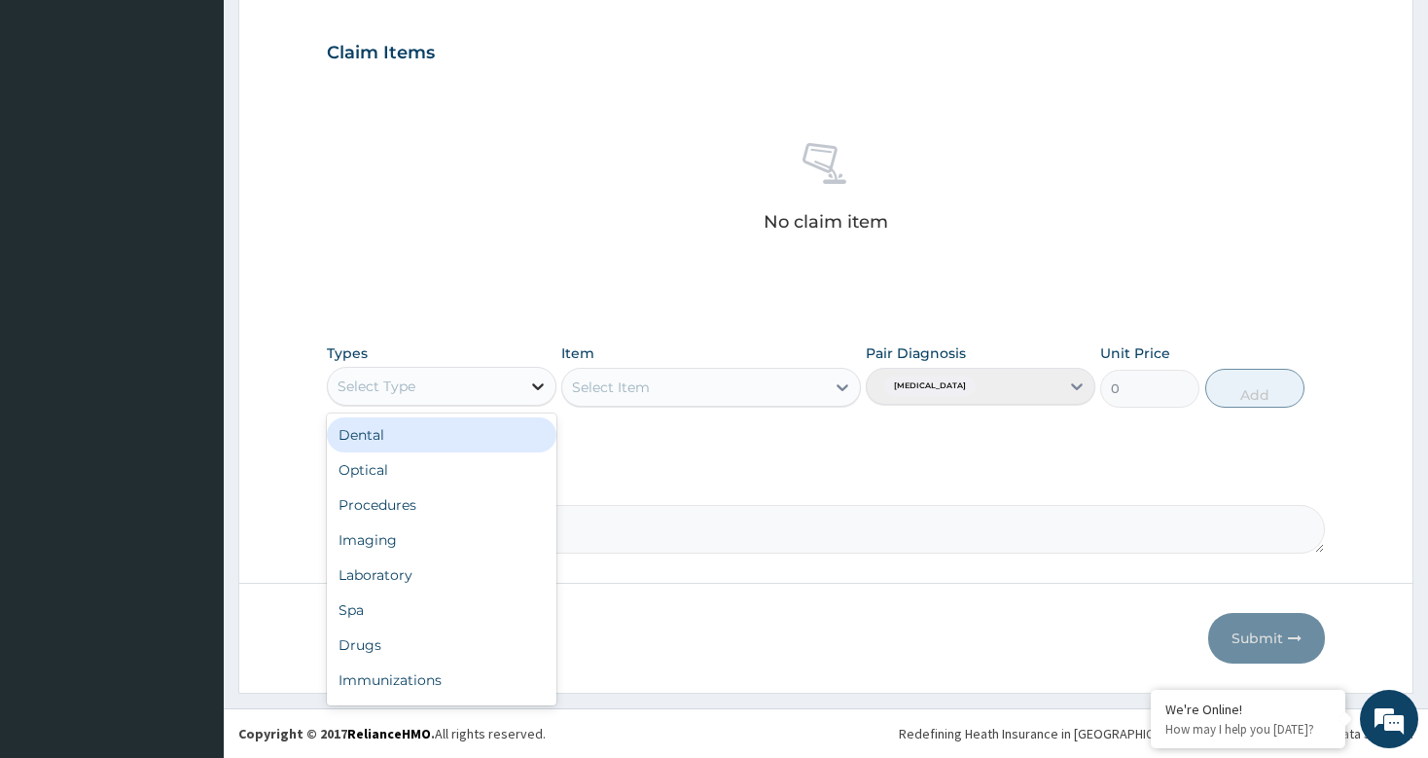
click at [521, 374] on div at bounding box center [537, 386] width 35 height 35
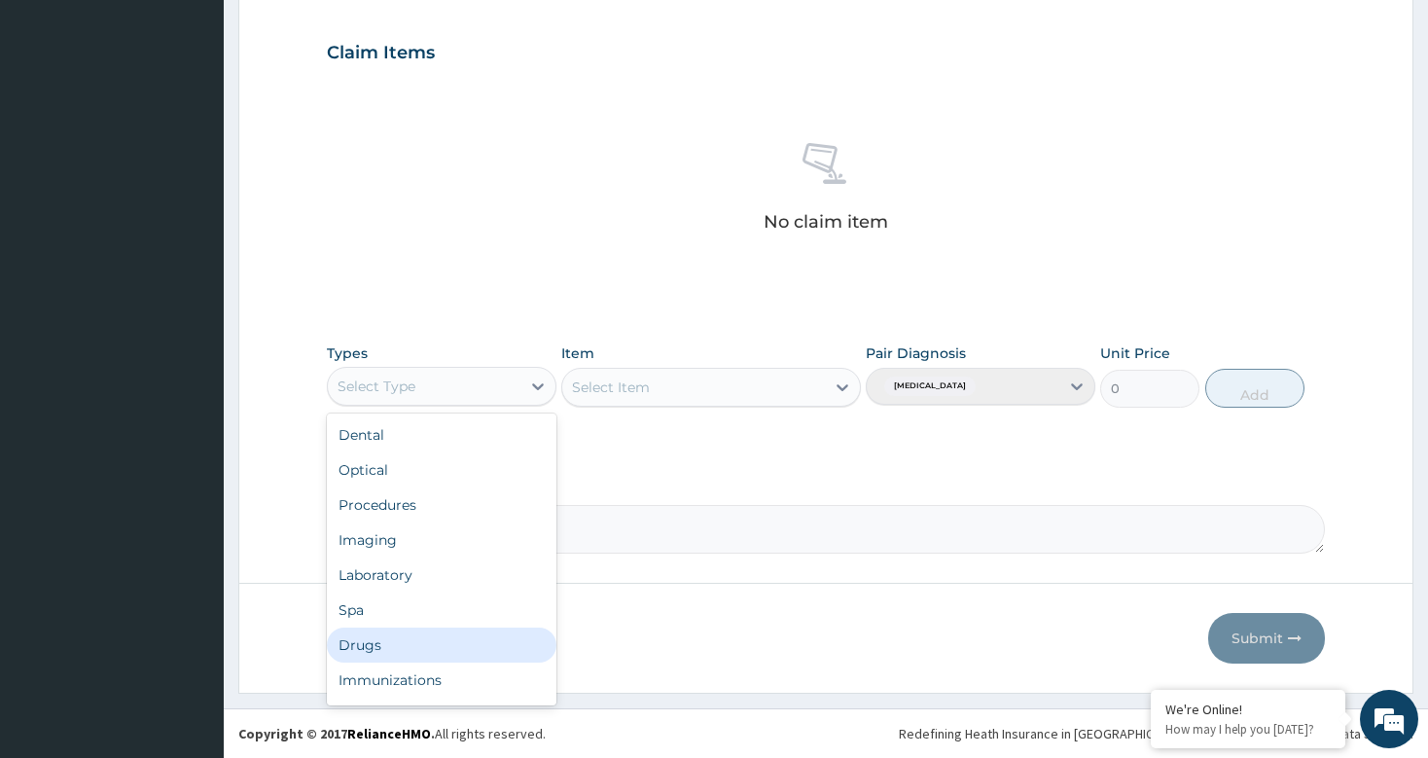
scroll to position [66, 0]
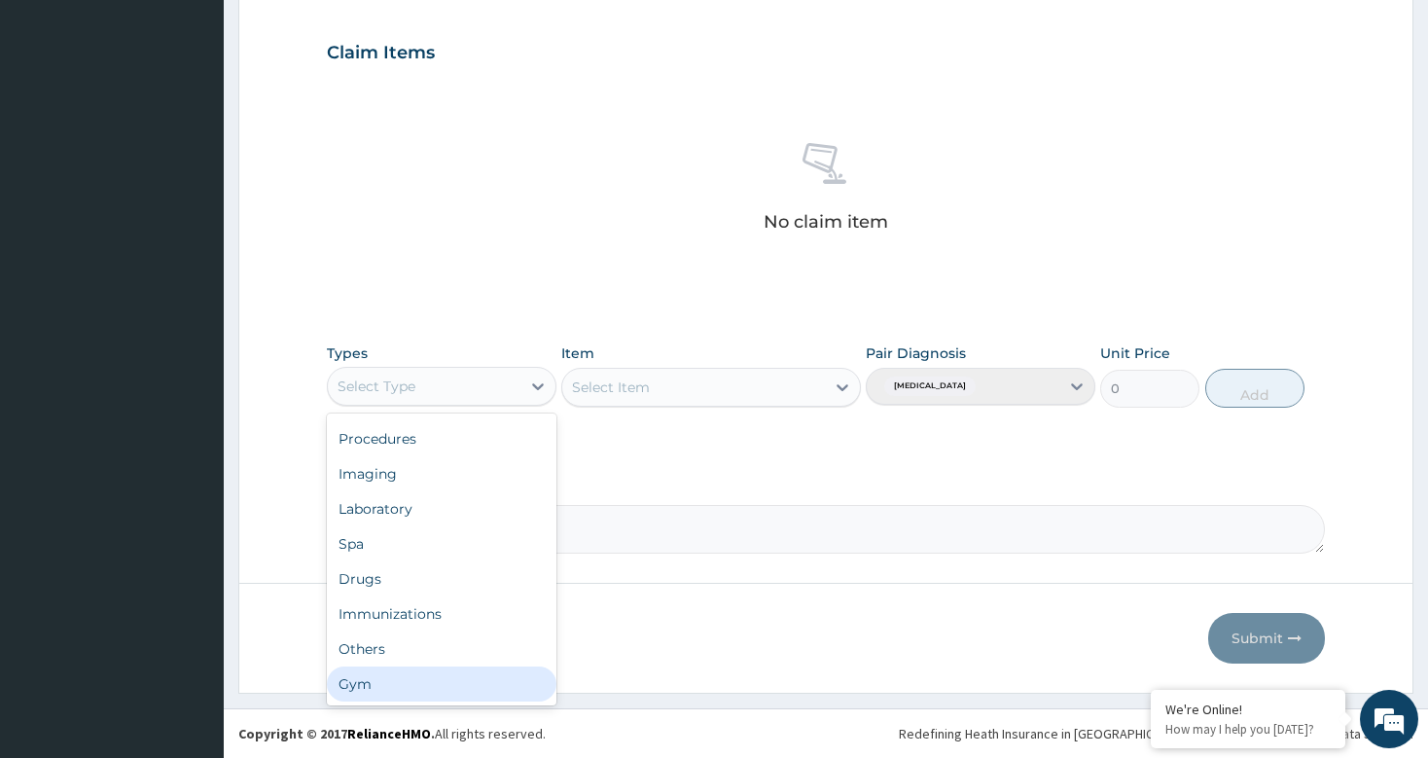
click at [371, 682] on div "Gym" at bounding box center [442, 683] width 230 height 35
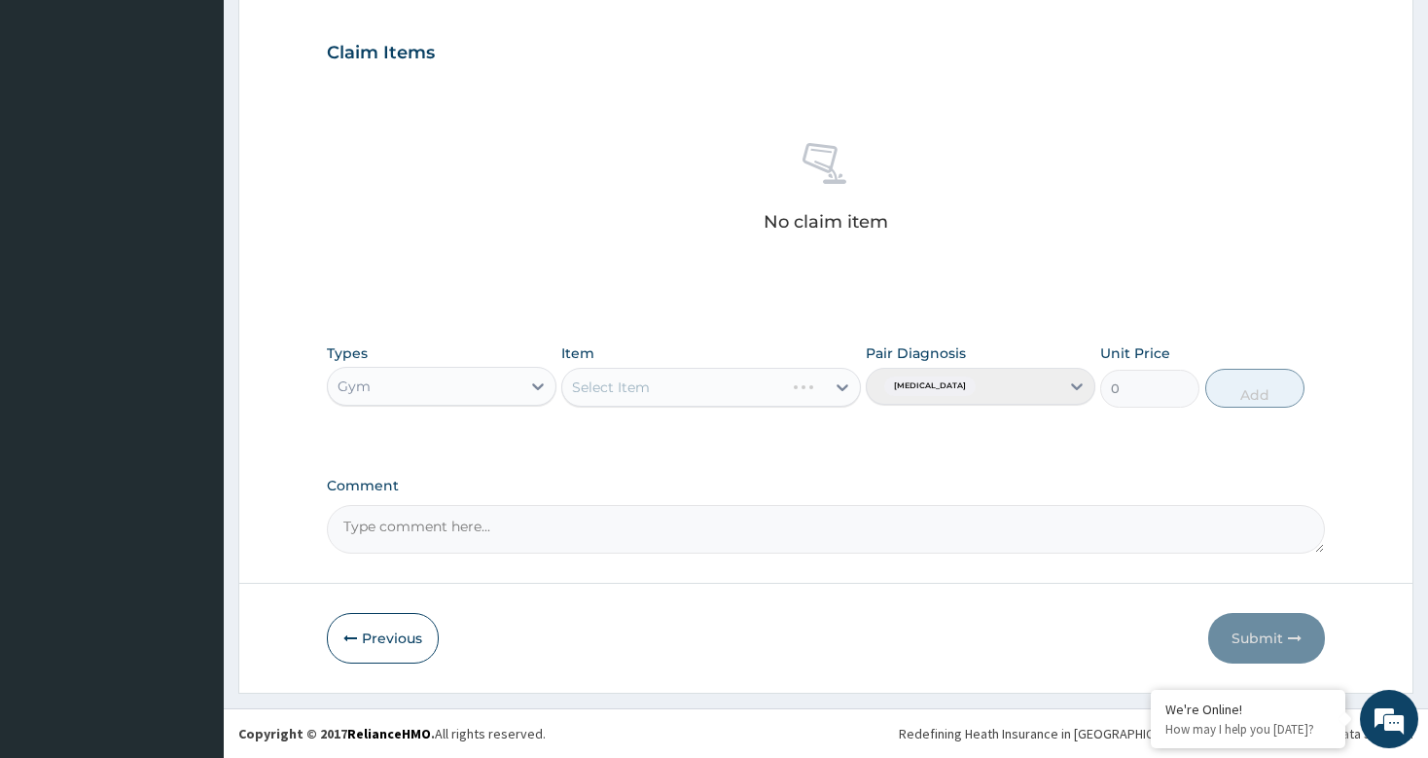
click at [847, 389] on div "Select Item" at bounding box center [711, 387] width 300 height 39
click at [827, 377] on div "Select Item" at bounding box center [711, 387] width 300 height 39
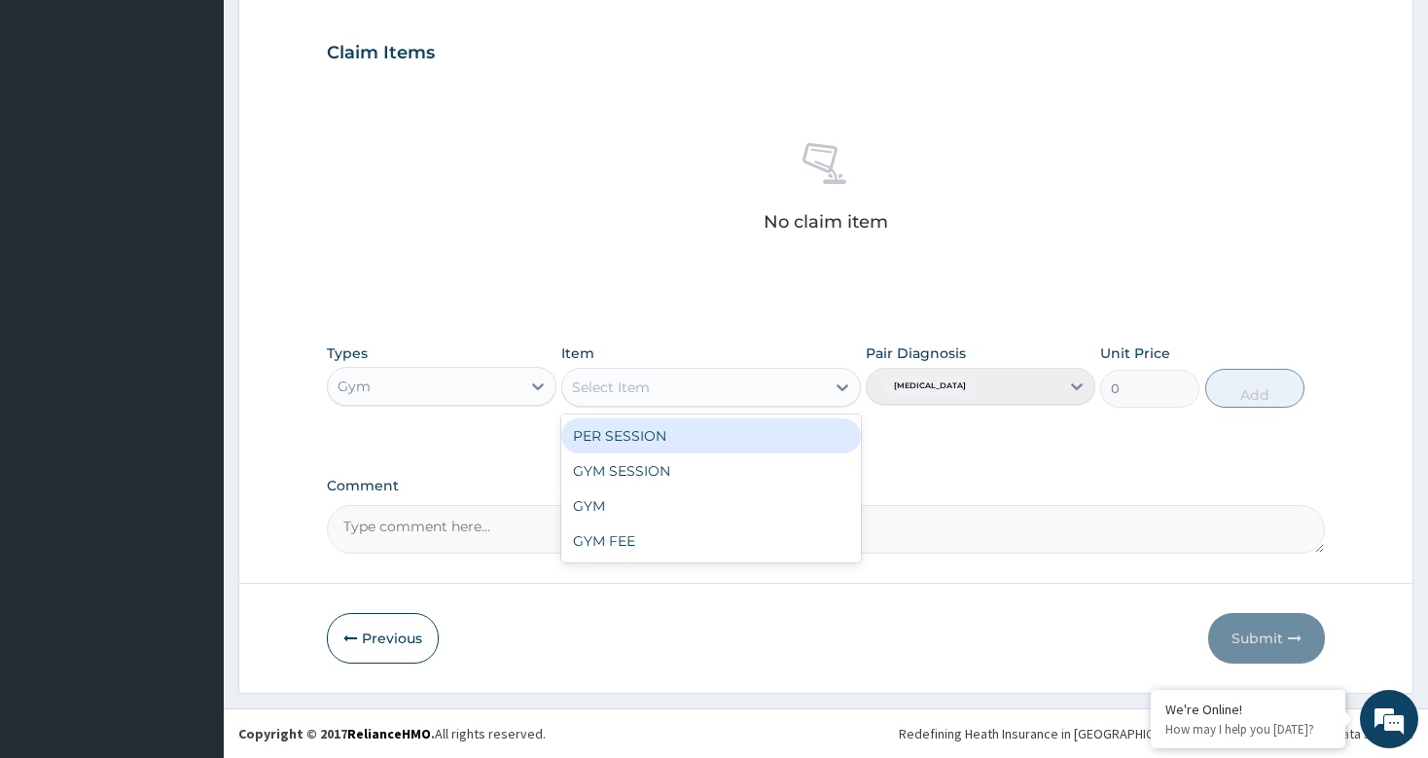
click at [824, 390] on div "Select Item" at bounding box center [693, 387] width 263 height 31
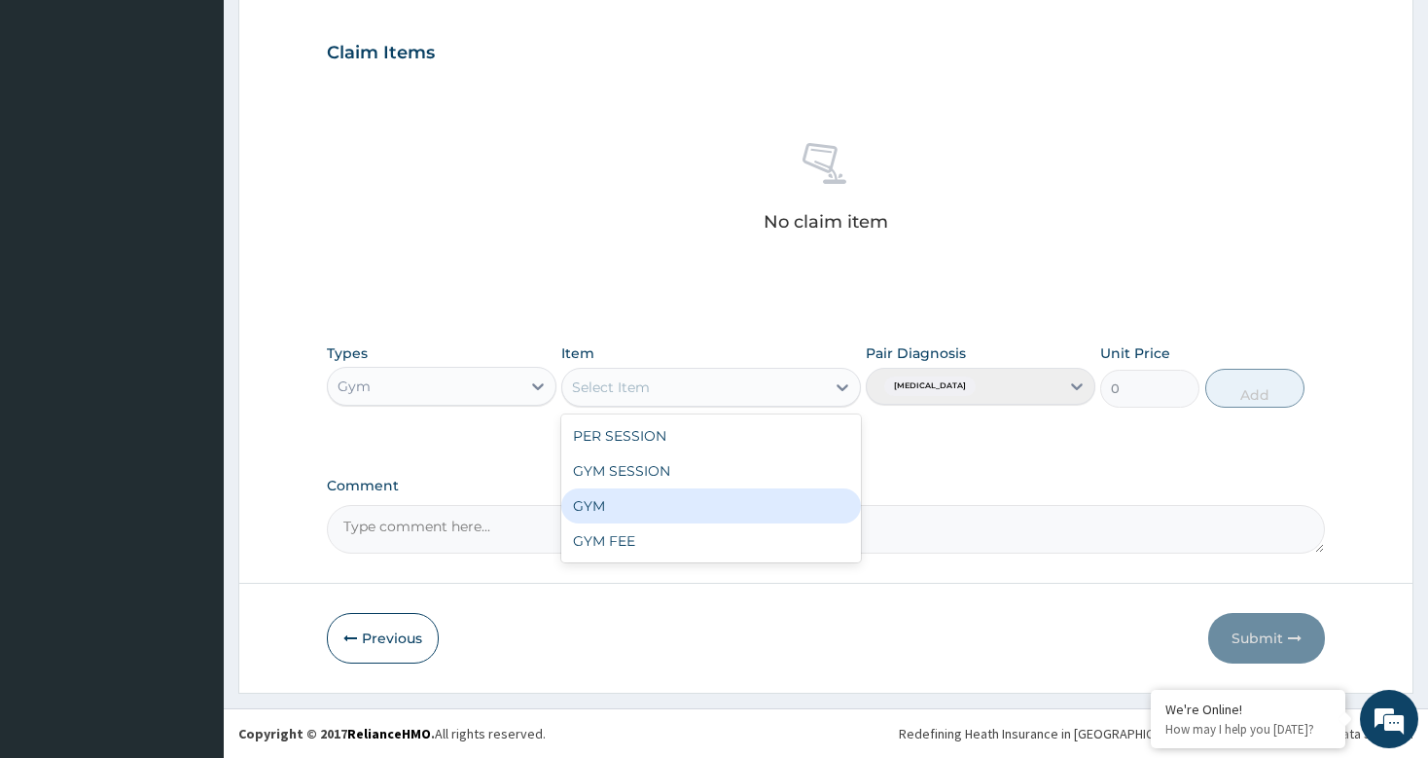
click at [599, 508] on div "GYM" at bounding box center [711, 505] width 300 height 35
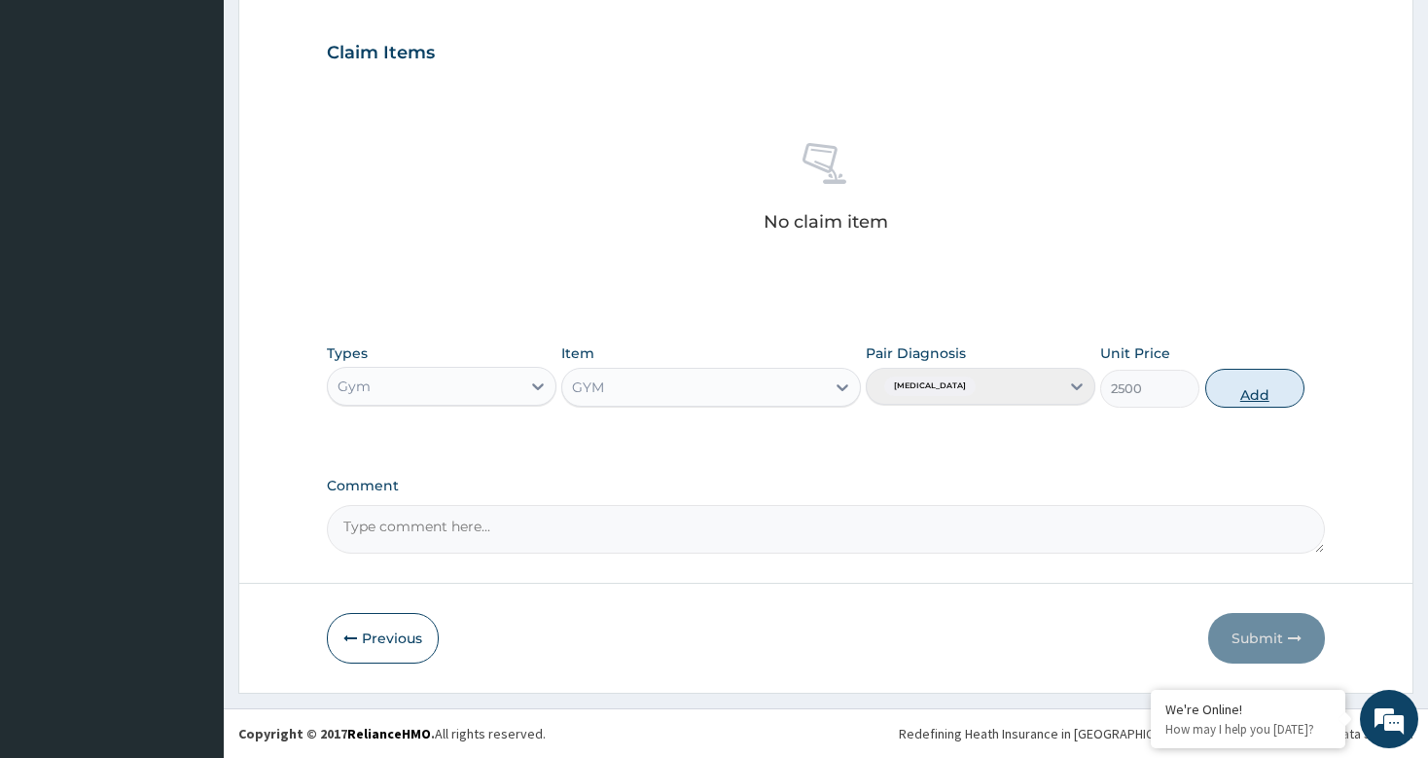
click at [1249, 389] on button "Add" at bounding box center [1255, 388] width 100 height 39
type input "0"
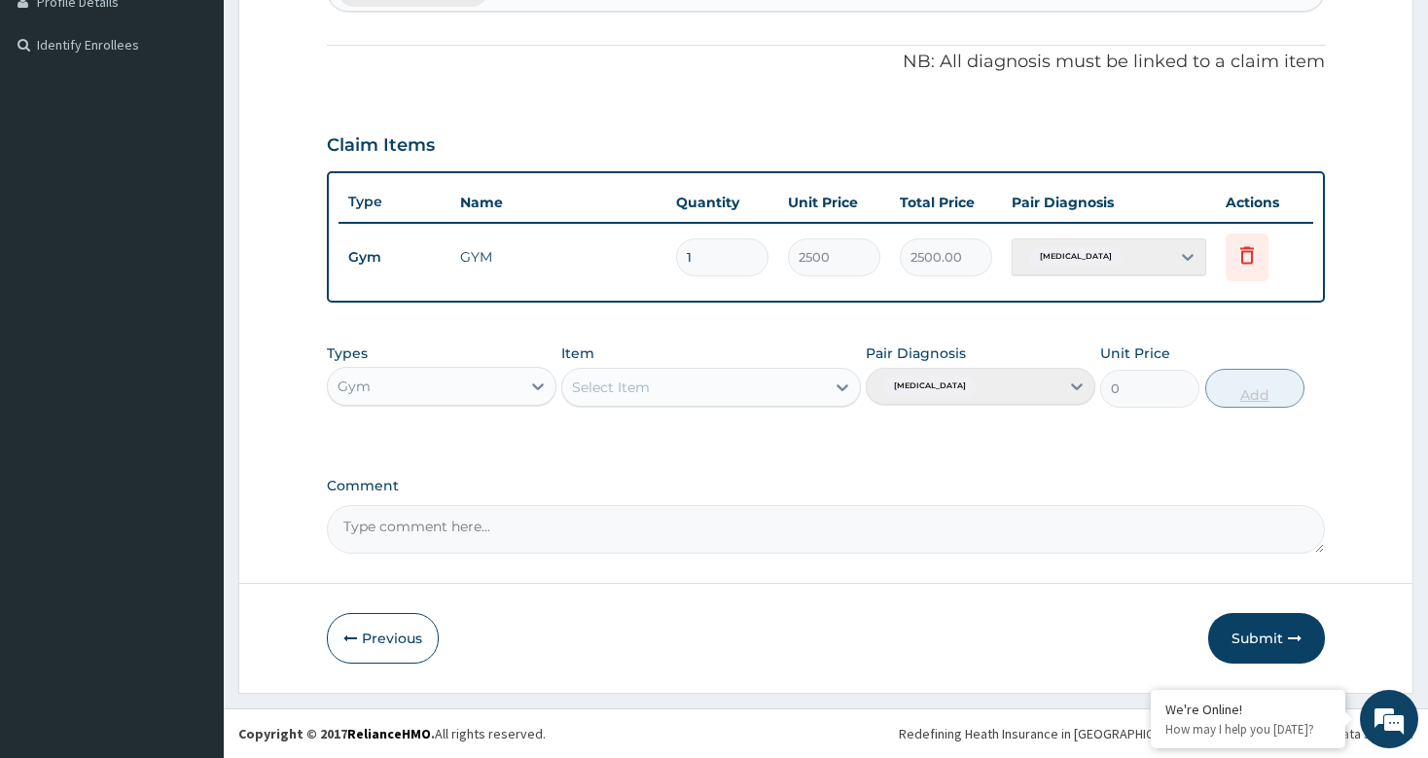
scroll to position [553, 0]
click at [1265, 646] on button "Submit" at bounding box center [1266, 638] width 117 height 51
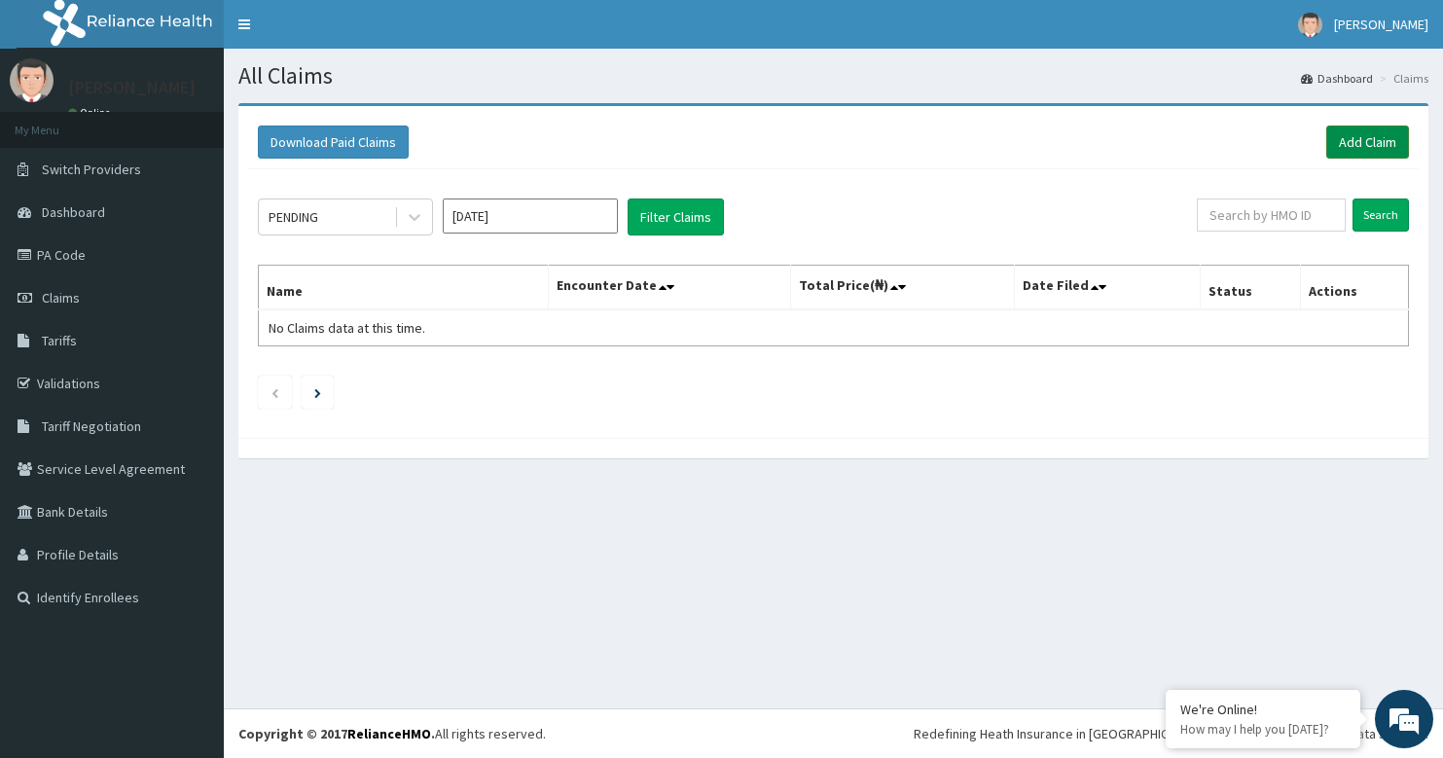
click at [1363, 145] on link "Add Claim" at bounding box center [1367, 141] width 83 height 33
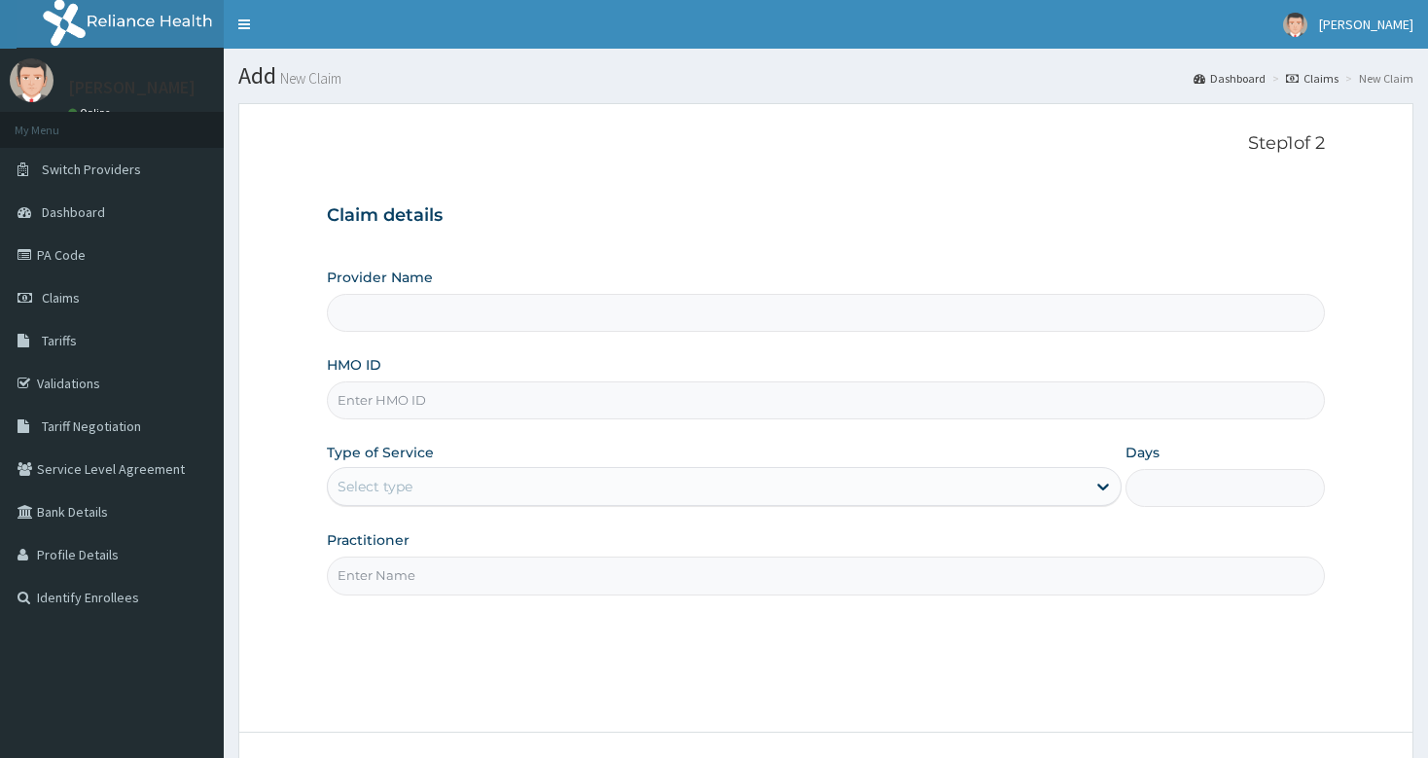
drag, startPoint x: 0, startPoint y: 0, endPoint x: 378, endPoint y: 583, distance: 694.8
click at [378, 583] on input "Practitioner" at bounding box center [825, 575] width 997 height 38
type input "bodyline"
click at [420, 412] on input "HMO ID" at bounding box center [825, 400] width 997 height 38
type input "Bodyline Gym- Festac"
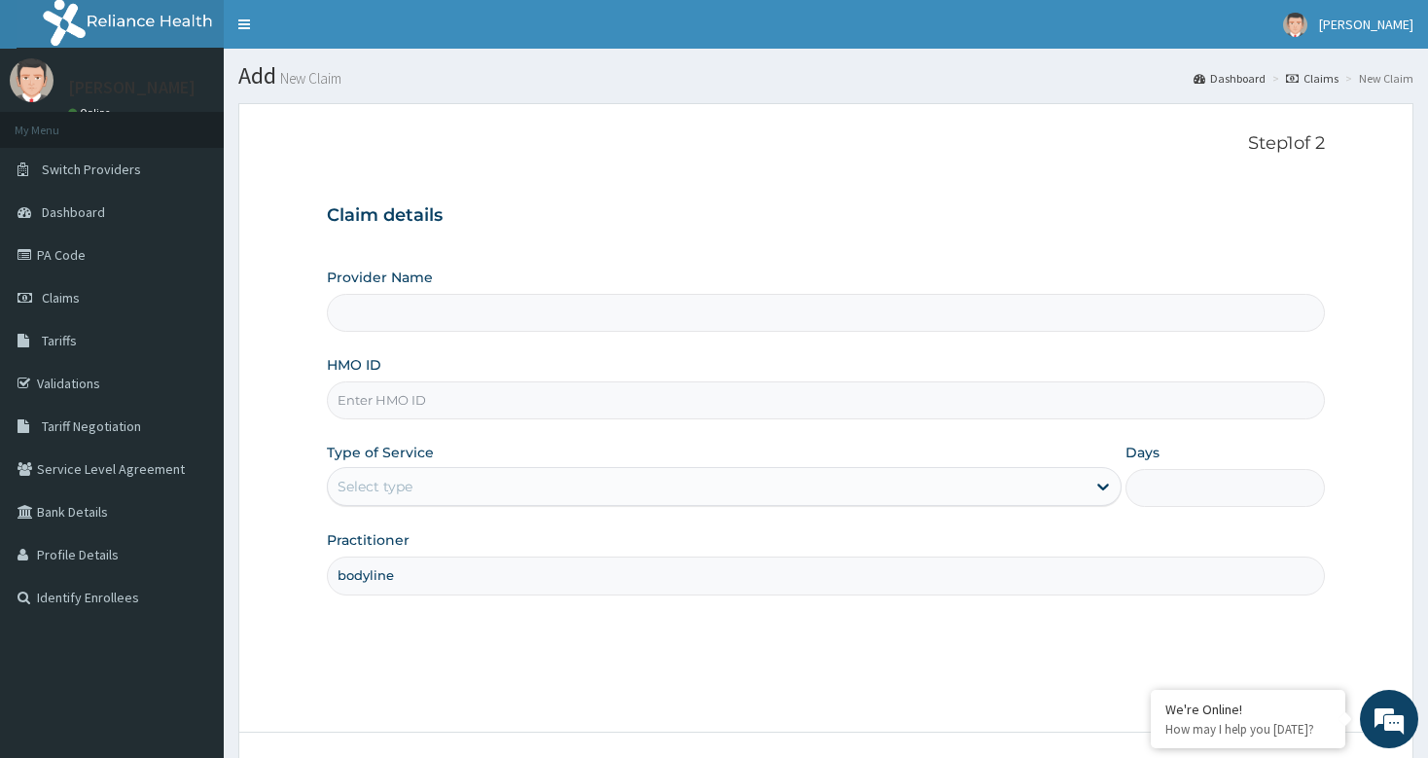
type input "1"
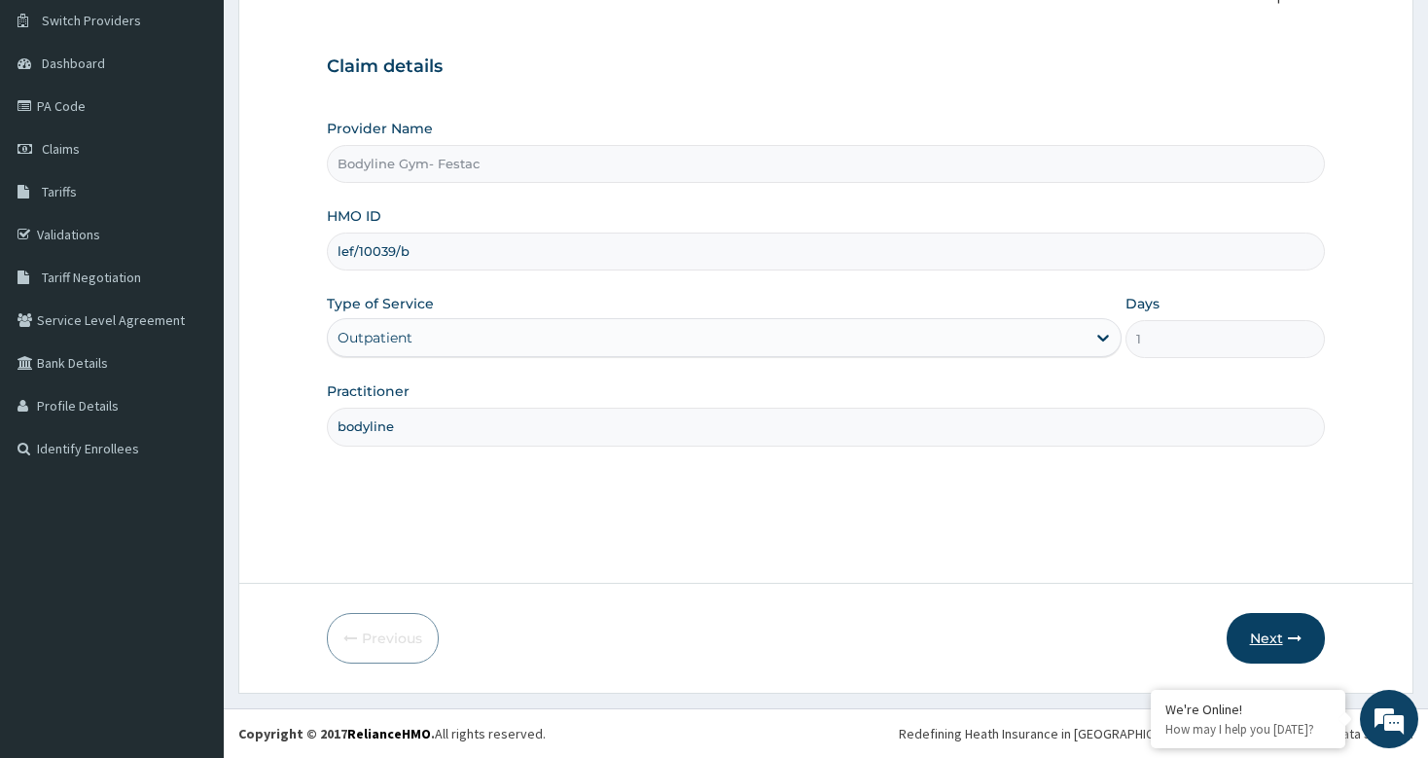
type input "lef/10039/b"
click at [1271, 637] on button "Next" at bounding box center [1276, 638] width 98 height 51
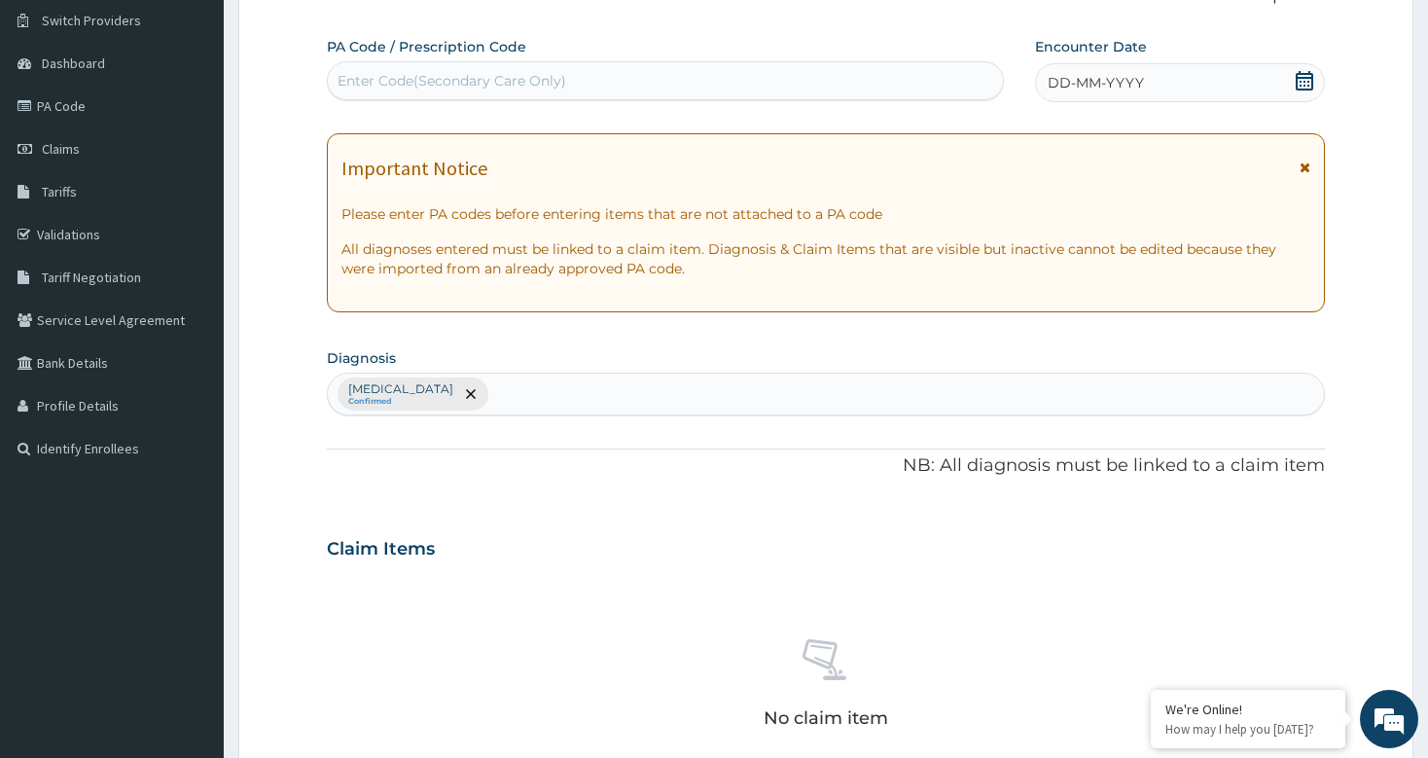
click at [1072, 68] on div "DD-MM-YYYY" at bounding box center [1180, 82] width 290 height 39
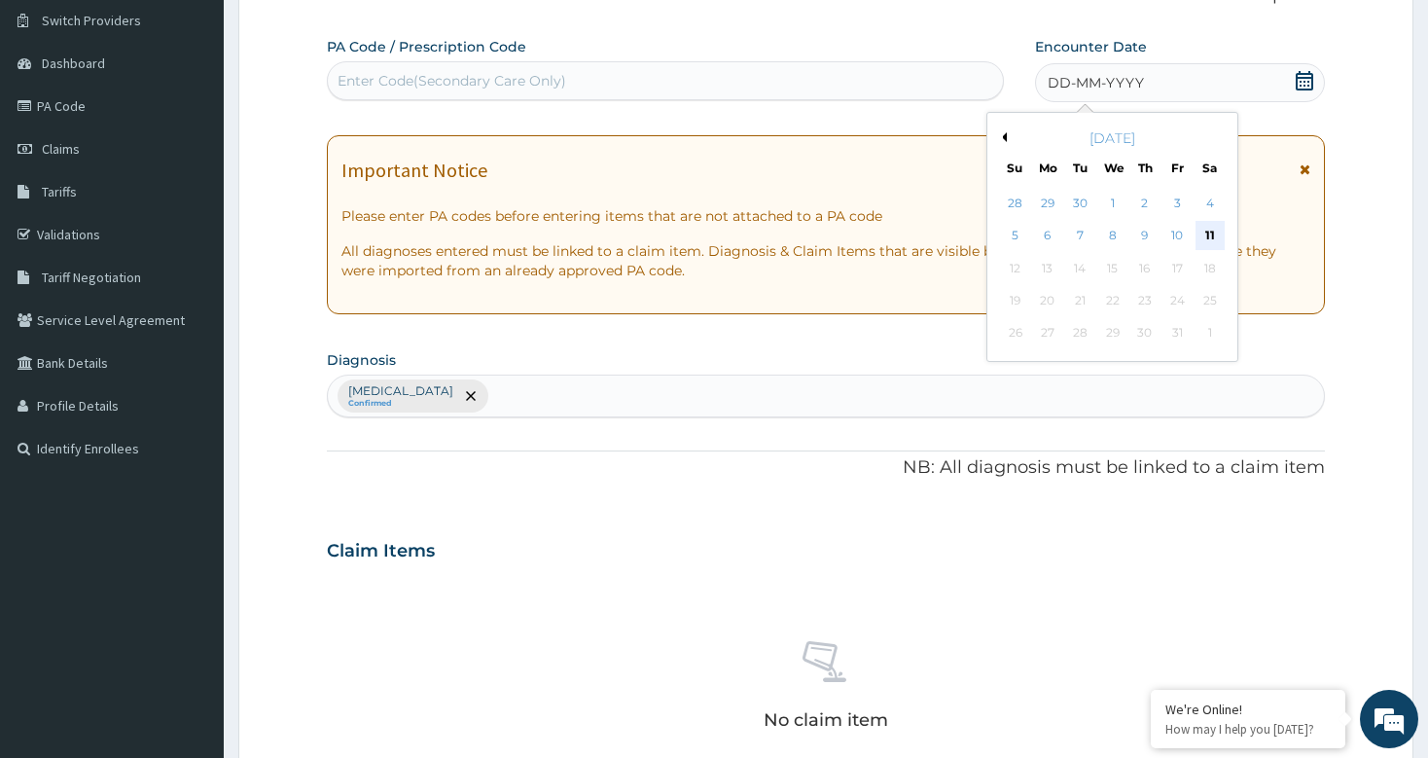
click at [1215, 232] on div "11" at bounding box center [1209, 236] width 29 height 29
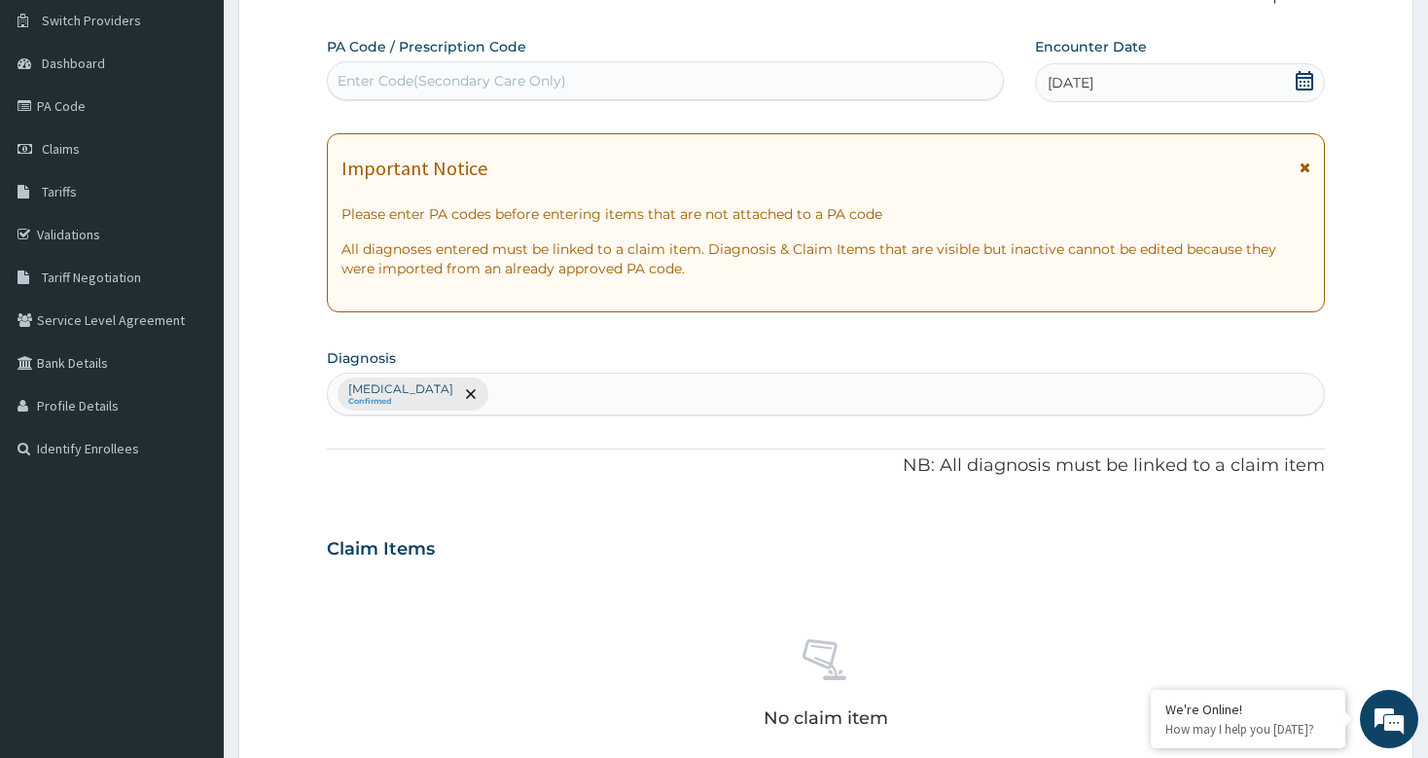
click at [530, 79] on div "Enter Code(Secondary Care Only)" at bounding box center [452, 80] width 229 height 19
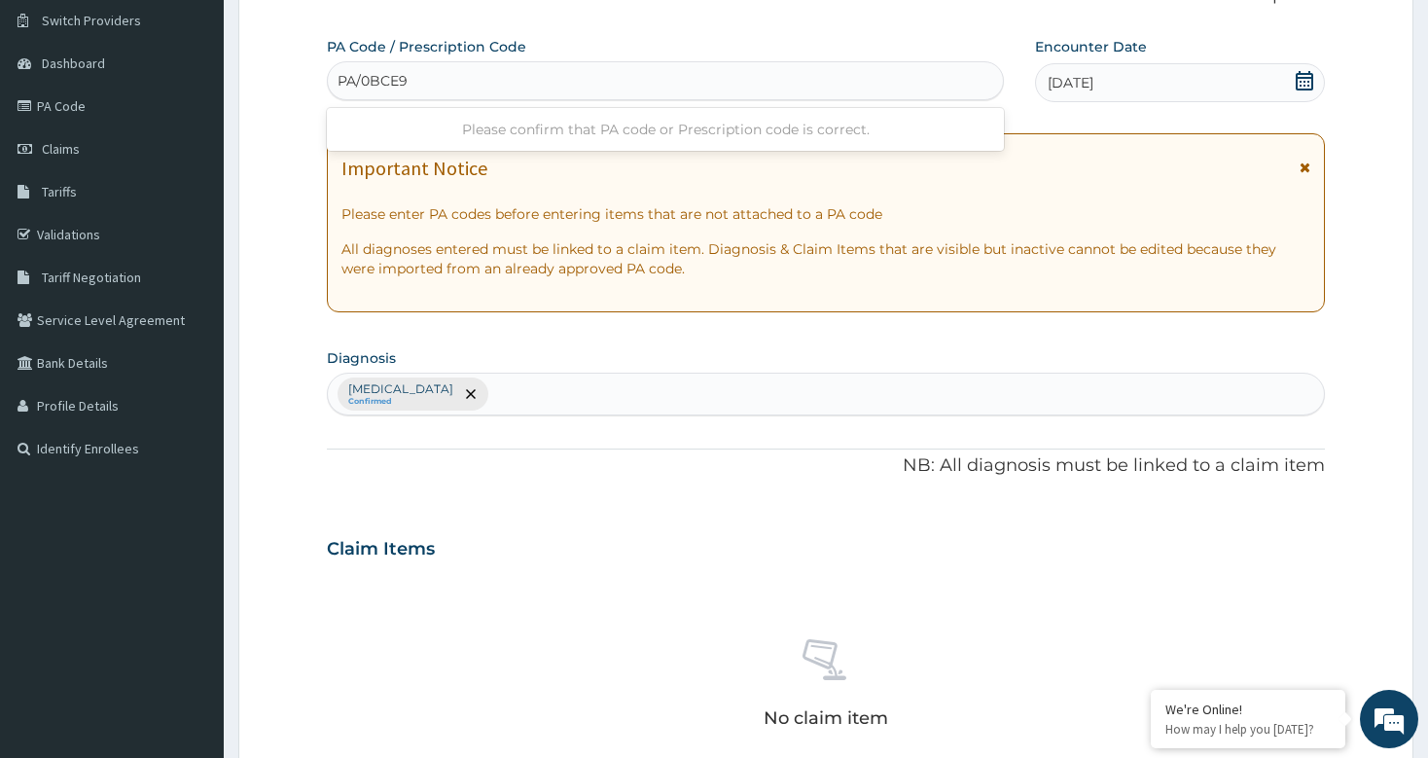
type input "PA/0BCE9D"
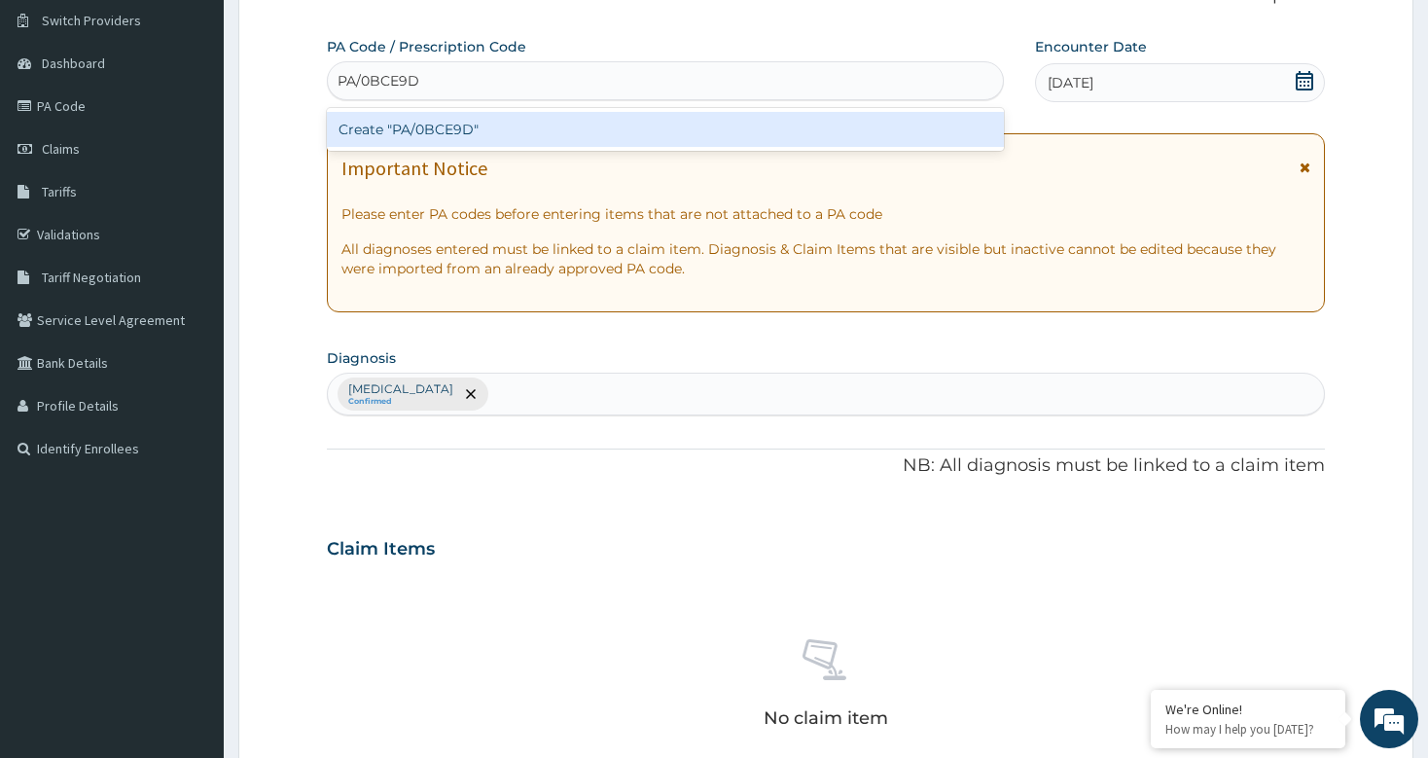
click at [482, 134] on div "Create "PA/0BCE9D"" at bounding box center [665, 129] width 676 height 35
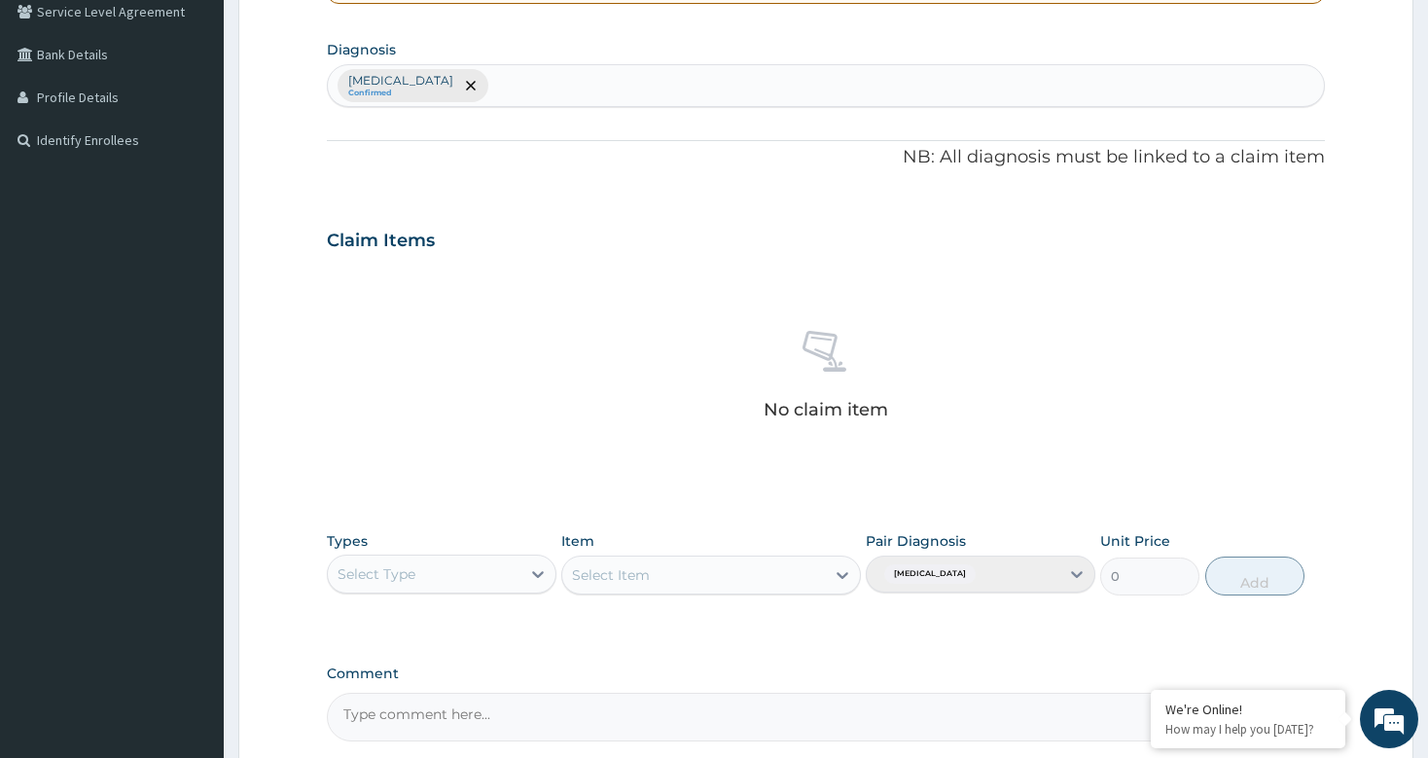
scroll to position [635, 0]
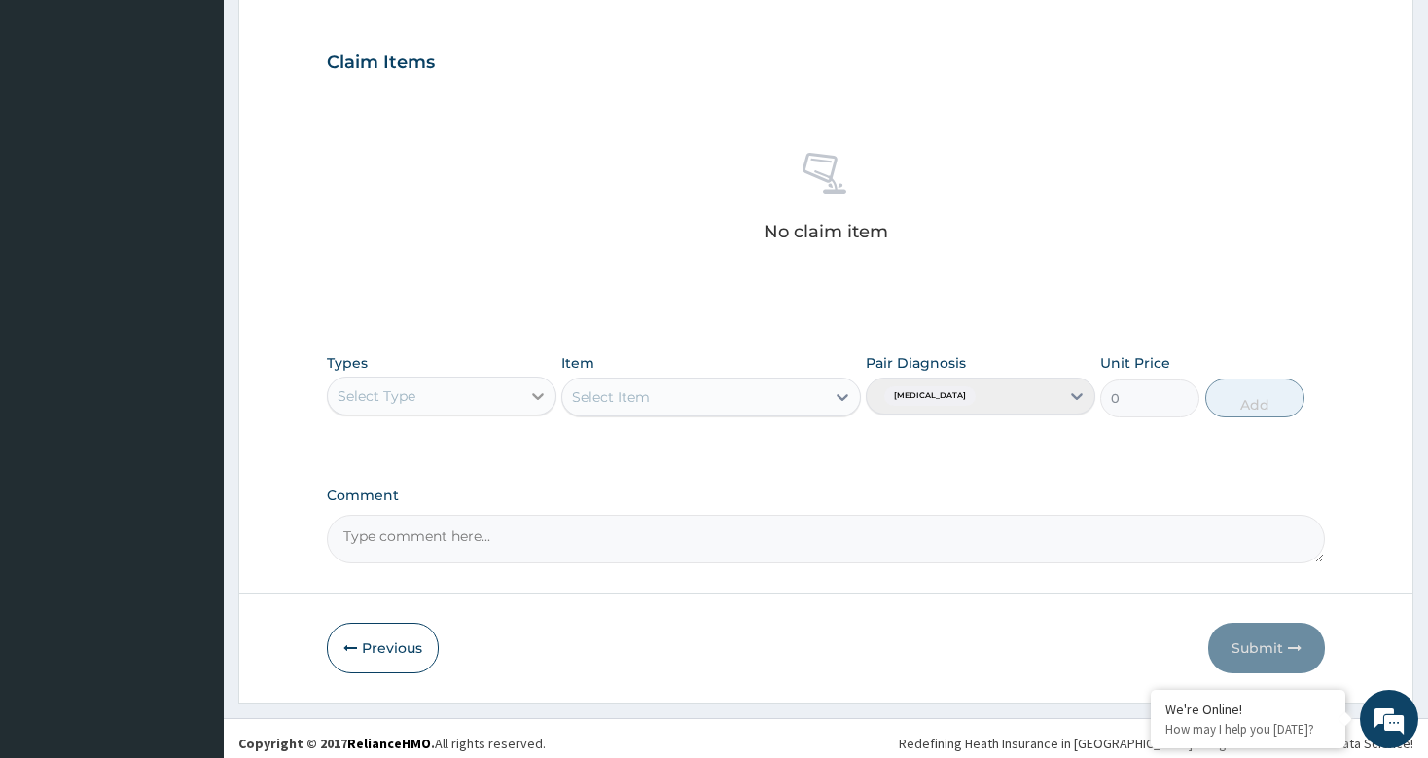
click at [535, 393] on icon at bounding box center [537, 395] width 19 height 19
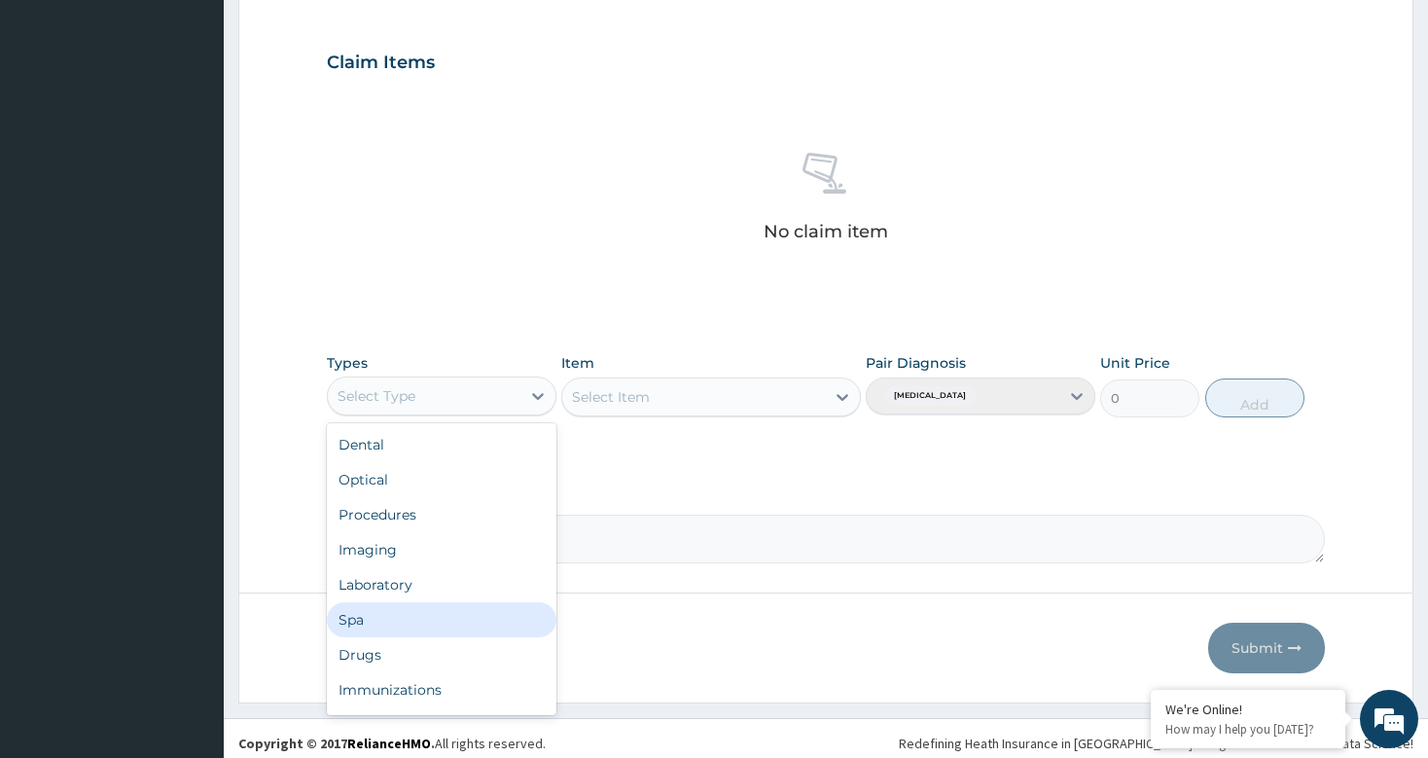
scroll to position [66, 0]
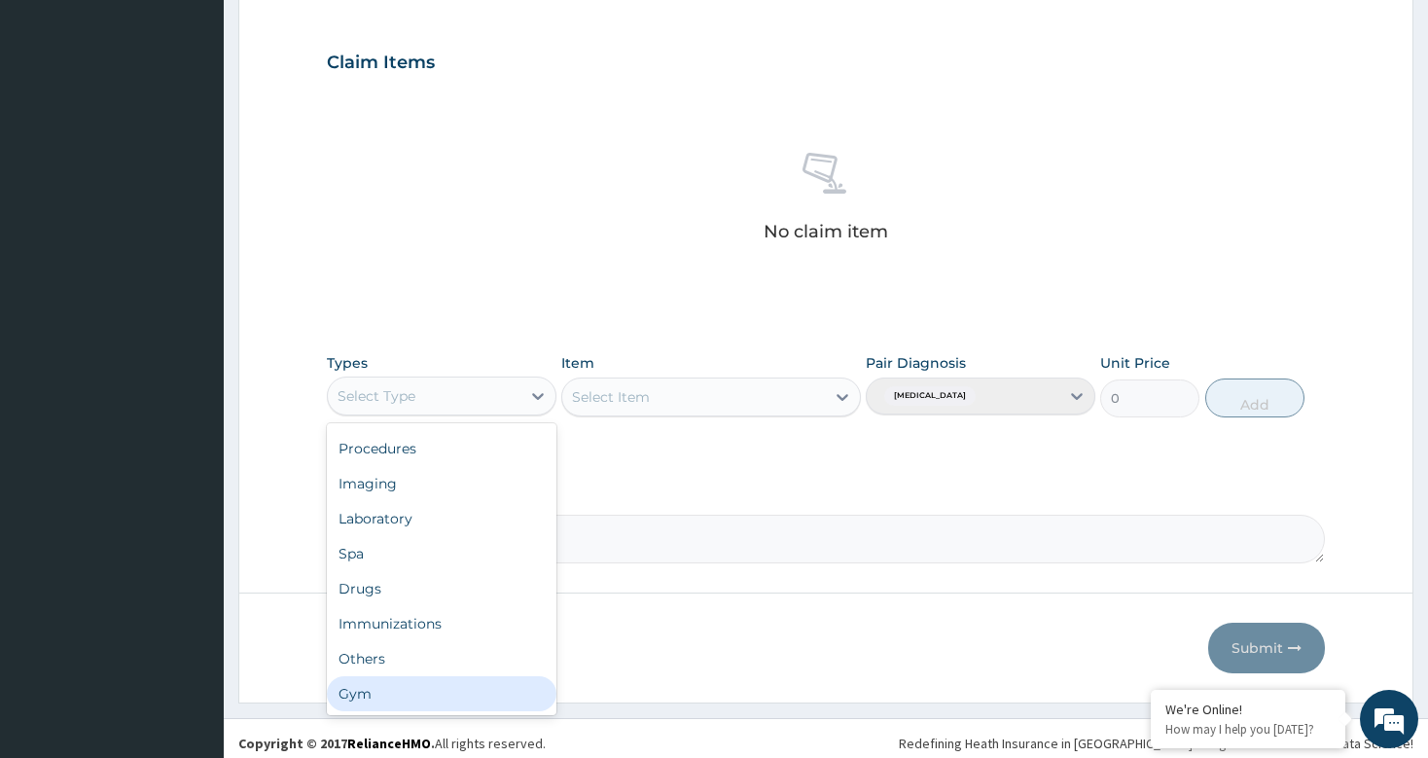
click at [379, 689] on div "Gym" at bounding box center [442, 693] width 230 height 35
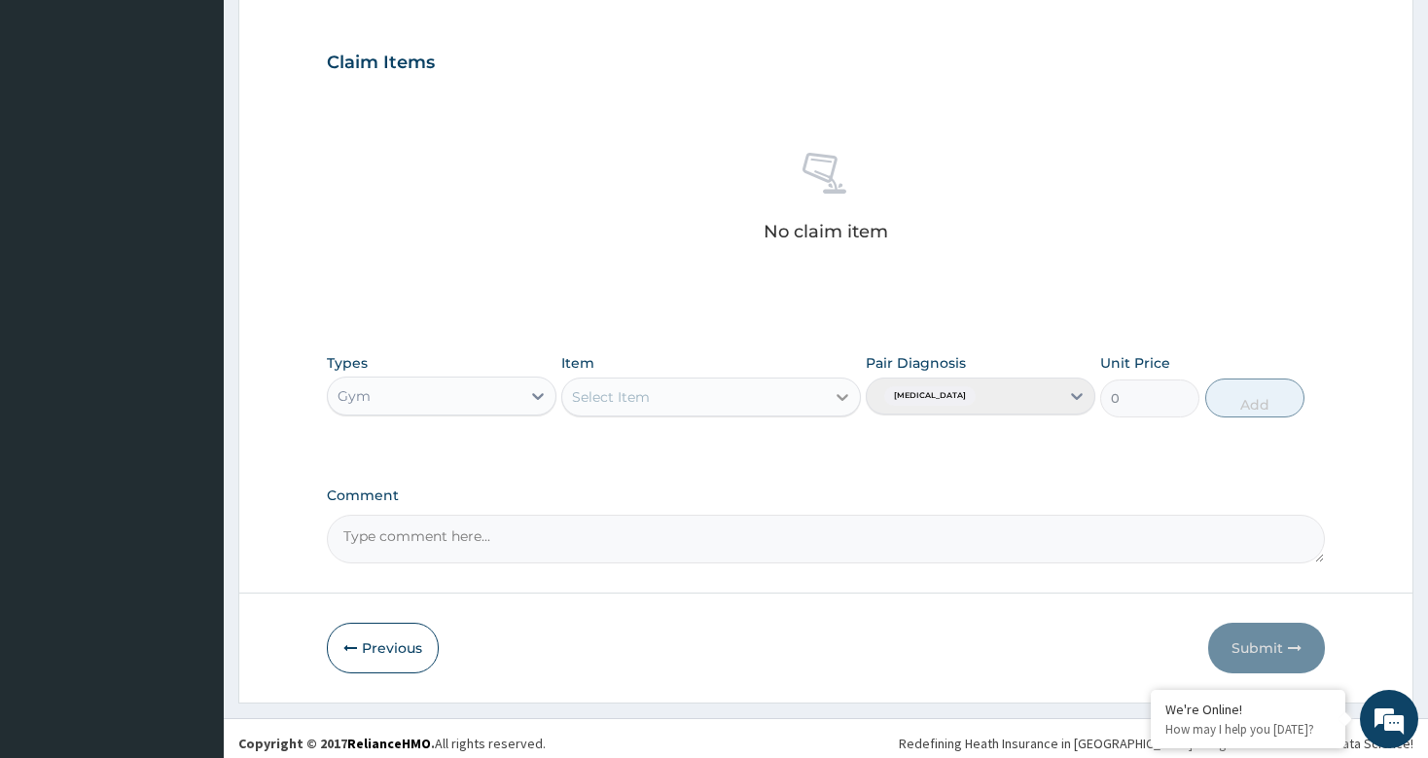
click at [840, 399] on icon at bounding box center [842, 396] width 19 height 19
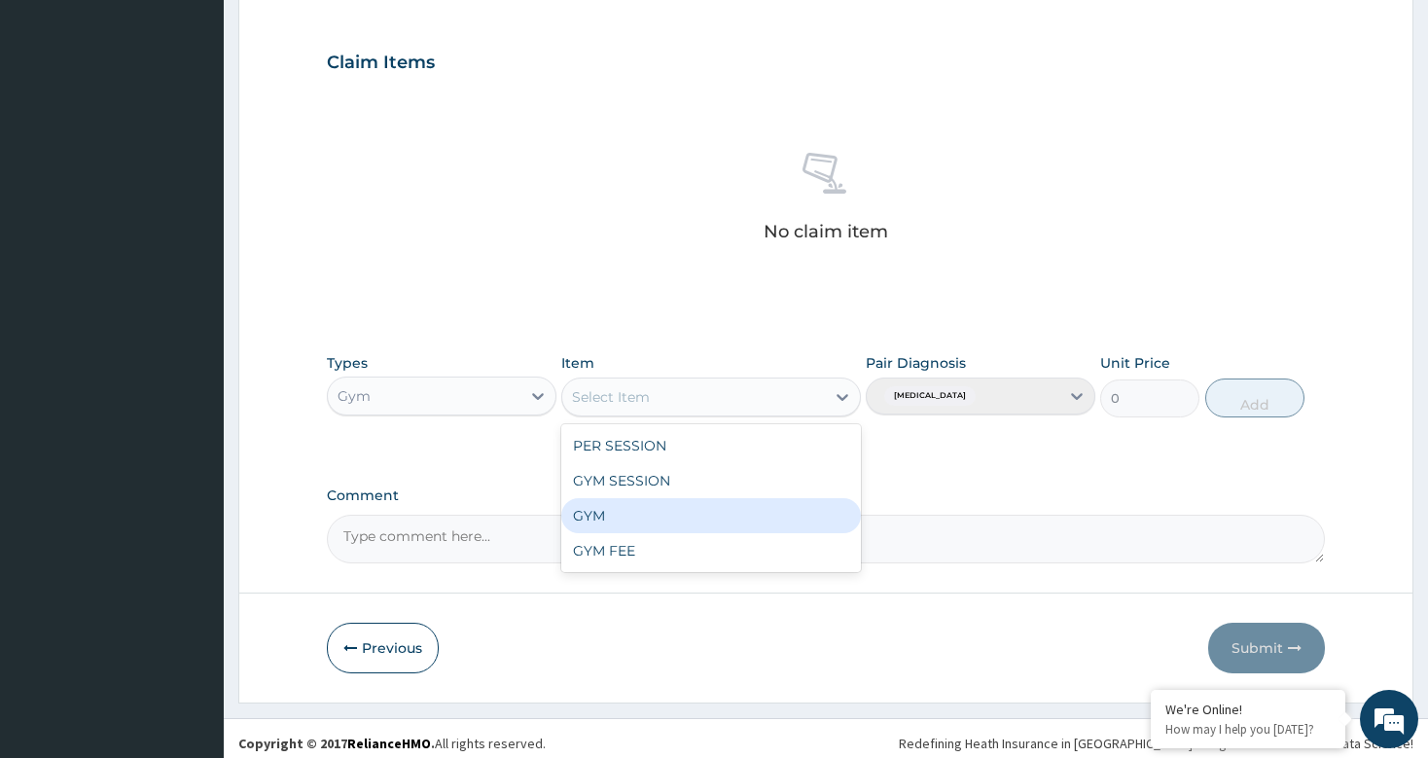
click at [622, 519] on div "GYM" at bounding box center [711, 515] width 300 height 35
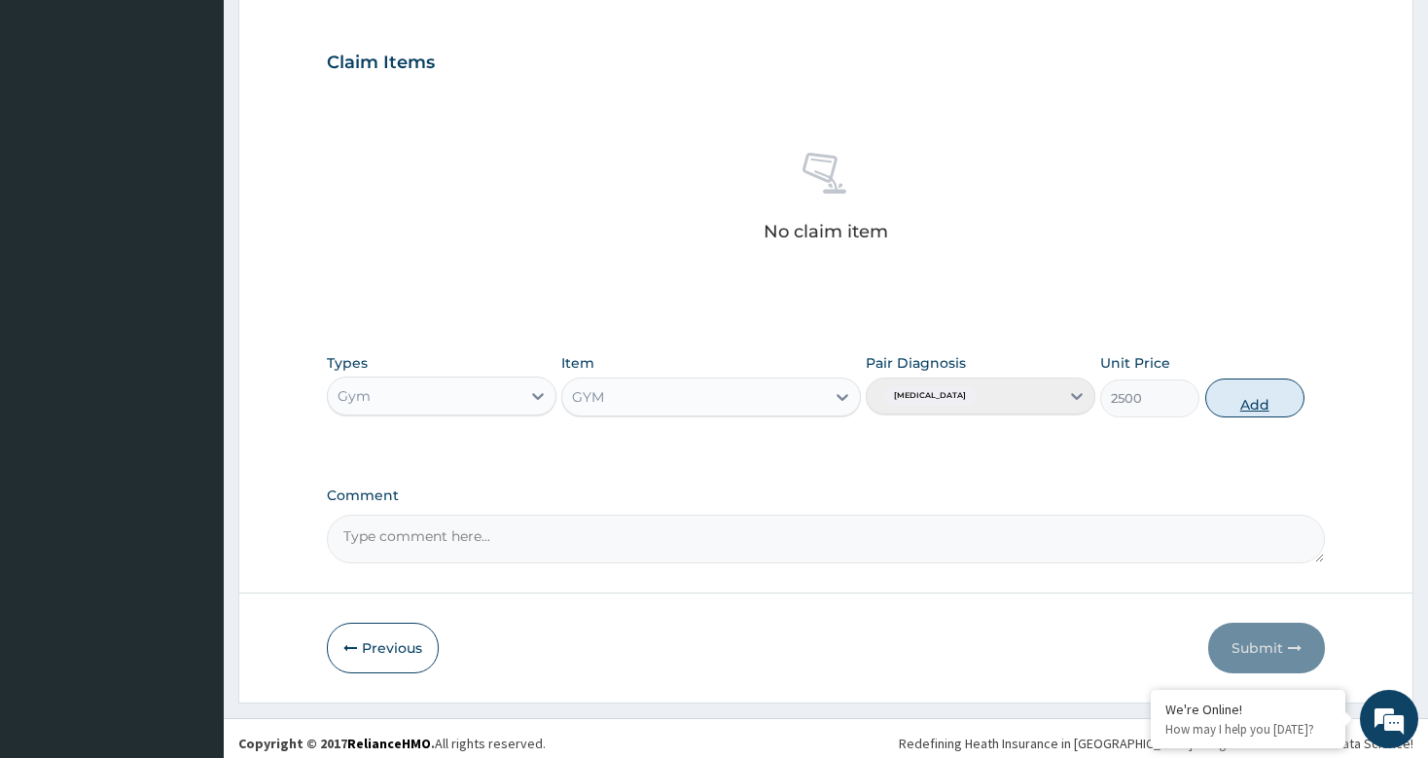
click at [1232, 393] on button "Add" at bounding box center [1255, 397] width 100 height 39
type input "0"
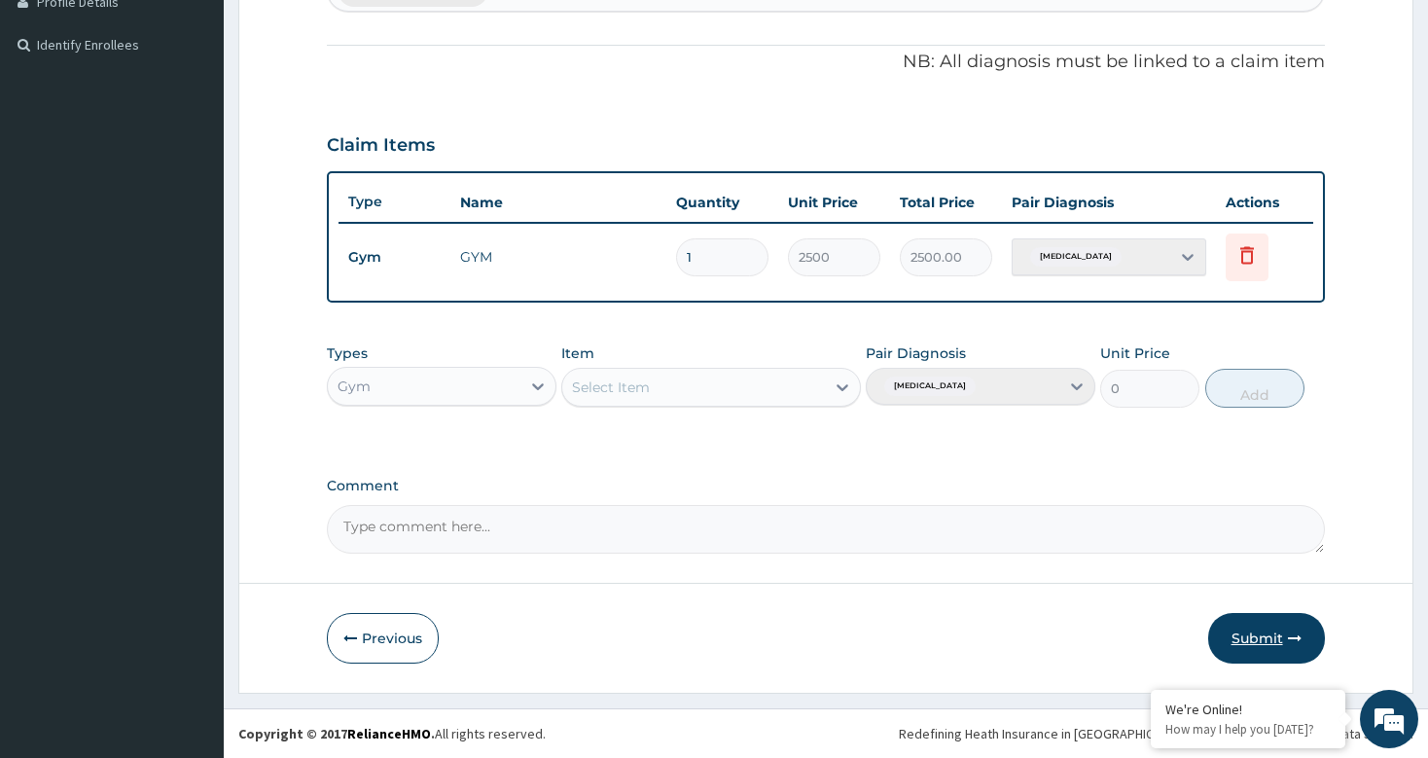
click at [1254, 632] on button "Submit" at bounding box center [1266, 638] width 117 height 51
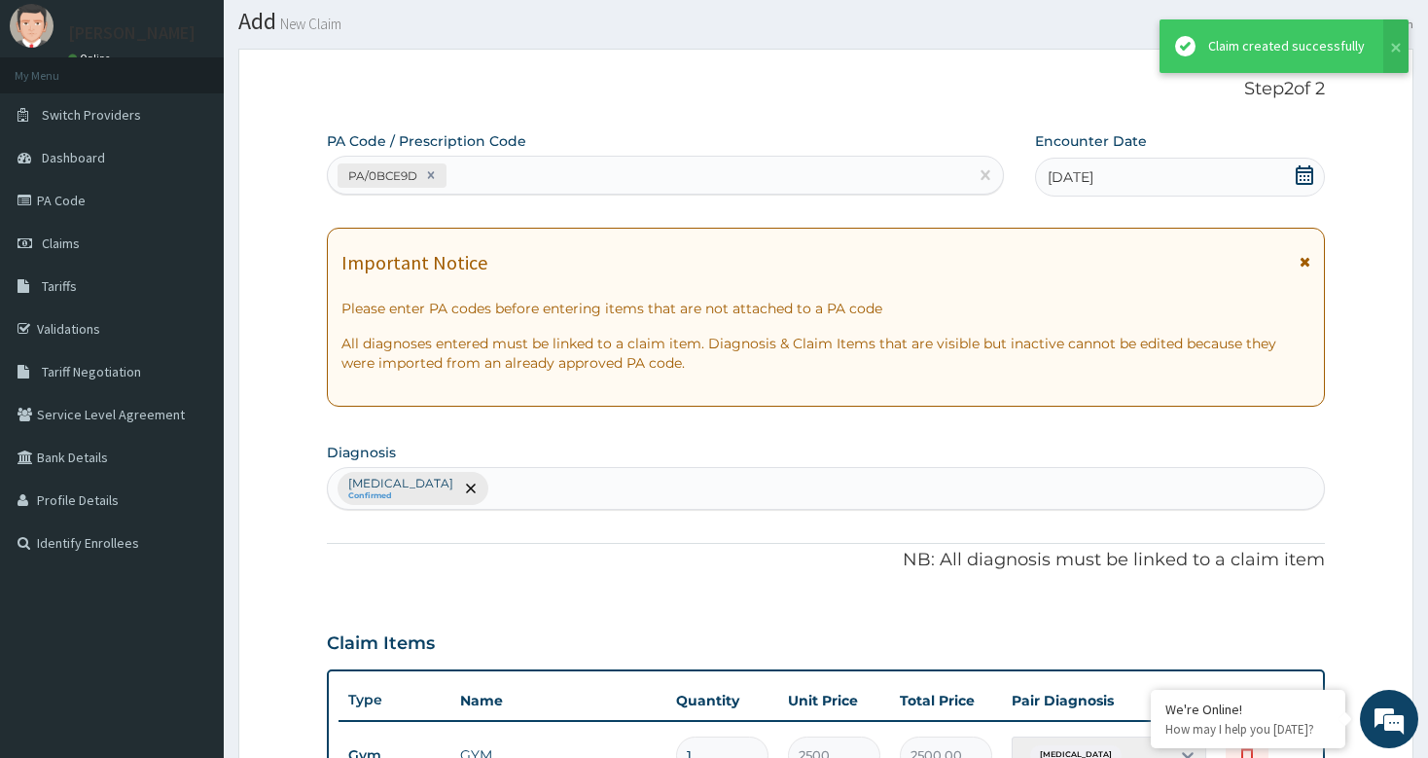
scroll to position [553, 0]
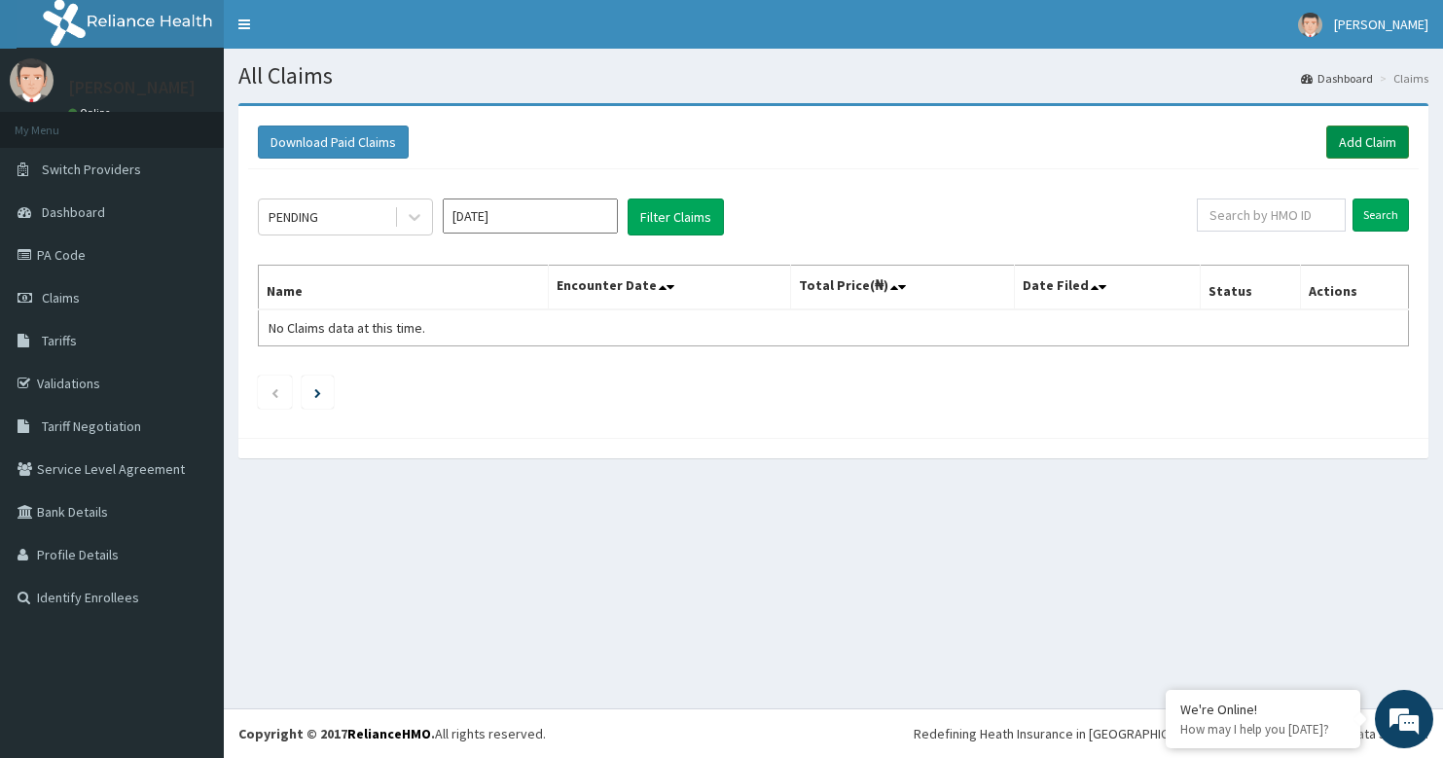
click at [1349, 149] on link "Add Claim" at bounding box center [1367, 141] width 83 height 33
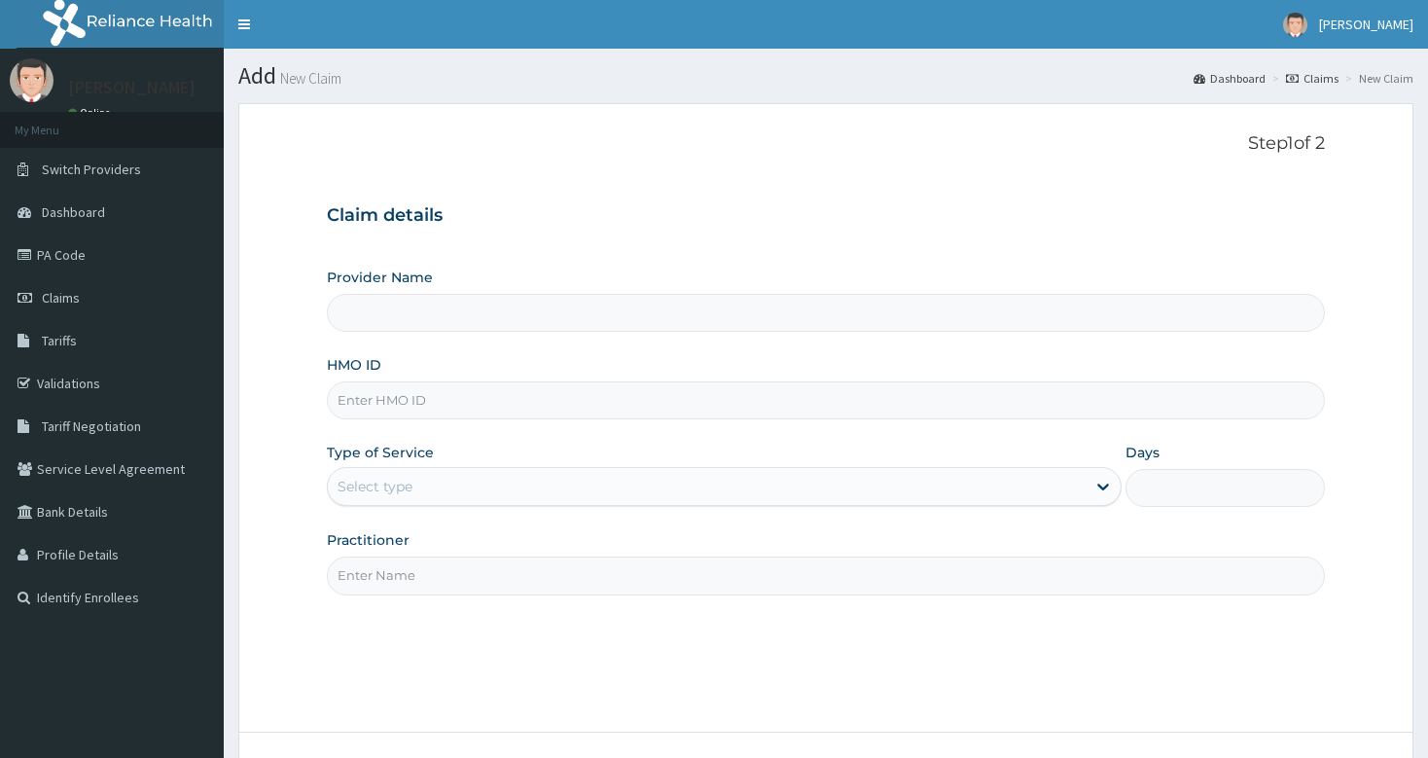
type input "Bodyline Gym- Festac"
type input "1"
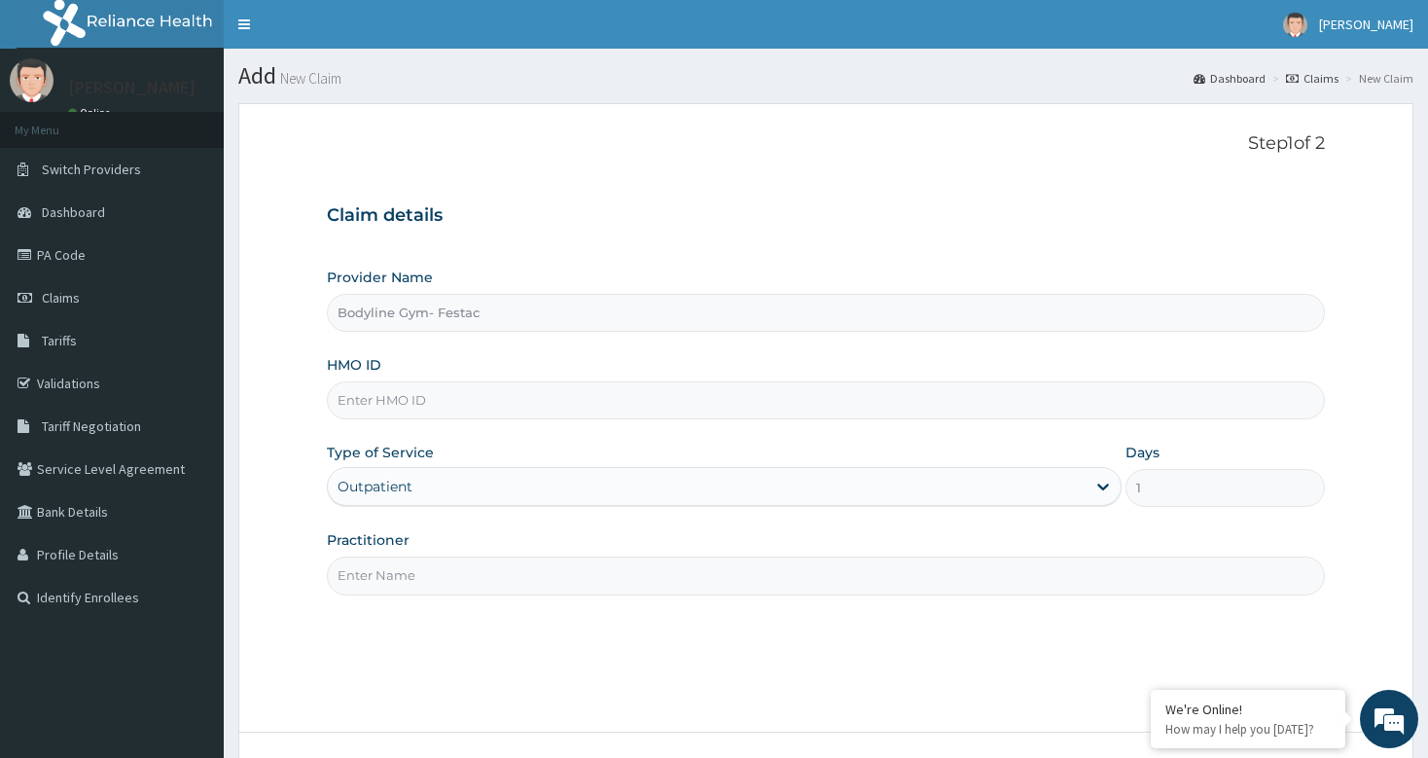
click at [378, 579] on input "Practitioner" at bounding box center [825, 575] width 997 height 38
type input "bodyline"
click at [425, 405] on input "HMO ID" at bounding box center [825, 400] width 997 height 38
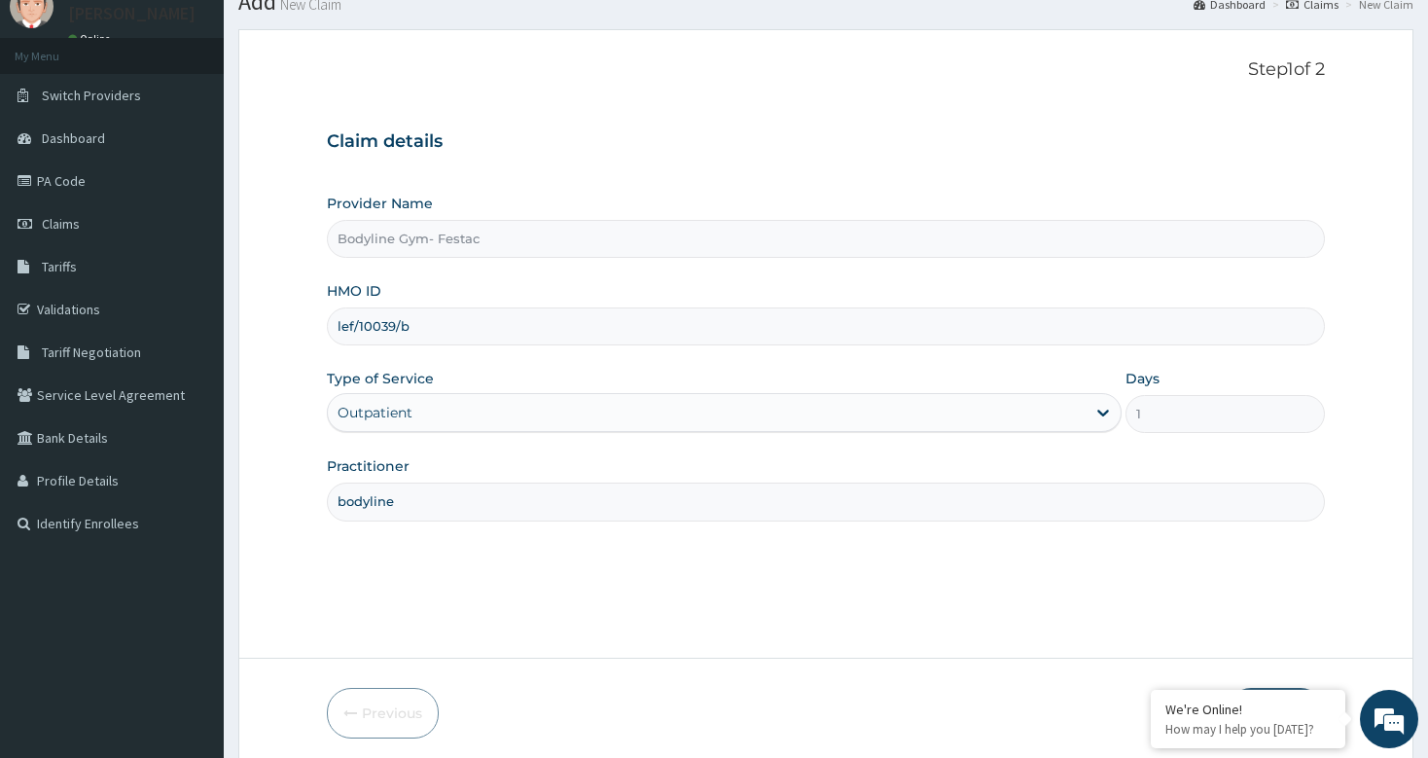
scroll to position [149, 0]
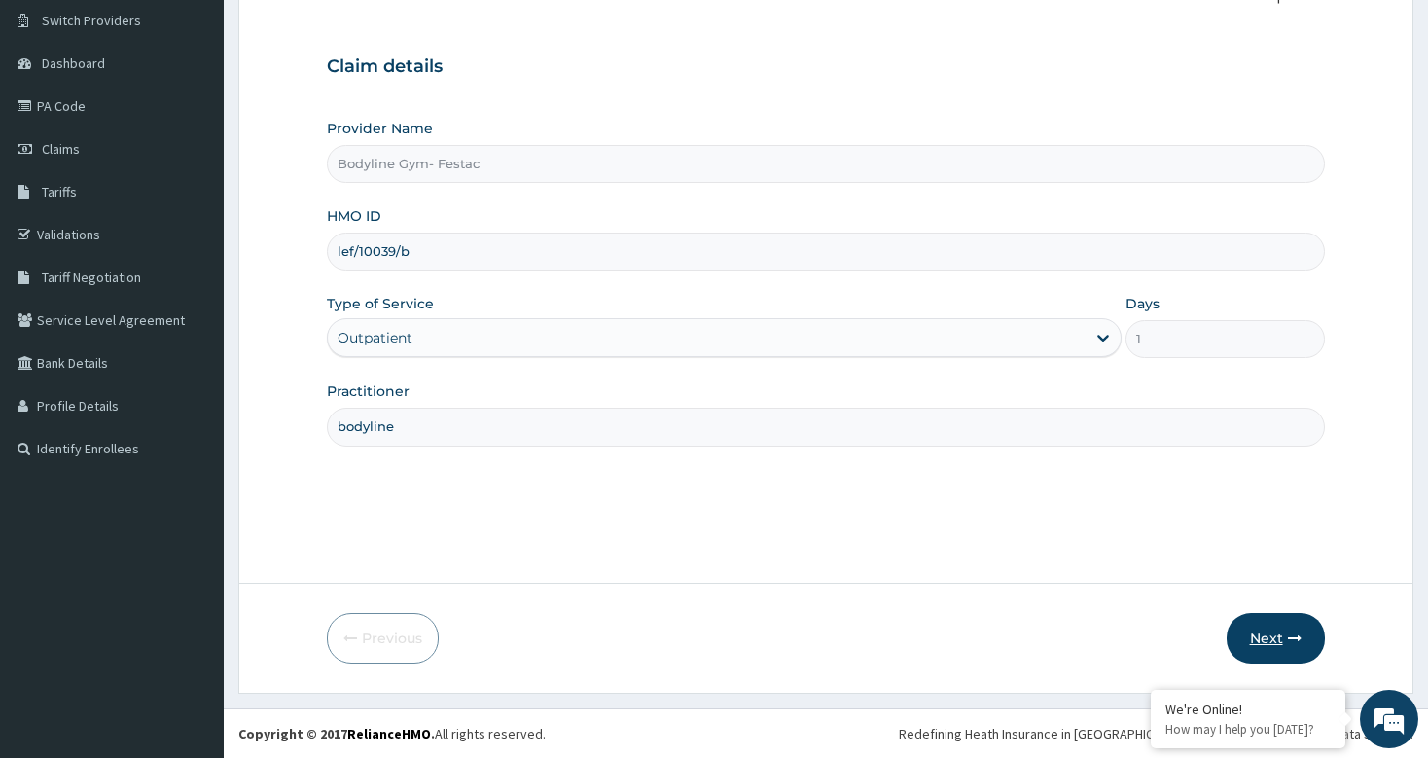
type input "lef/10039/b"
click at [1288, 629] on button "Next" at bounding box center [1276, 638] width 98 height 51
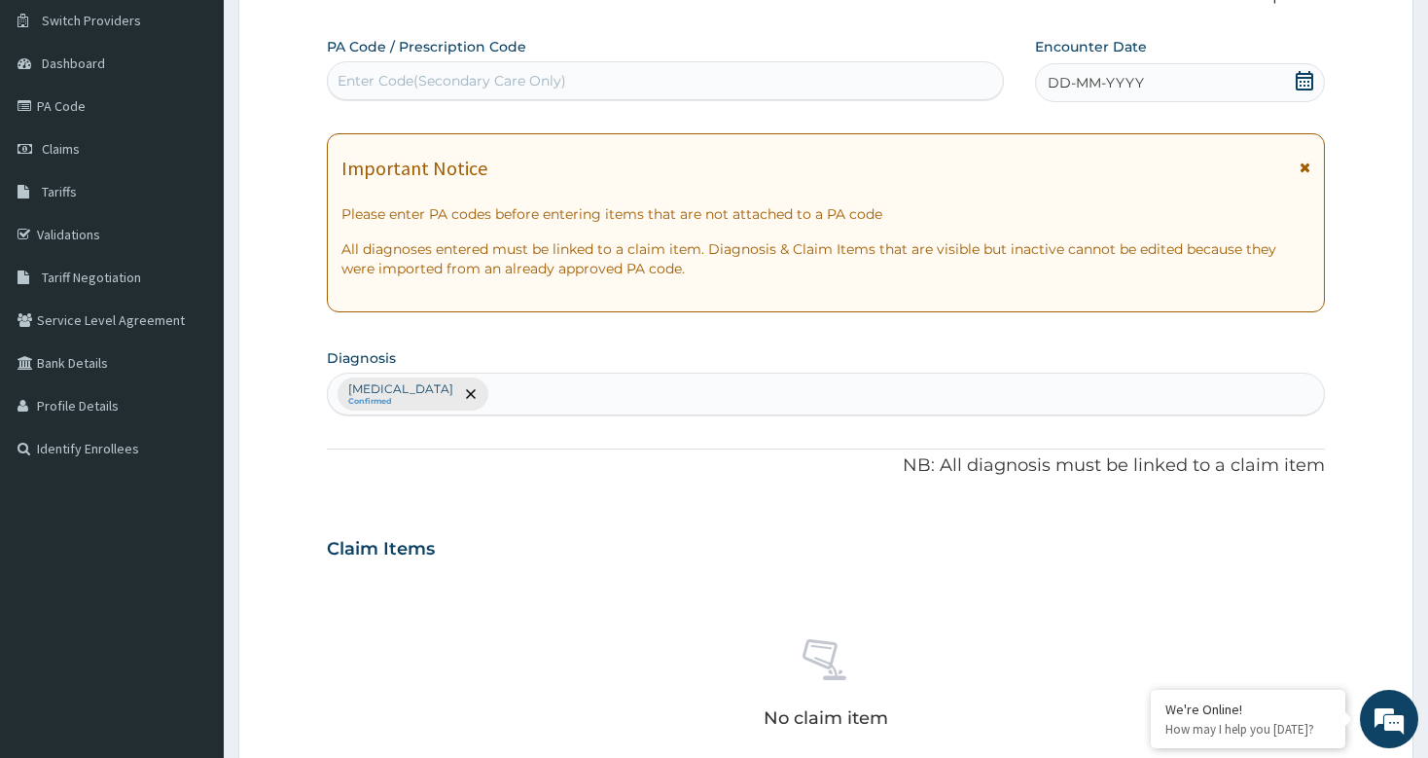
click at [1098, 79] on span "DD-MM-YYYY" at bounding box center [1096, 82] width 96 height 19
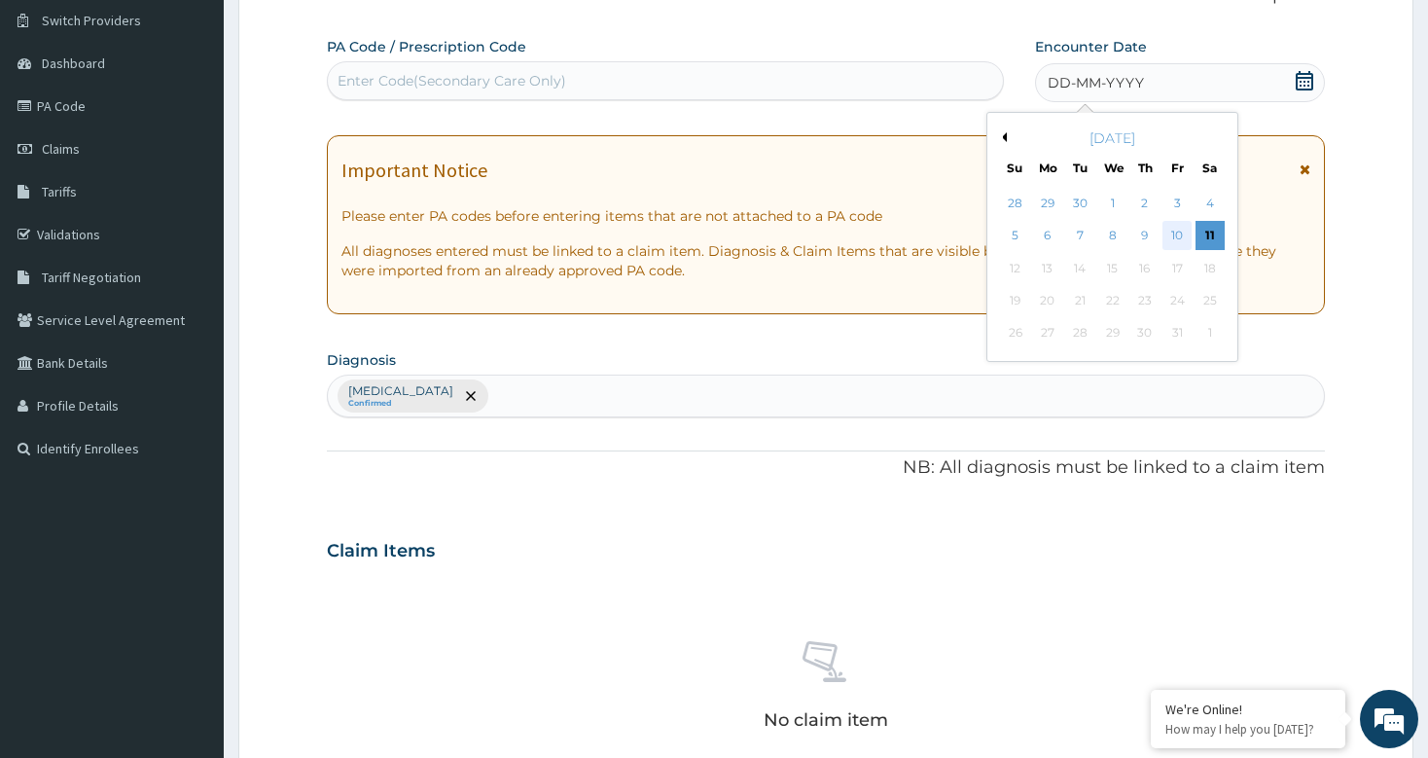
click at [1182, 235] on div "10" at bounding box center [1176, 236] width 29 height 29
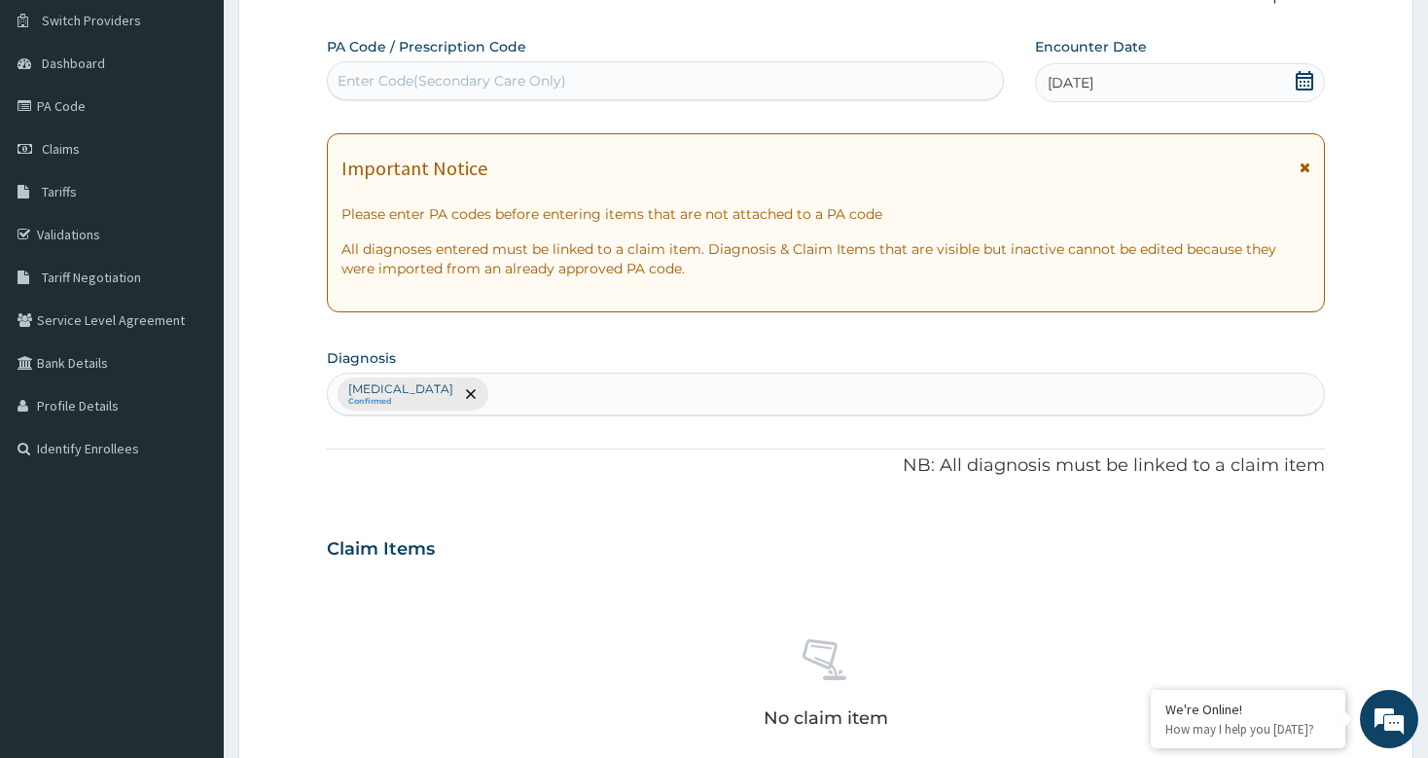
click at [544, 82] on div "Enter Code(Secondary Care Only)" at bounding box center [452, 80] width 229 height 19
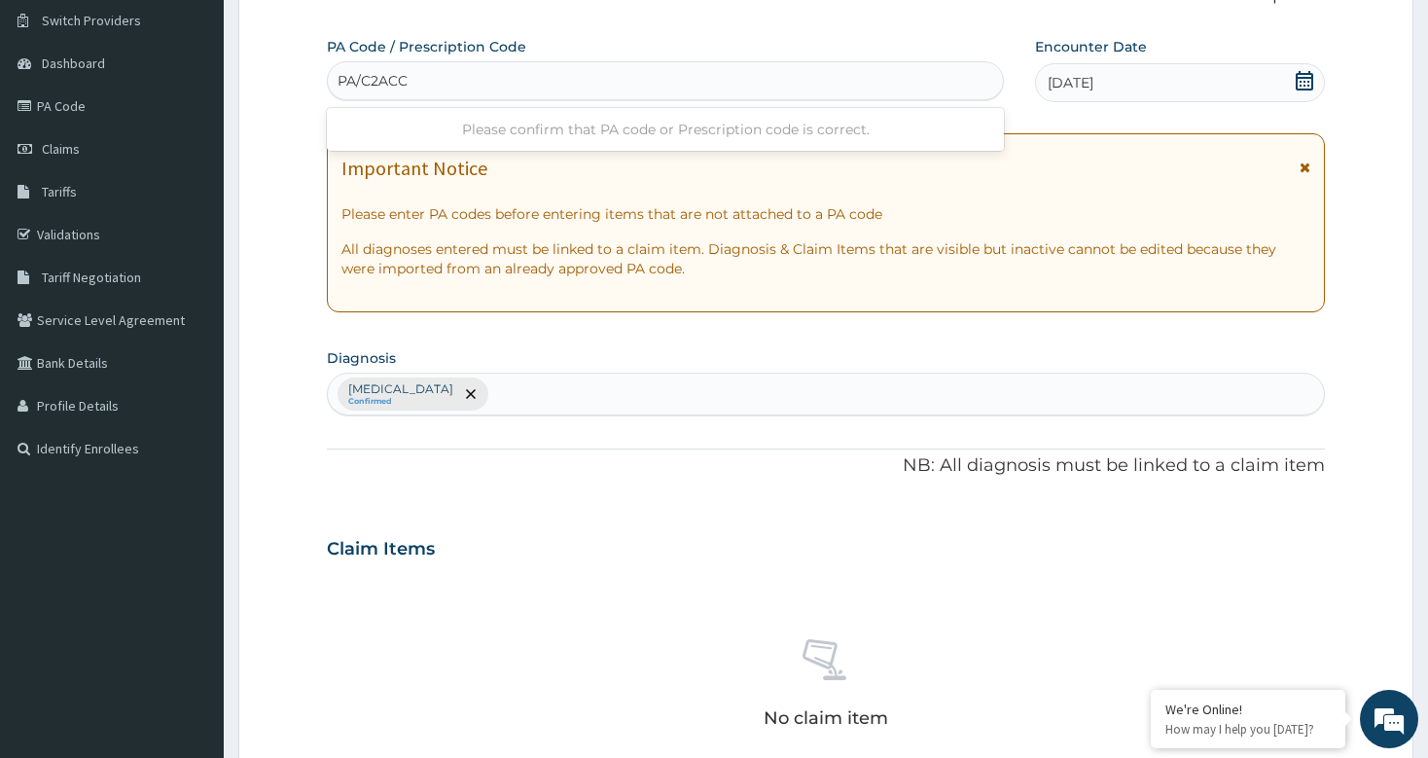
type input "PA/C2ACC9"
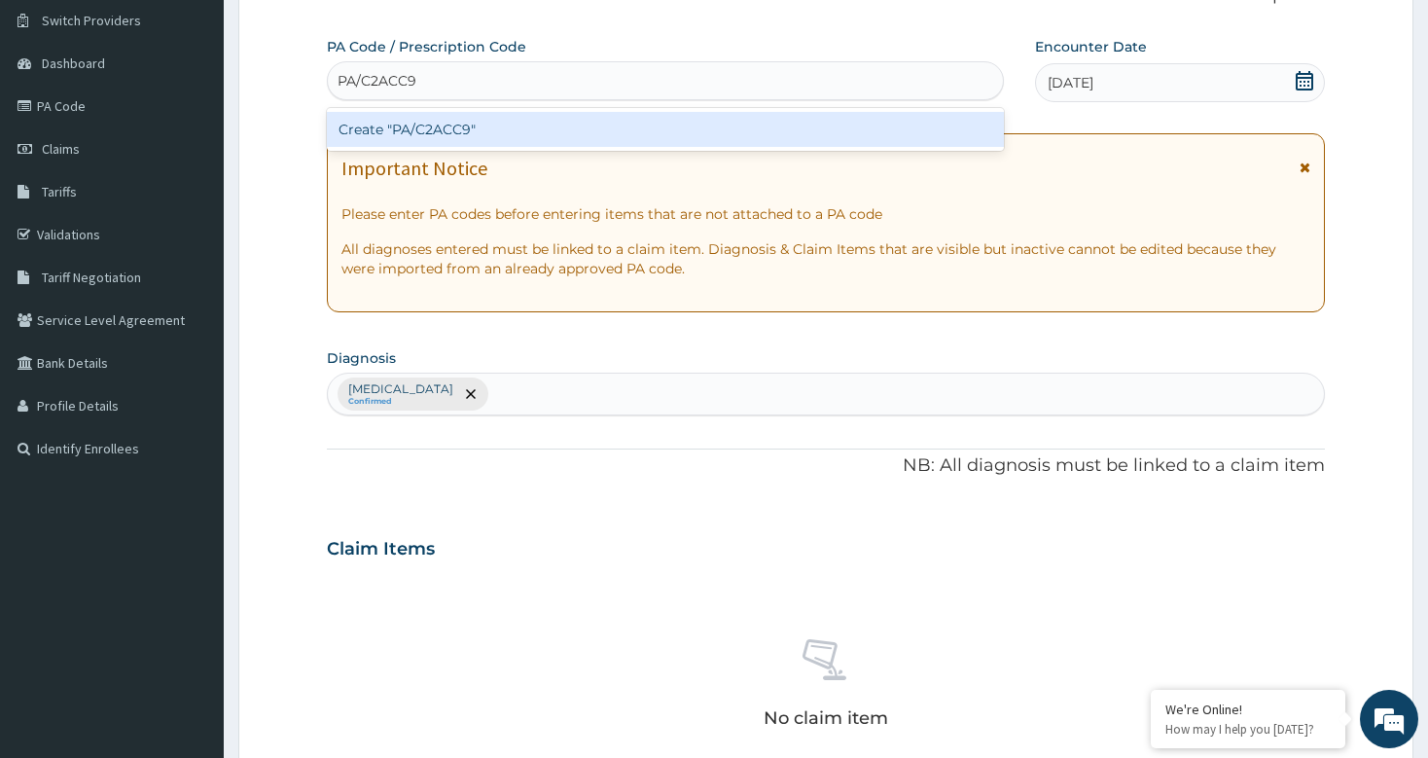
click at [490, 126] on div "Create "PA/C2ACC9"" at bounding box center [665, 129] width 676 height 35
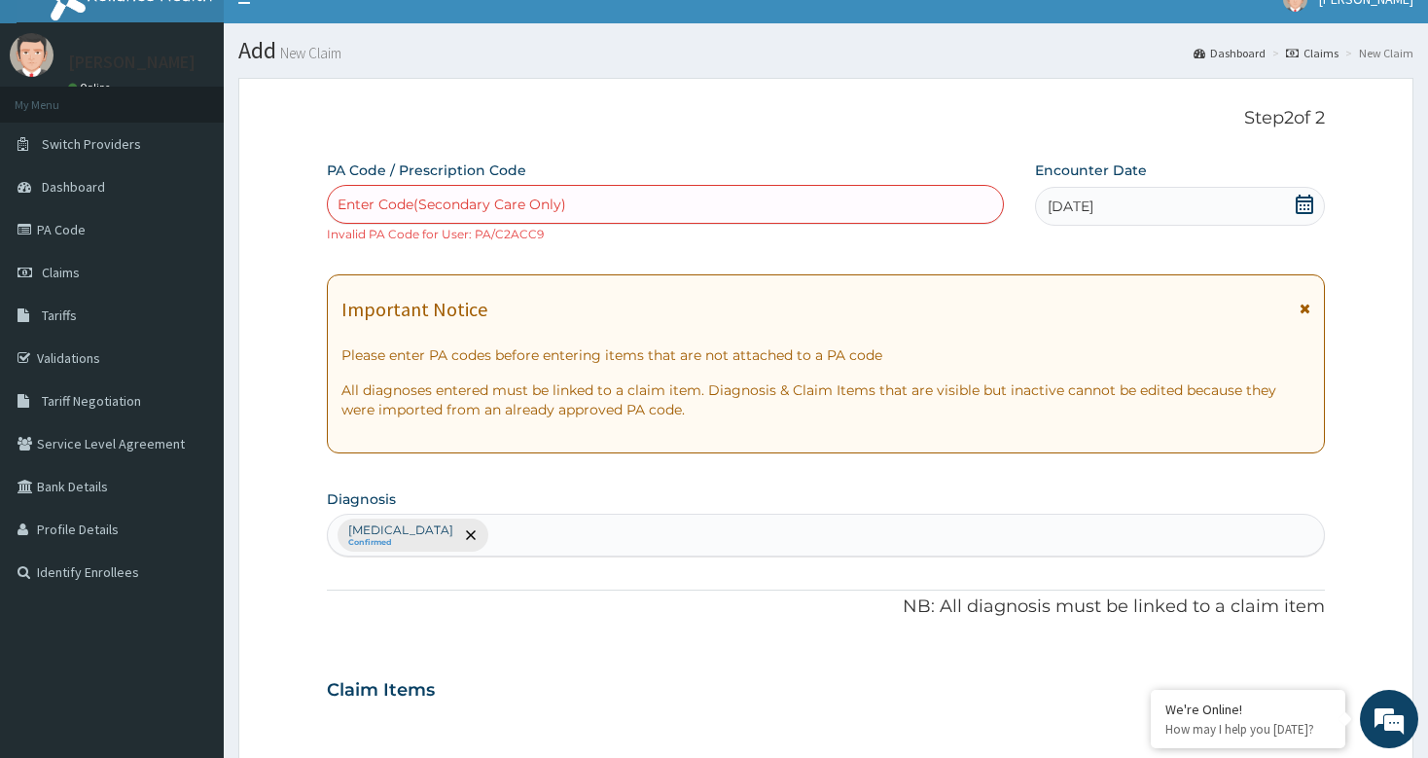
scroll to position [584, 0]
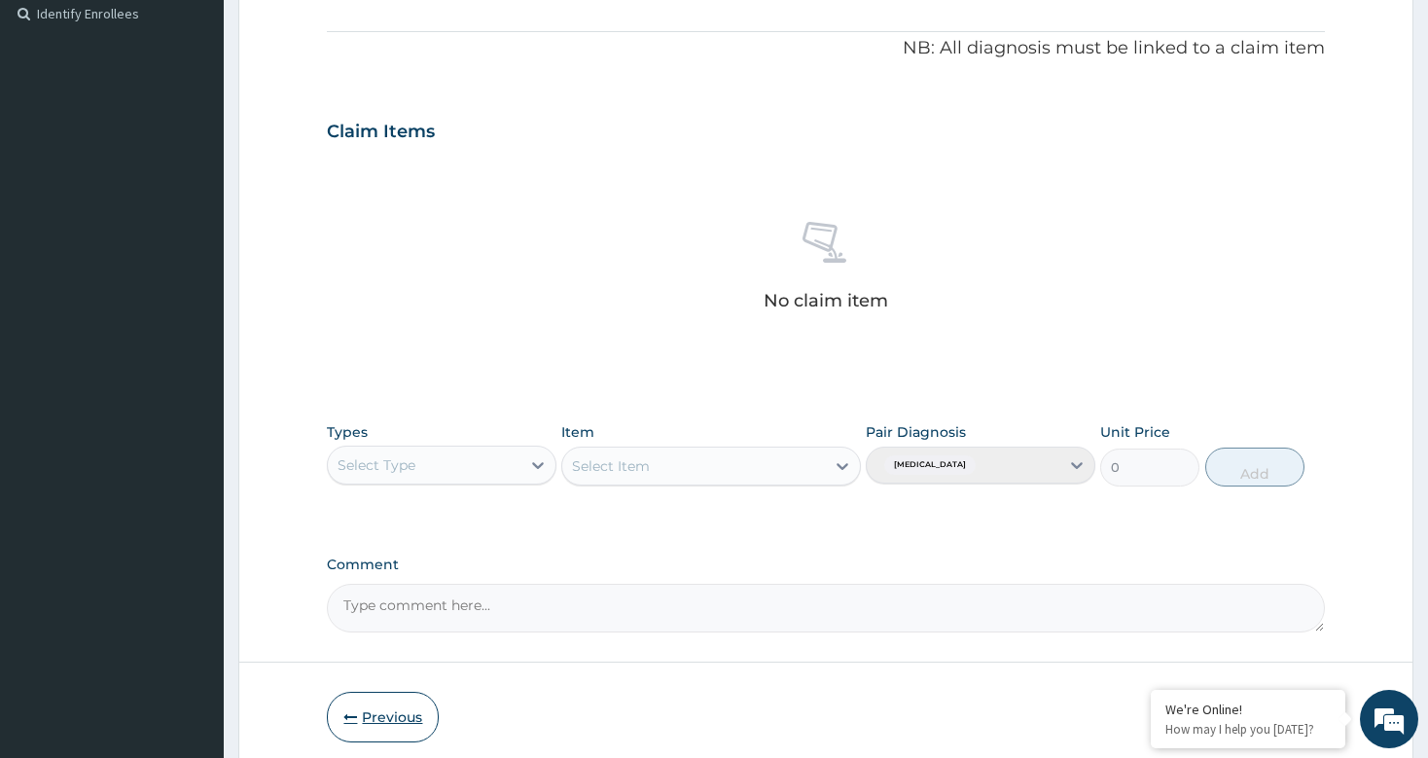
click at [376, 716] on button "Previous" at bounding box center [383, 717] width 112 height 51
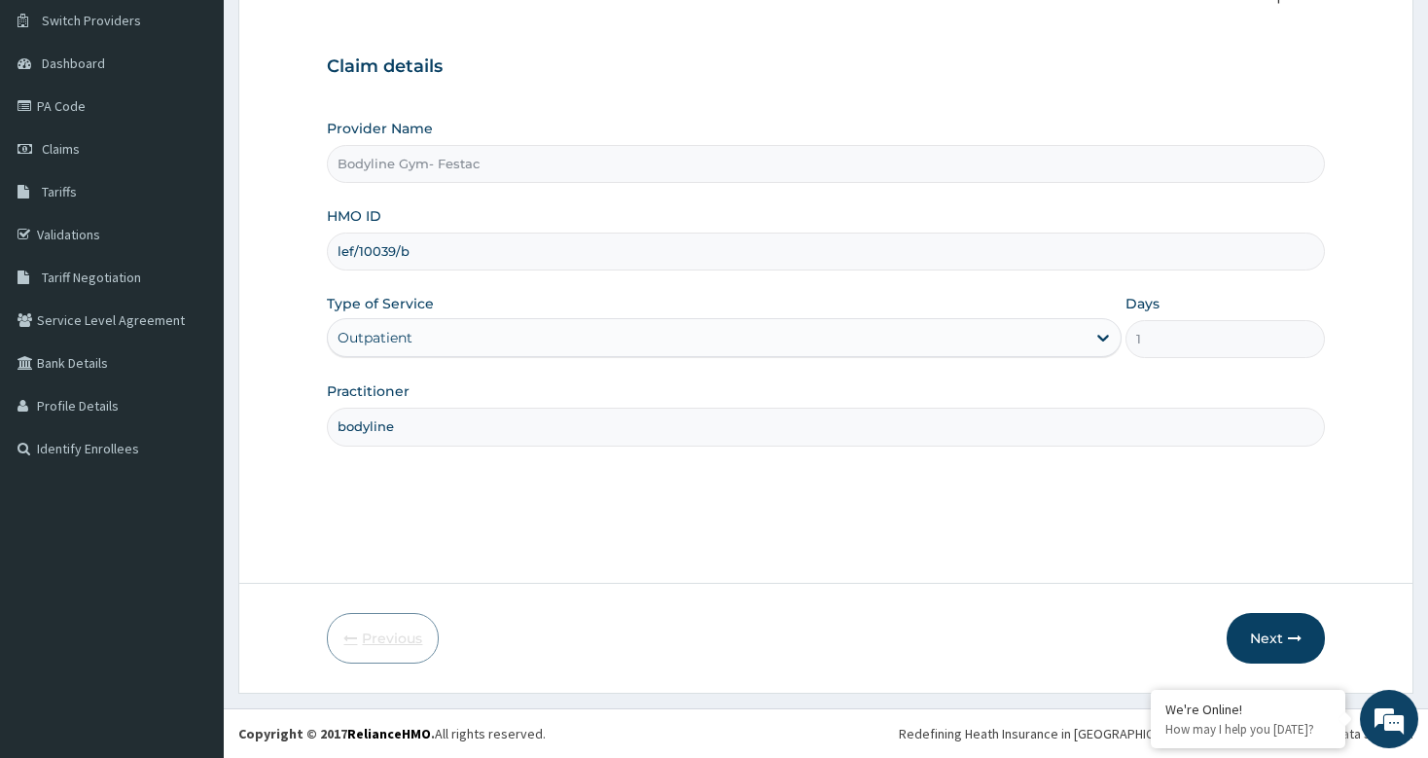
scroll to position [149, 0]
click at [433, 250] on input "lef/10039/b" at bounding box center [825, 251] width 997 height 38
type input "lef/10039/a"
click at [1288, 632] on icon "button" at bounding box center [1295, 638] width 14 height 14
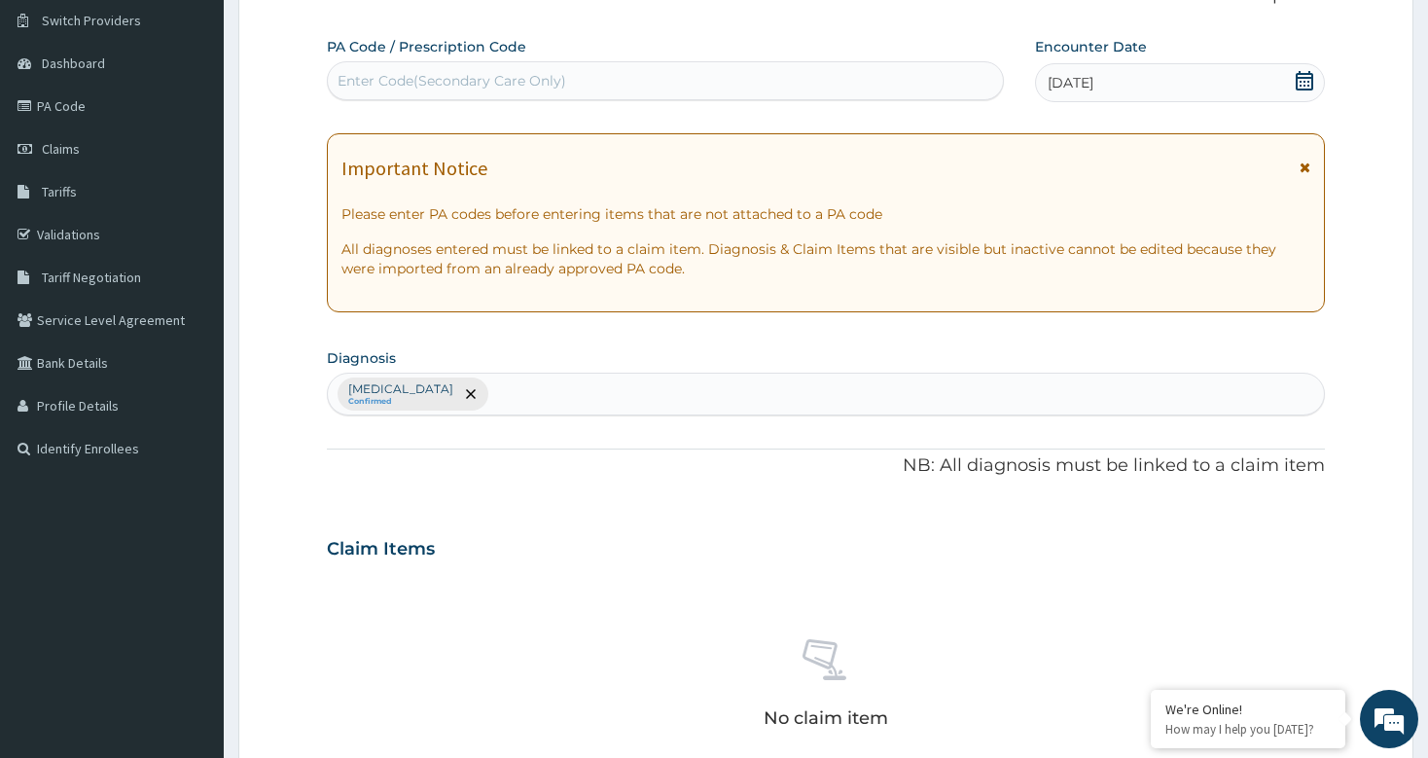
click at [1093, 84] on span "10-10-2025" at bounding box center [1071, 82] width 46 height 19
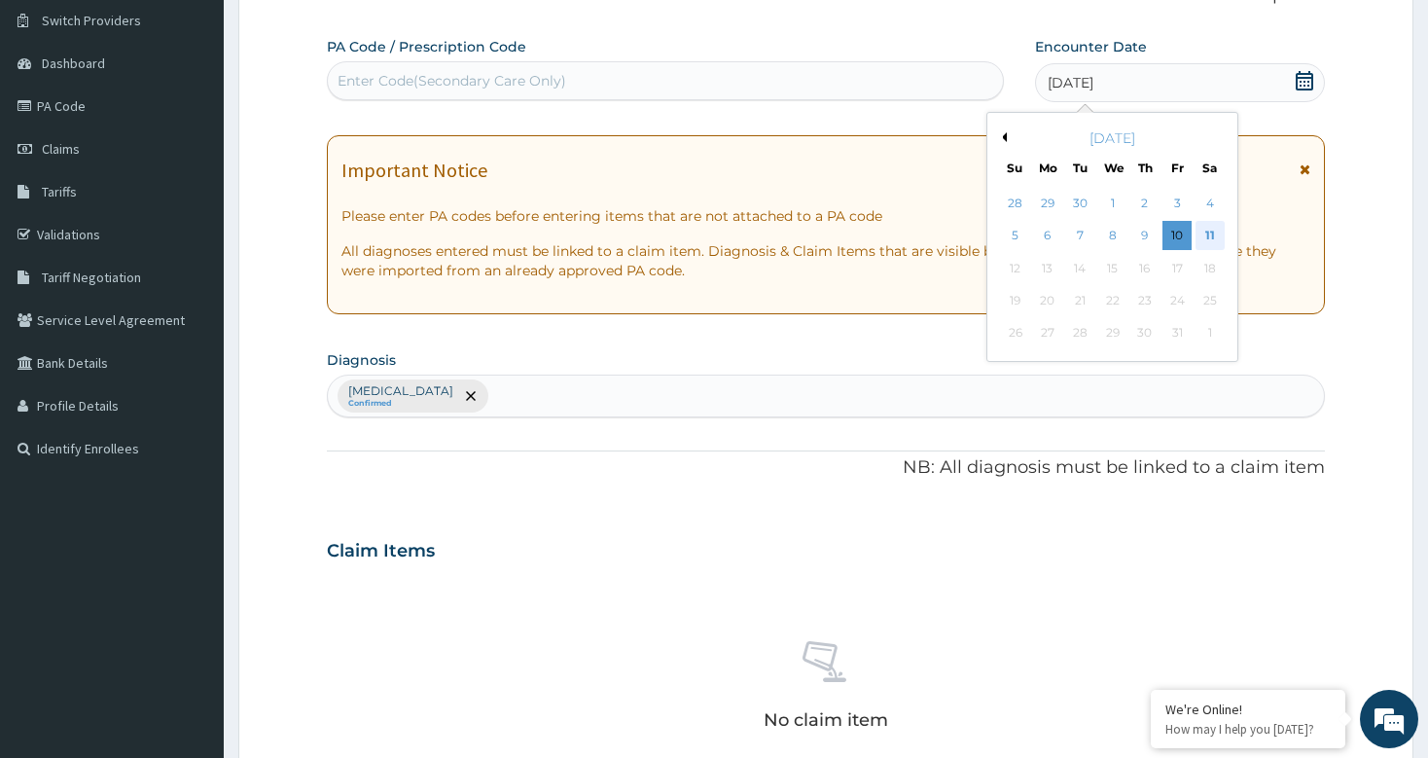
click at [1212, 230] on div "11" at bounding box center [1209, 236] width 29 height 29
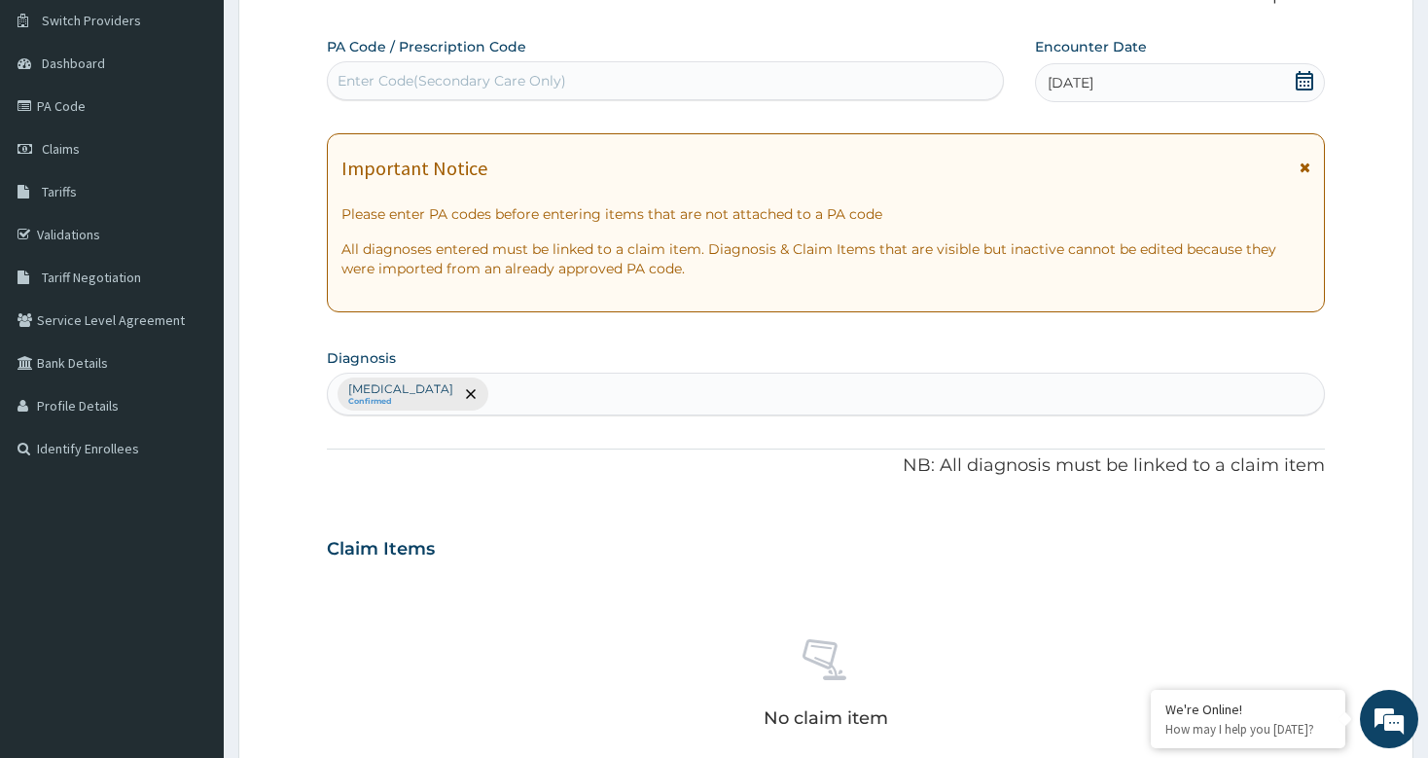
click at [375, 84] on div "Enter Code(Secondary Care Only)" at bounding box center [452, 80] width 229 height 19
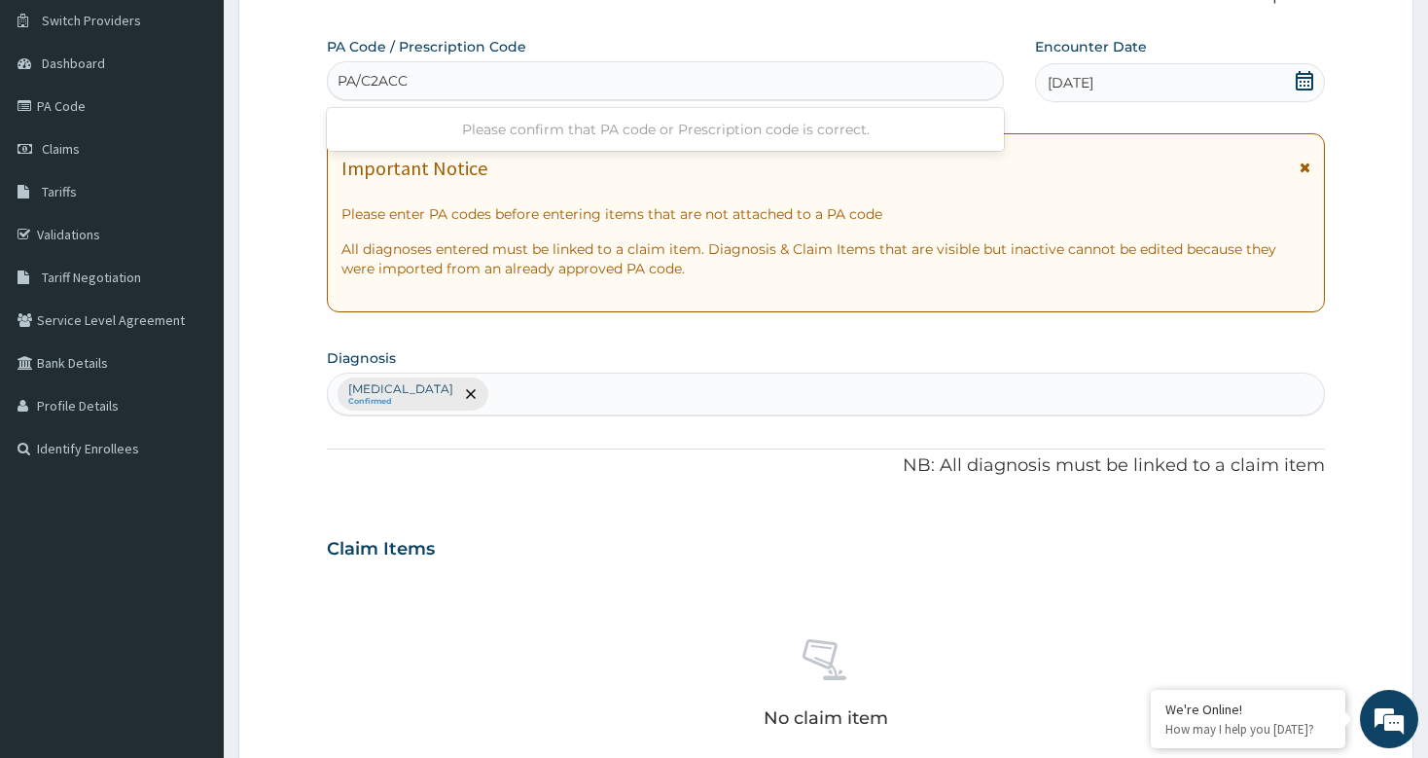
type input "PA/C2ACC9"
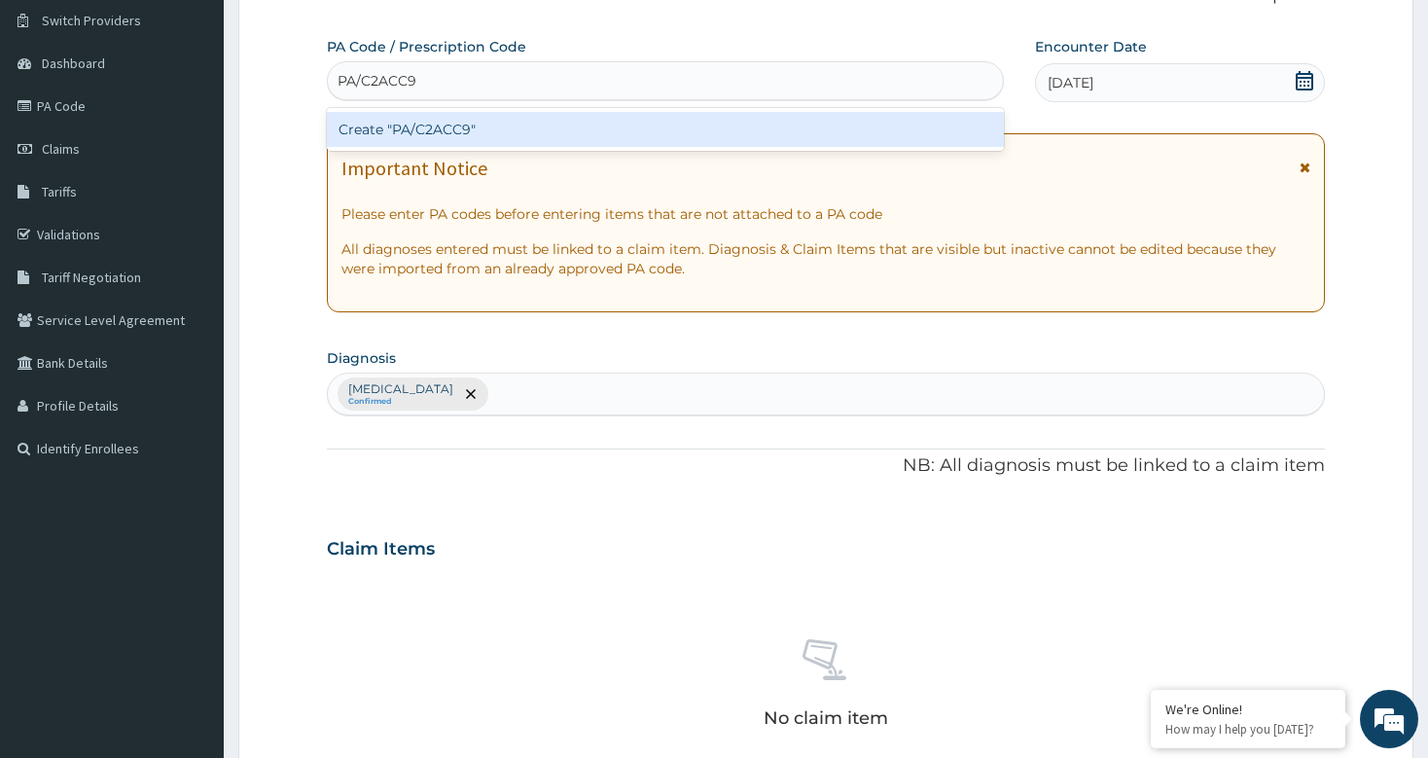
click at [462, 125] on div "Create "PA/C2ACC9"" at bounding box center [665, 129] width 676 height 35
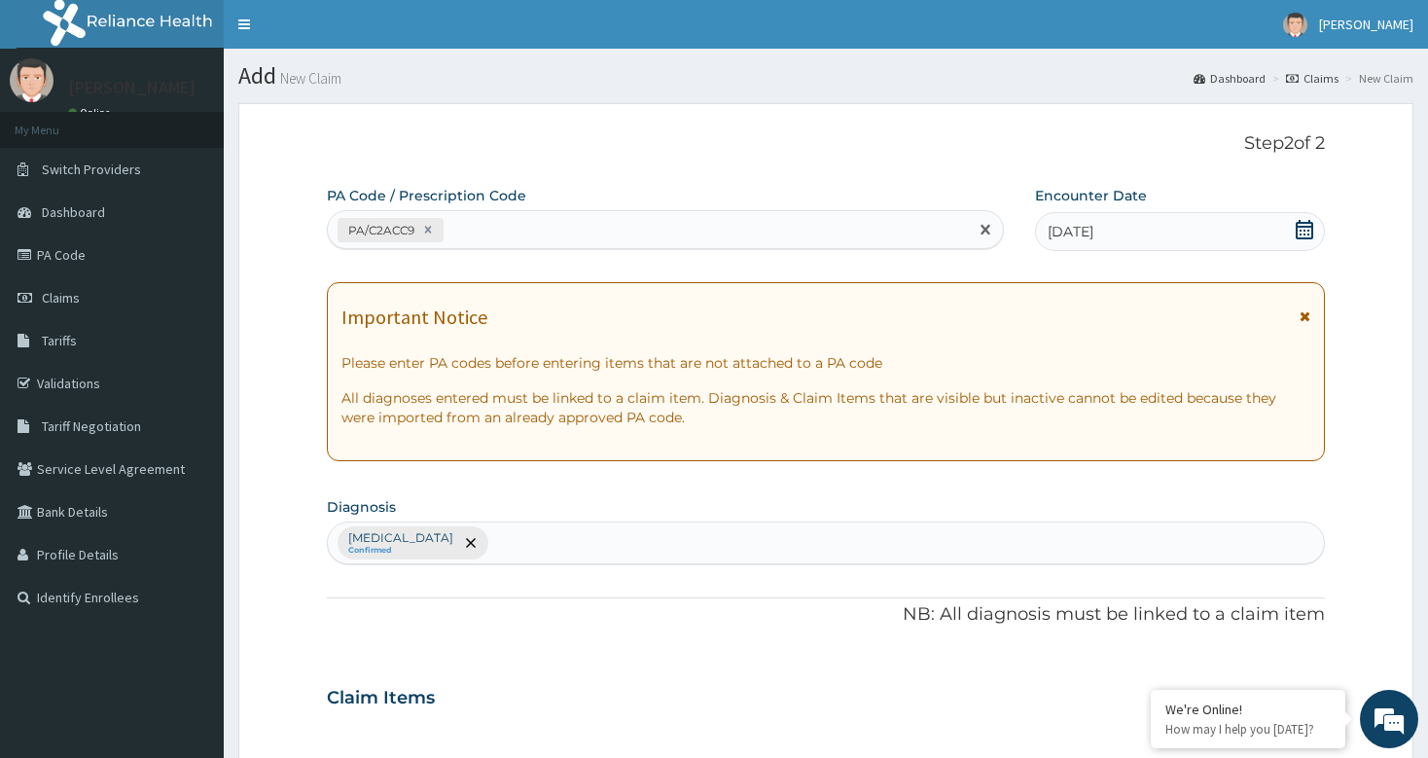
scroll to position [584, 0]
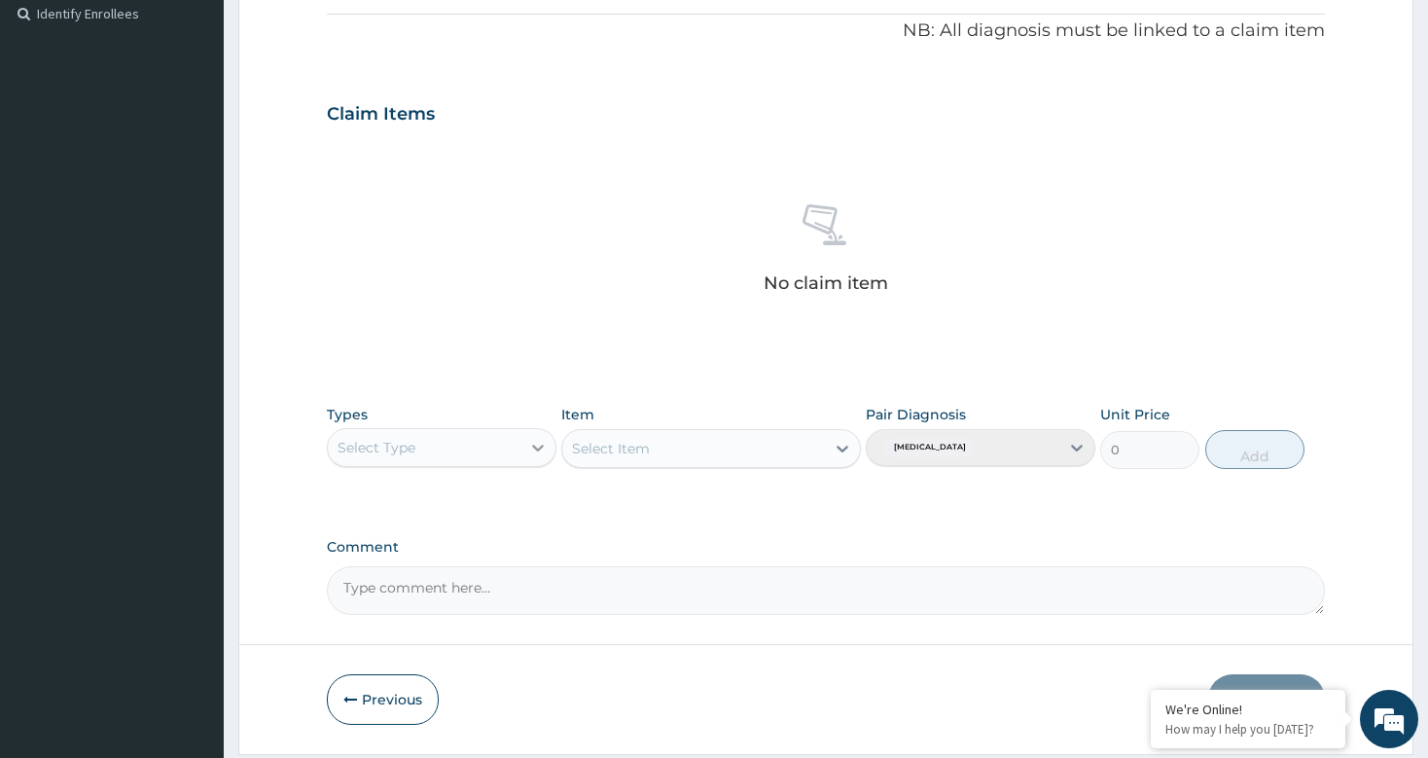
click at [531, 451] on icon at bounding box center [537, 447] width 19 height 19
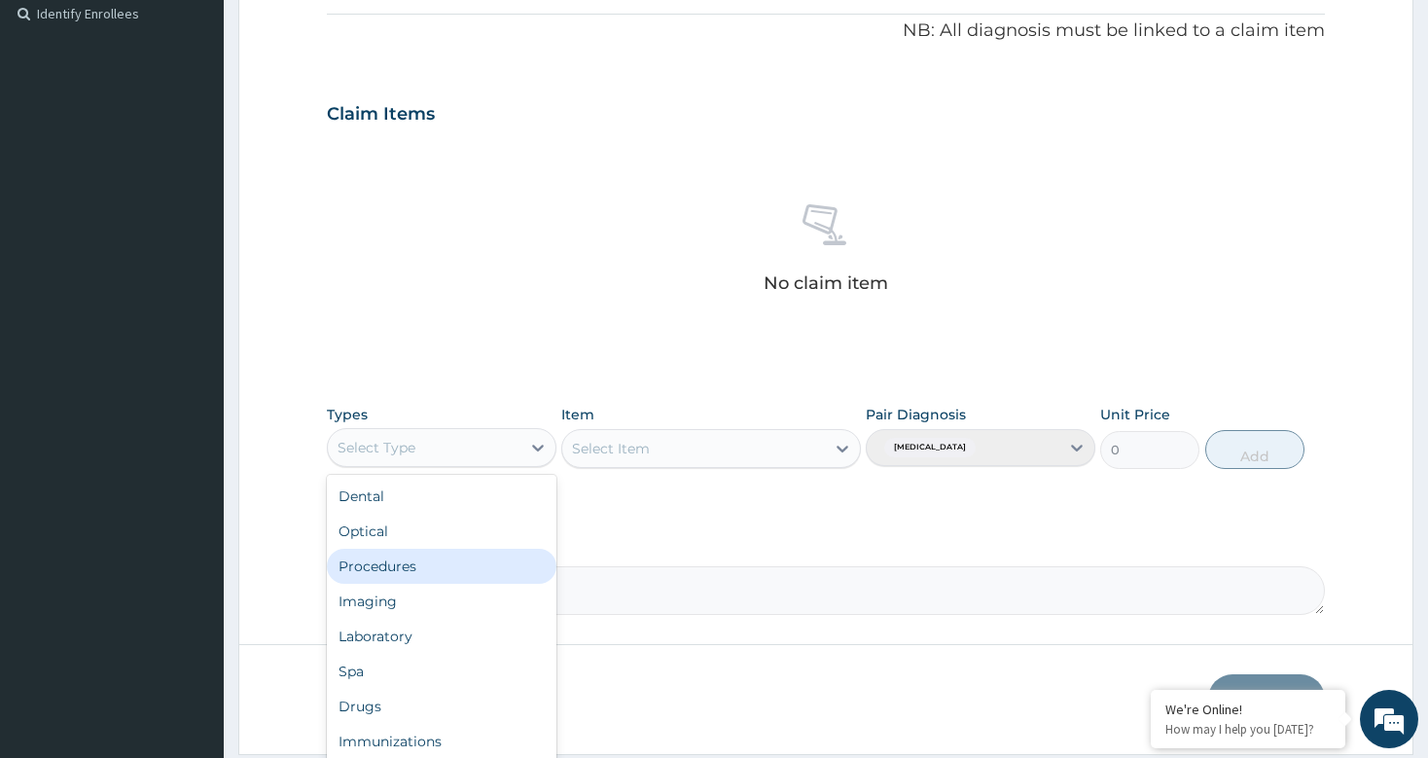
scroll to position [66, 0]
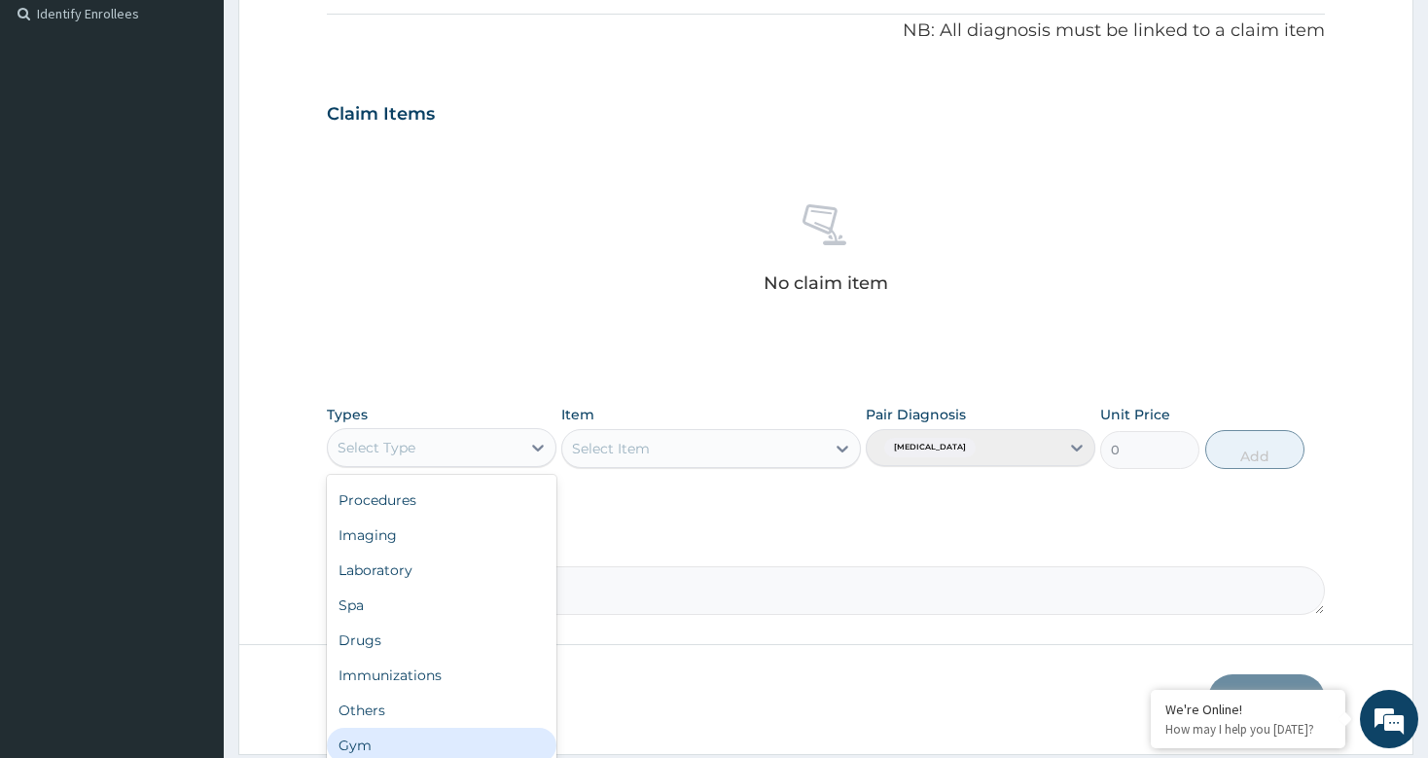
click at [370, 734] on div "Gym" at bounding box center [442, 745] width 230 height 35
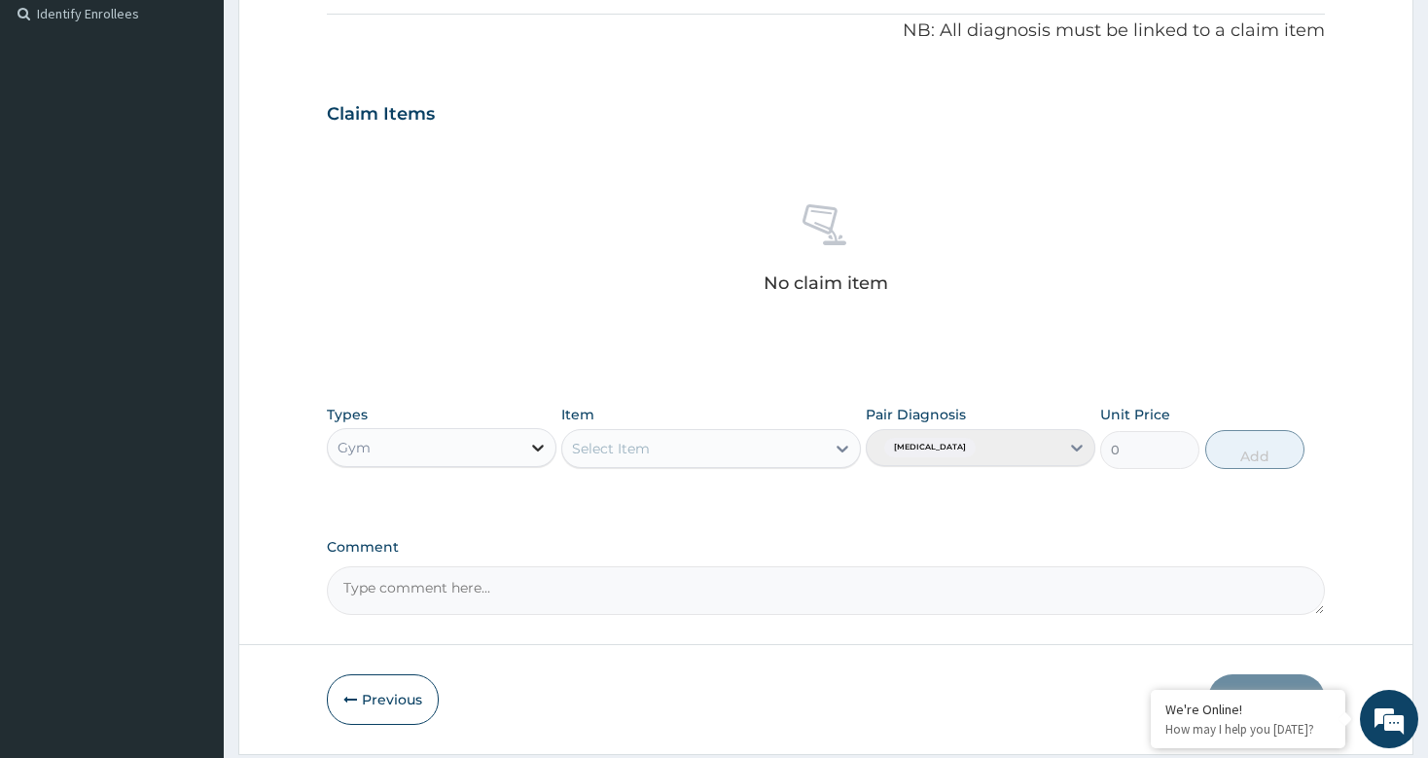
click at [532, 440] on icon at bounding box center [537, 447] width 19 height 19
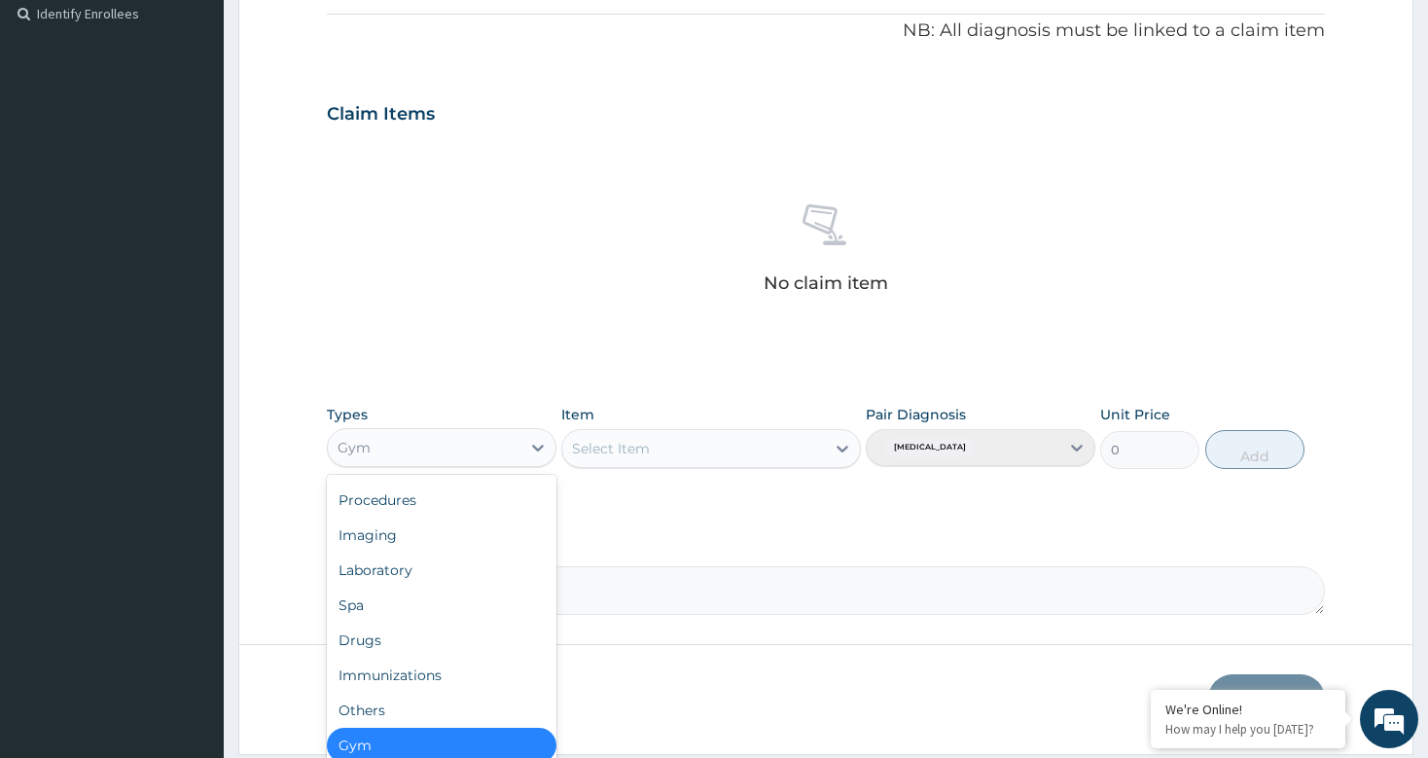
click at [370, 735] on div "Gym" at bounding box center [442, 745] width 230 height 35
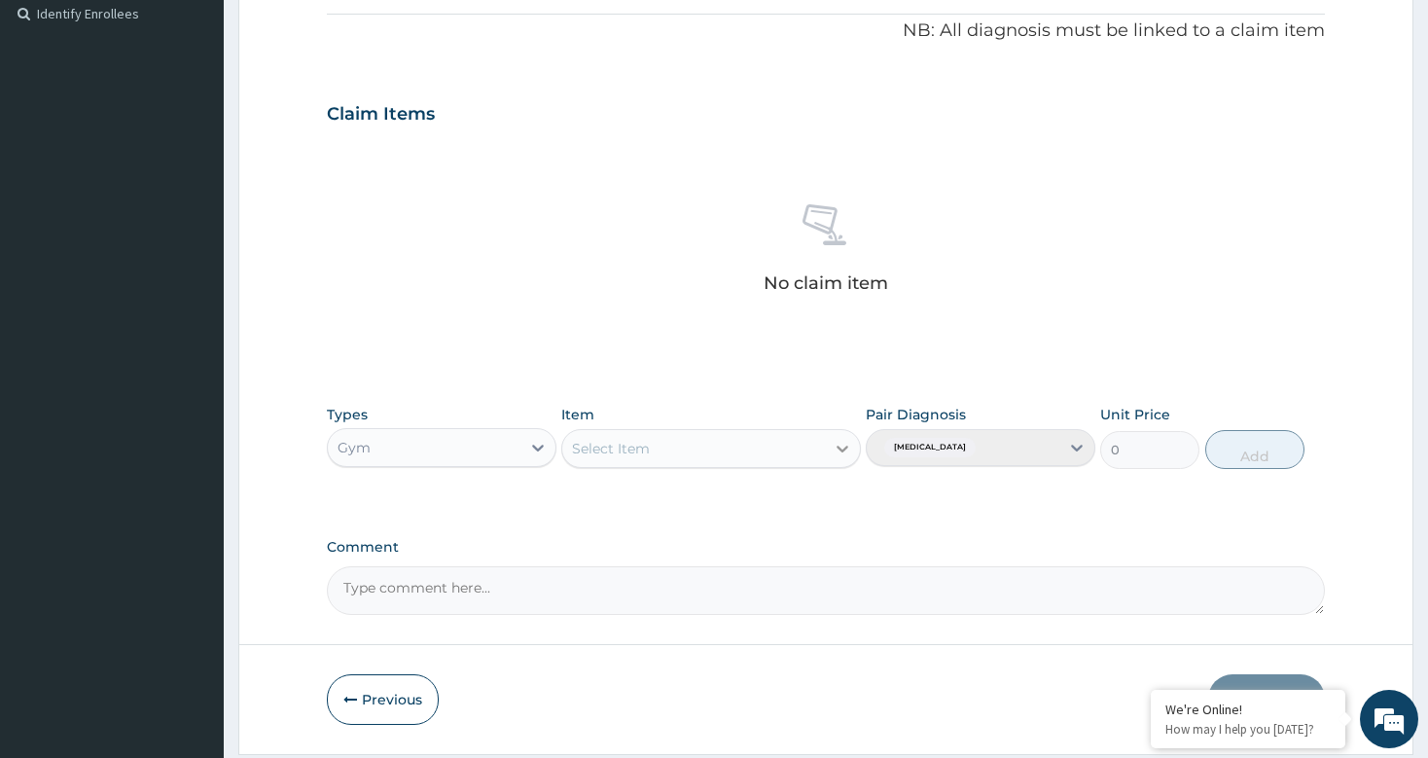
click at [831, 450] on div at bounding box center [842, 448] width 35 height 35
click at [607, 576] on div "GYM" at bounding box center [711, 567] width 300 height 35
click at [1284, 455] on button "Add" at bounding box center [1255, 449] width 100 height 39
type input "0"
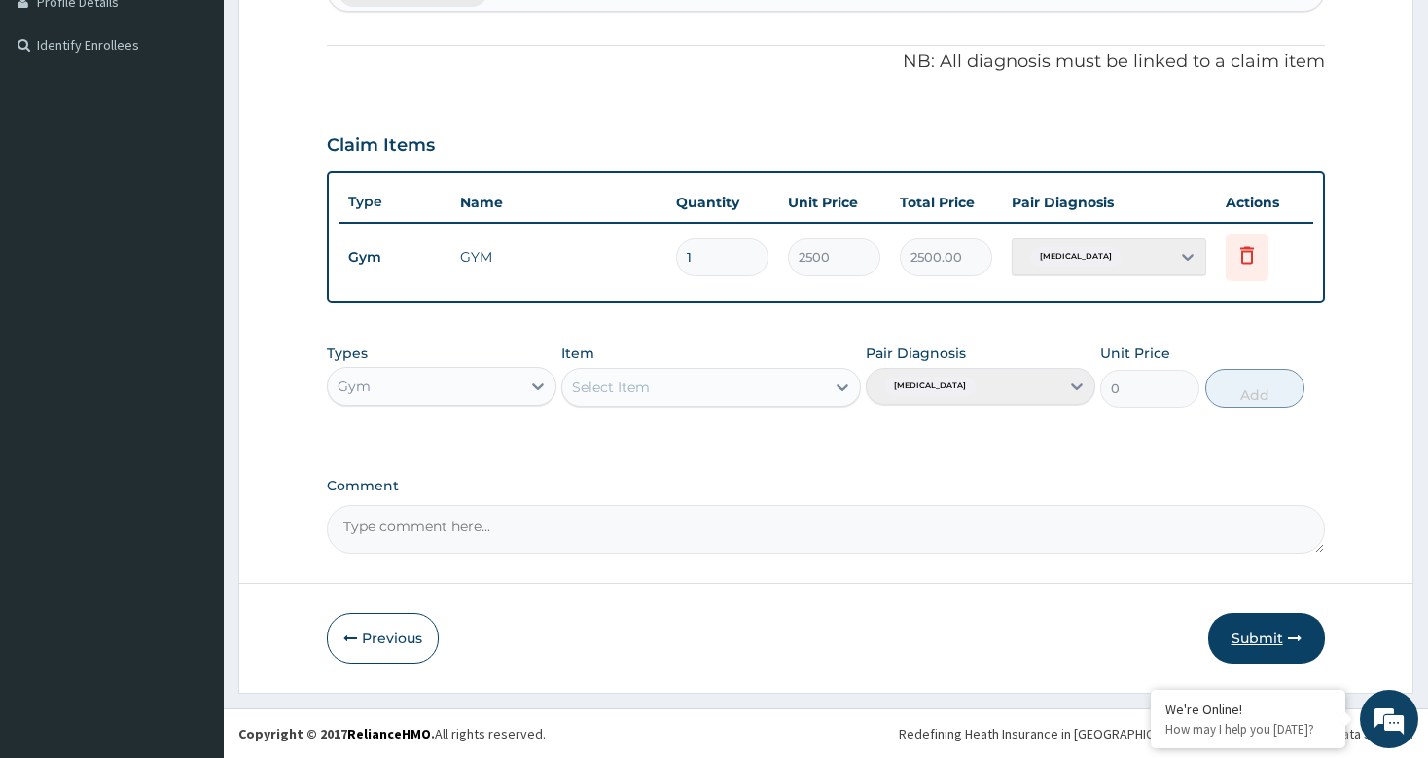
click at [1257, 656] on button "Submit" at bounding box center [1266, 638] width 117 height 51
